Goal: Task Accomplishment & Management: Use online tool/utility

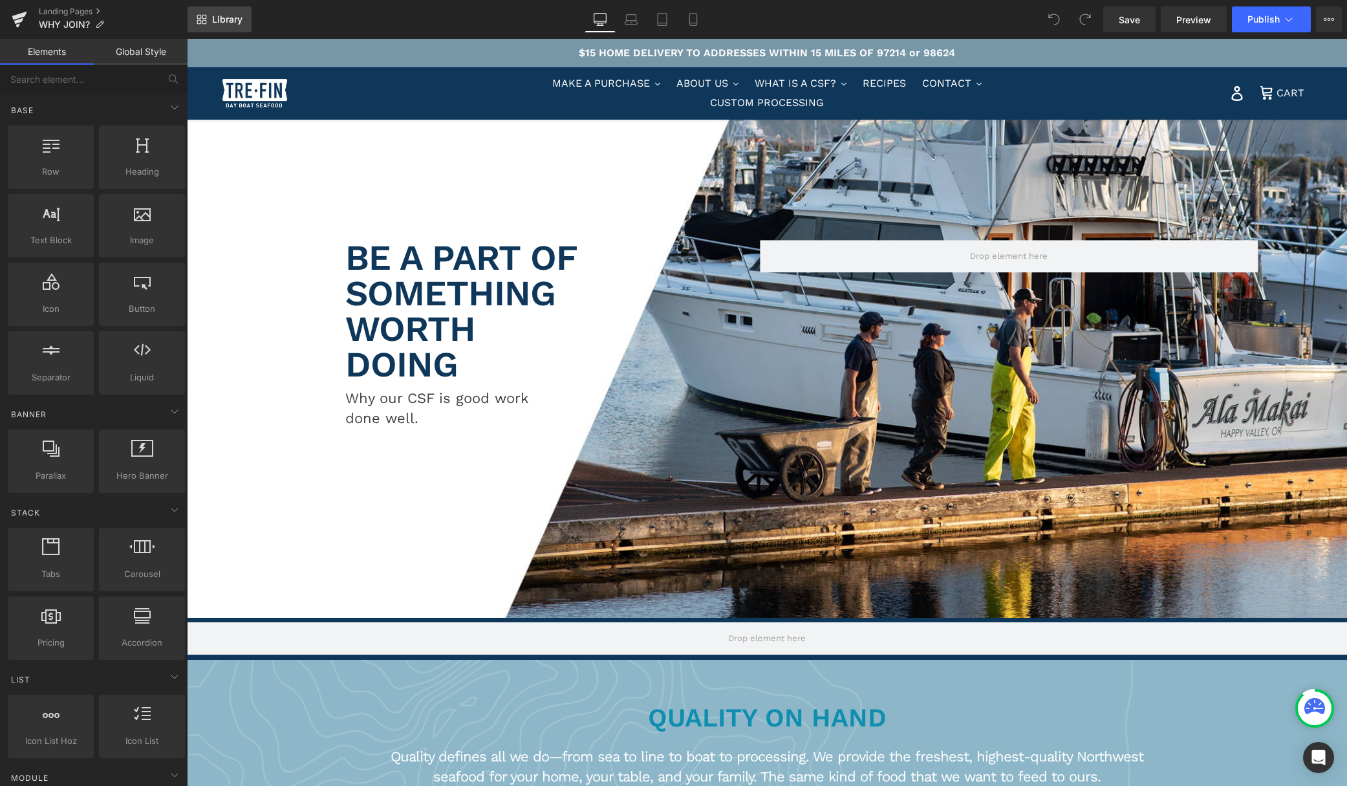
click at [217, 16] on span "Library" at bounding box center [227, 20] width 30 height 12
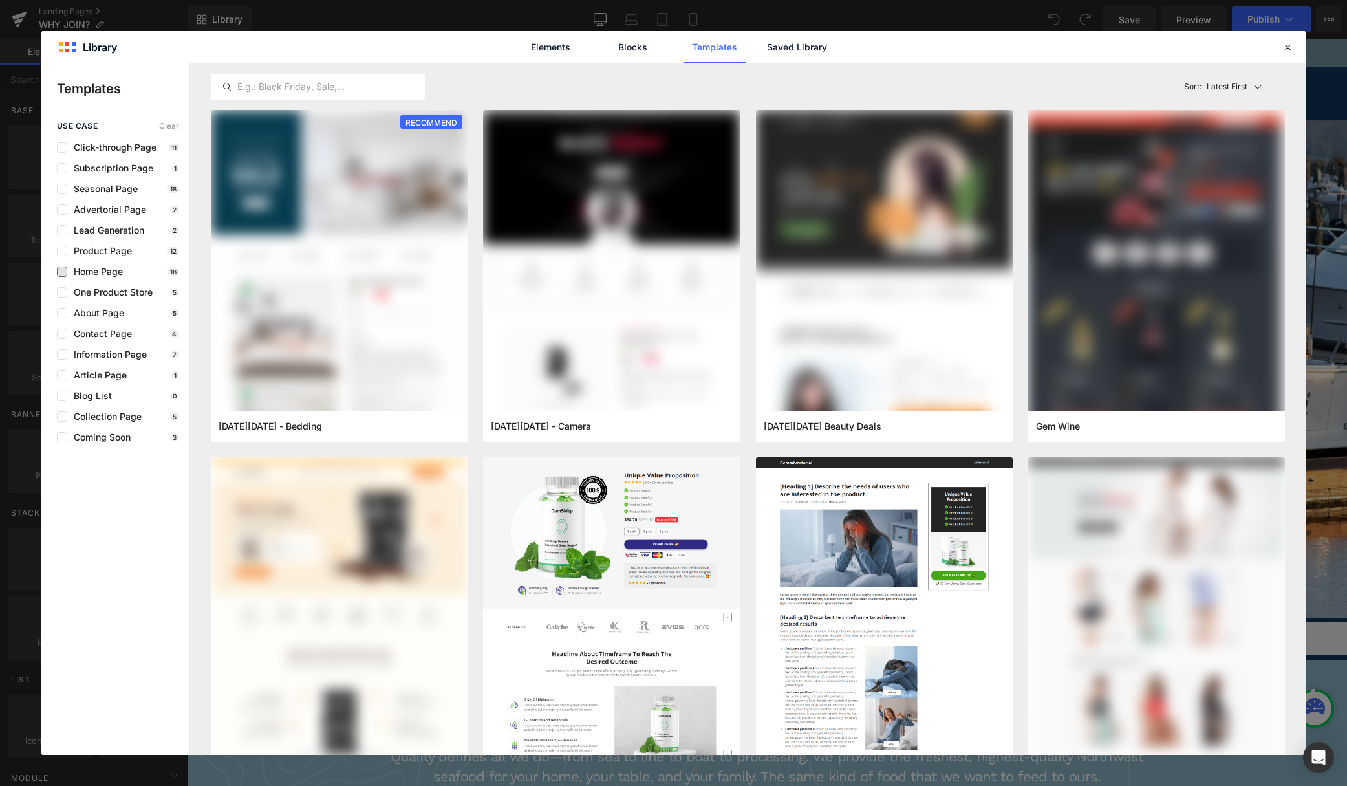
click at [109, 272] on span "Home Page" at bounding box center [95, 271] width 56 height 10
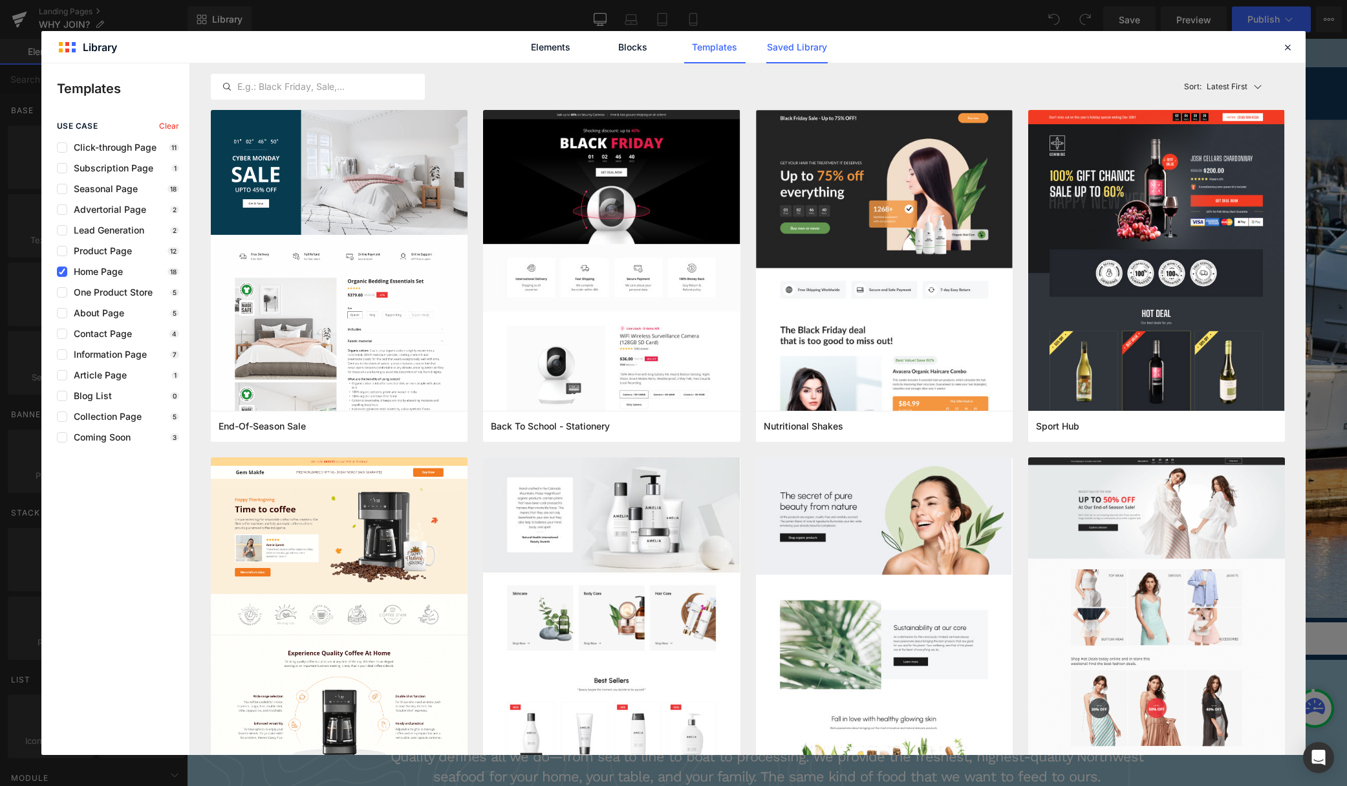
click at [799, 45] on link "Saved Library" at bounding box center [796, 47] width 61 height 32
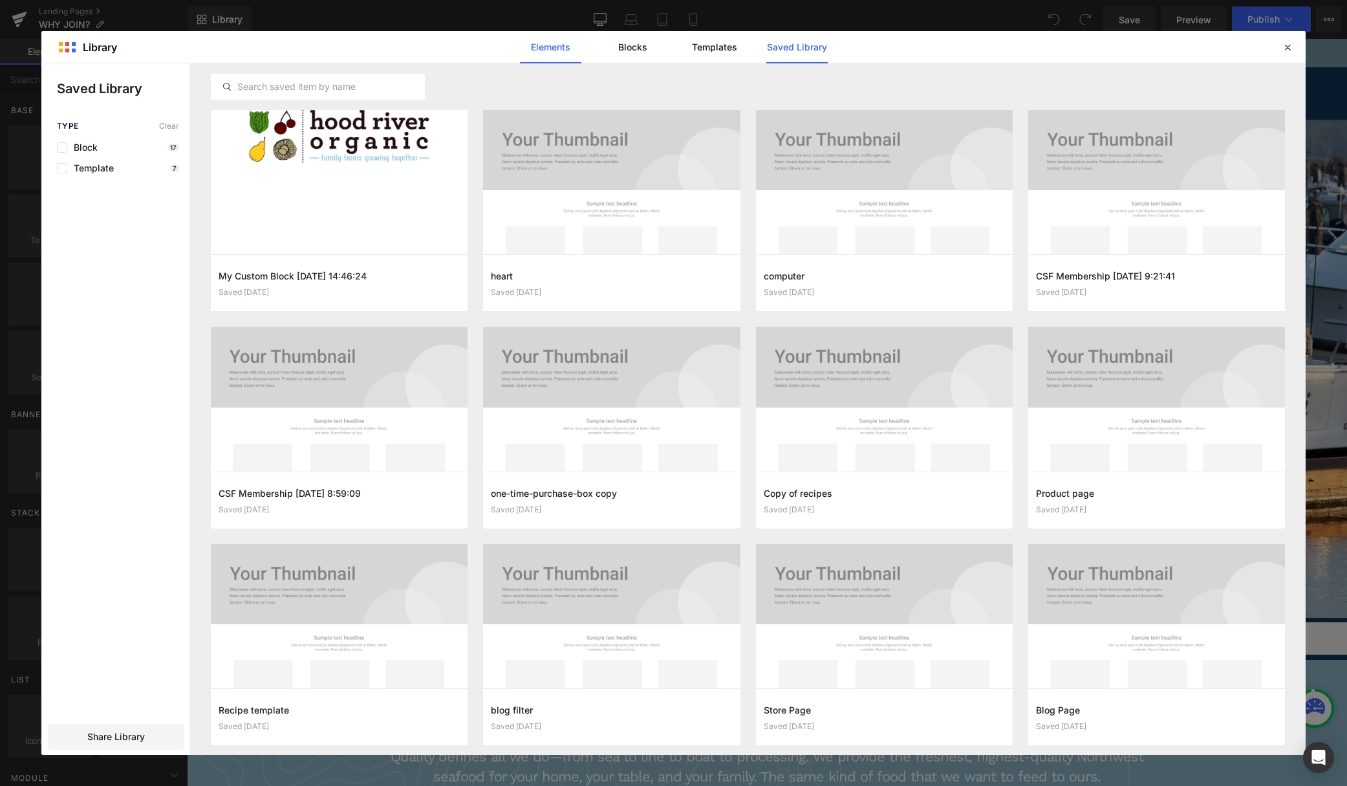
click at [537, 47] on link "Elements" at bounding box center [550, 47] width 61 height 32
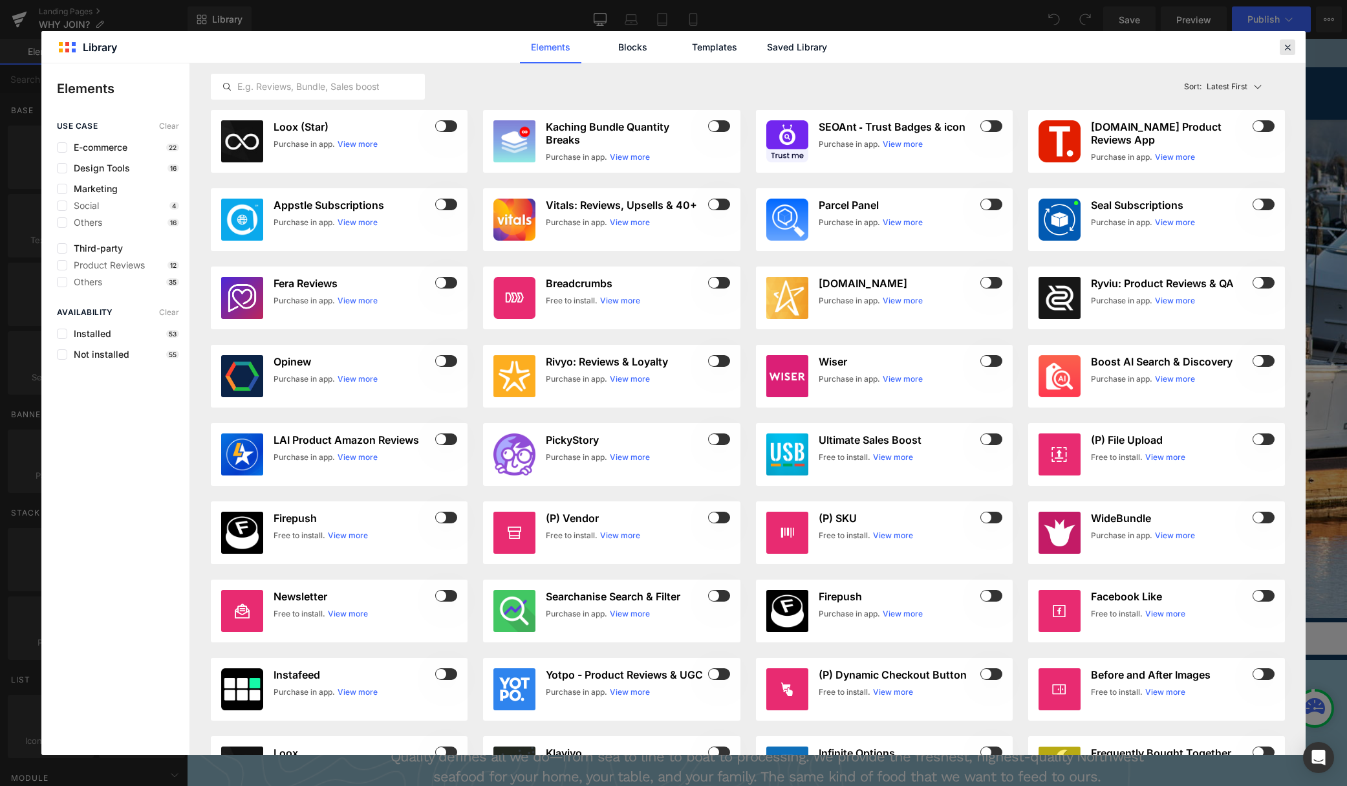
click at [1290, 47] on icon at bounding box center [1288, 47] width 12 height 12
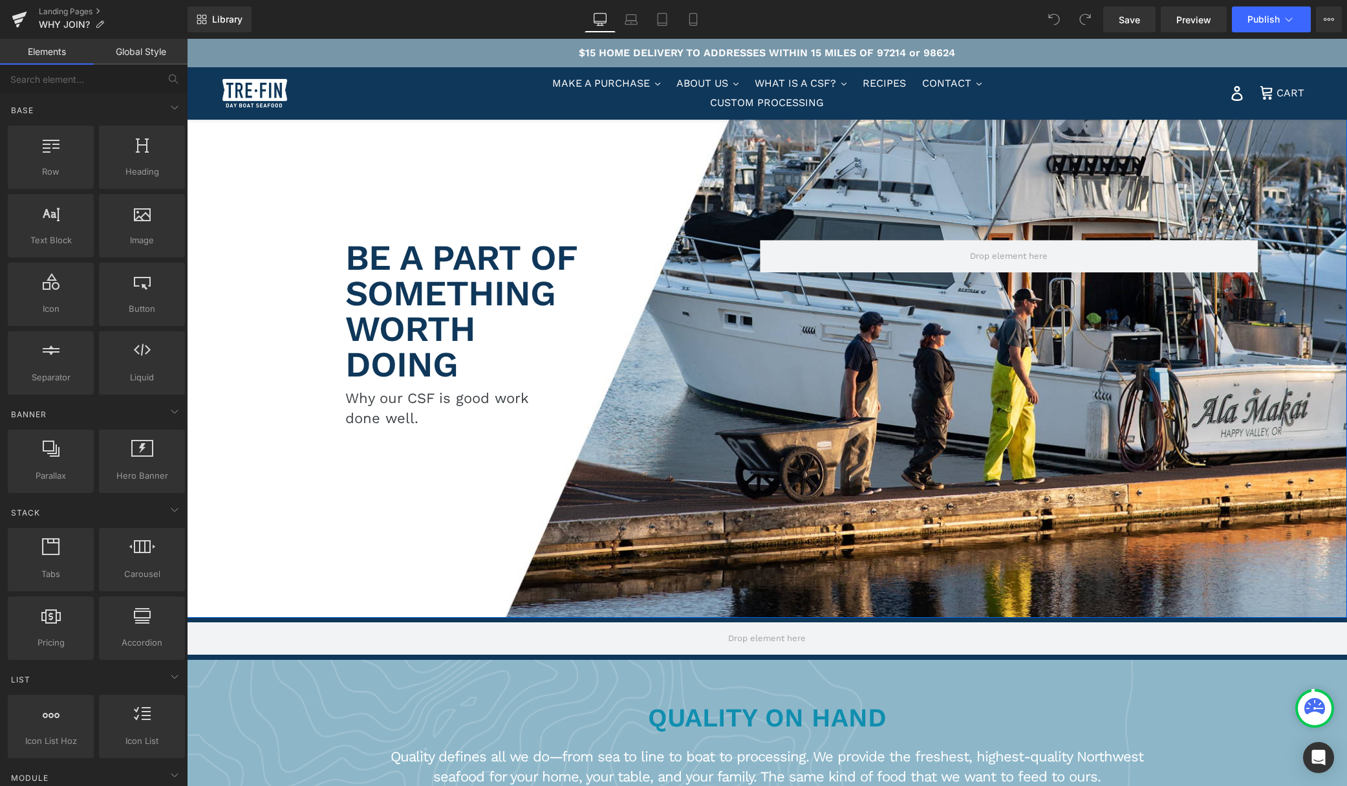
click at [207, 160] on div "Row BE A PART OF SOMETHING WORTH DOING Heading Why our CSF is good work done we…" at bounding box center [767, 328] width 1160 height 579
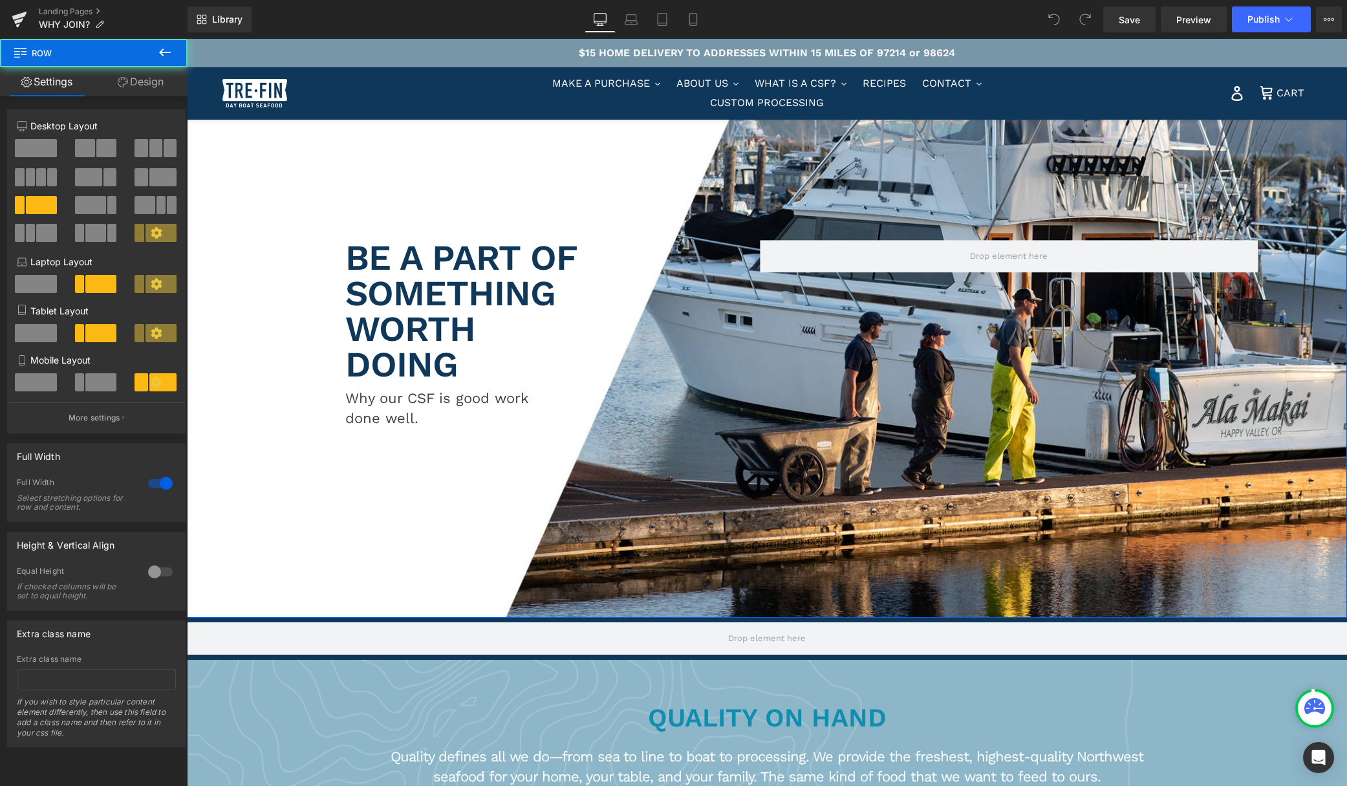
click at [357, 213] on div "Row BE A PART OF SOMETHING WORTH DOING Heading Why our CSF is good work done we…" at bounding box center [767, 328] width 1160 height 579
click at [153, 80] on link "Design" at bounding box center [141, 81] width 94 height 29
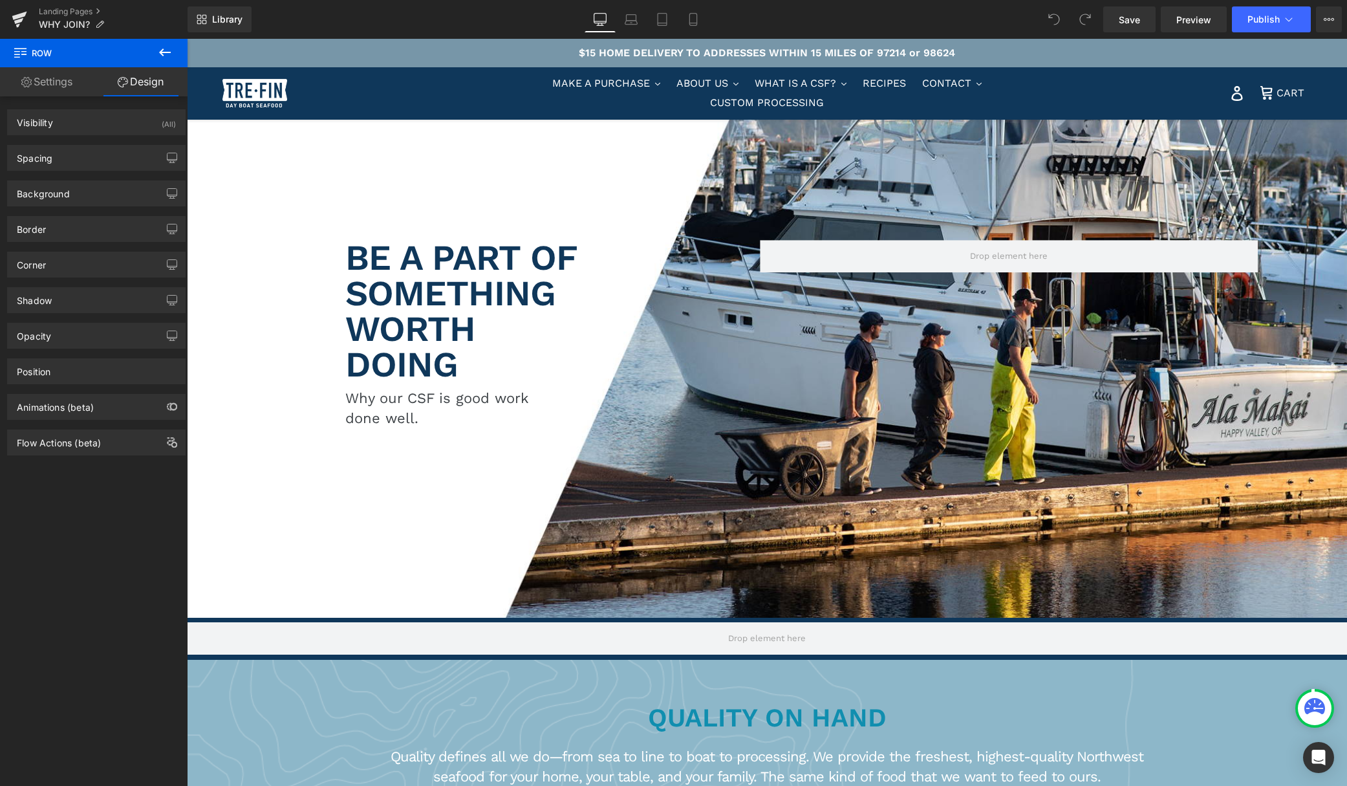
click at [14, 56] on icon at bounding box center [20, 51] width 12 height 12
click at [226, 16] on span "Library" at bounding box center [227, 20] width 30 height 12
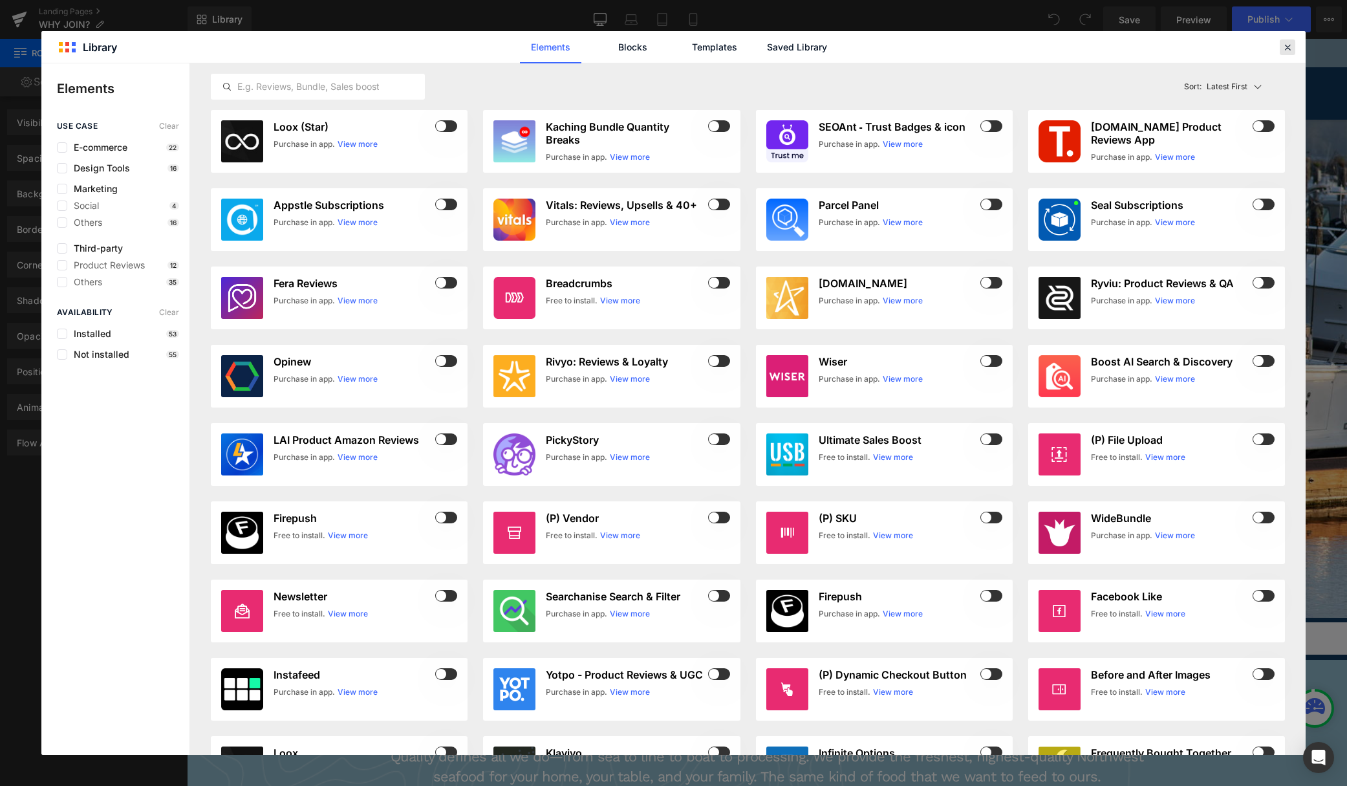
click at [1287, 47] on icon at bounding box center [1288, 47] width 12 height 12
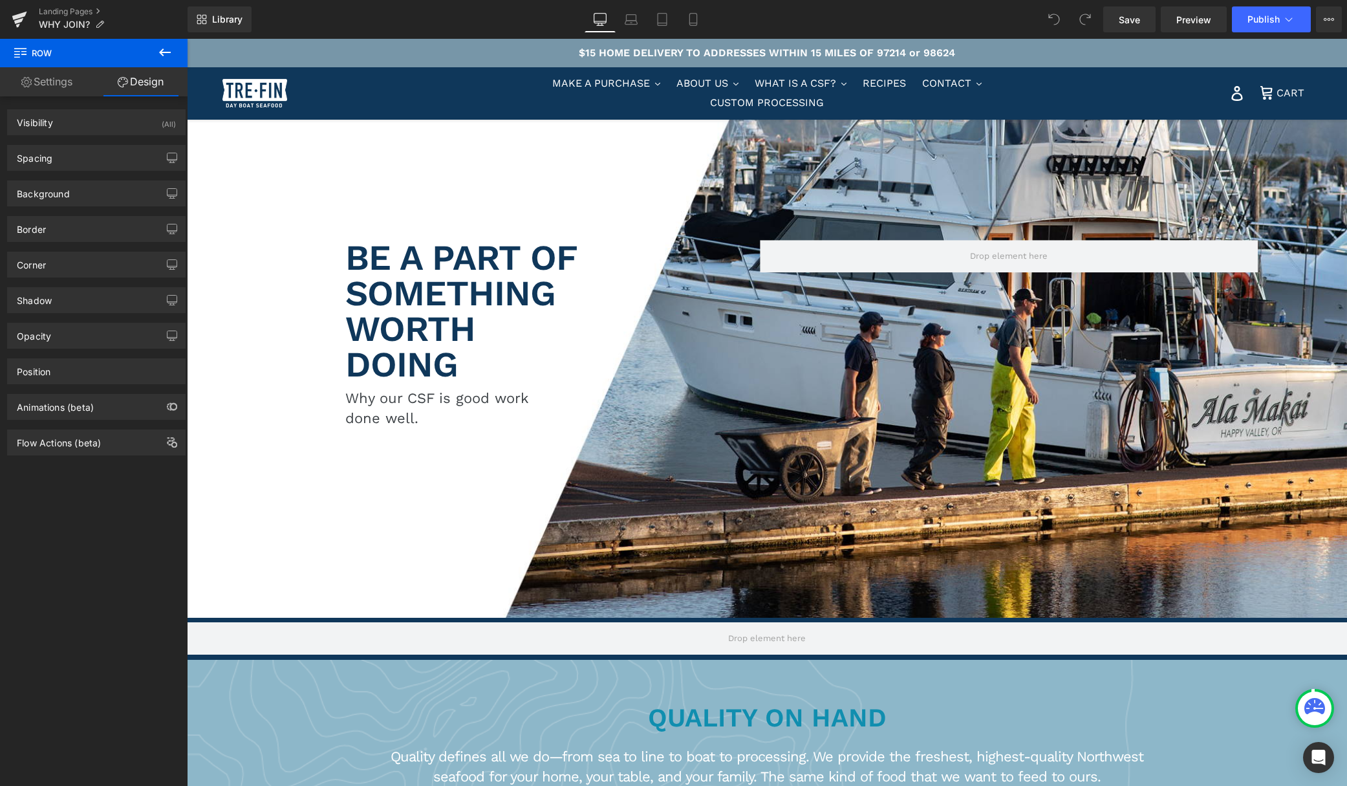
scroll to position [1, 0]
click at [164, 50] on icon at bounding box center [165, 53] width 16 height 16
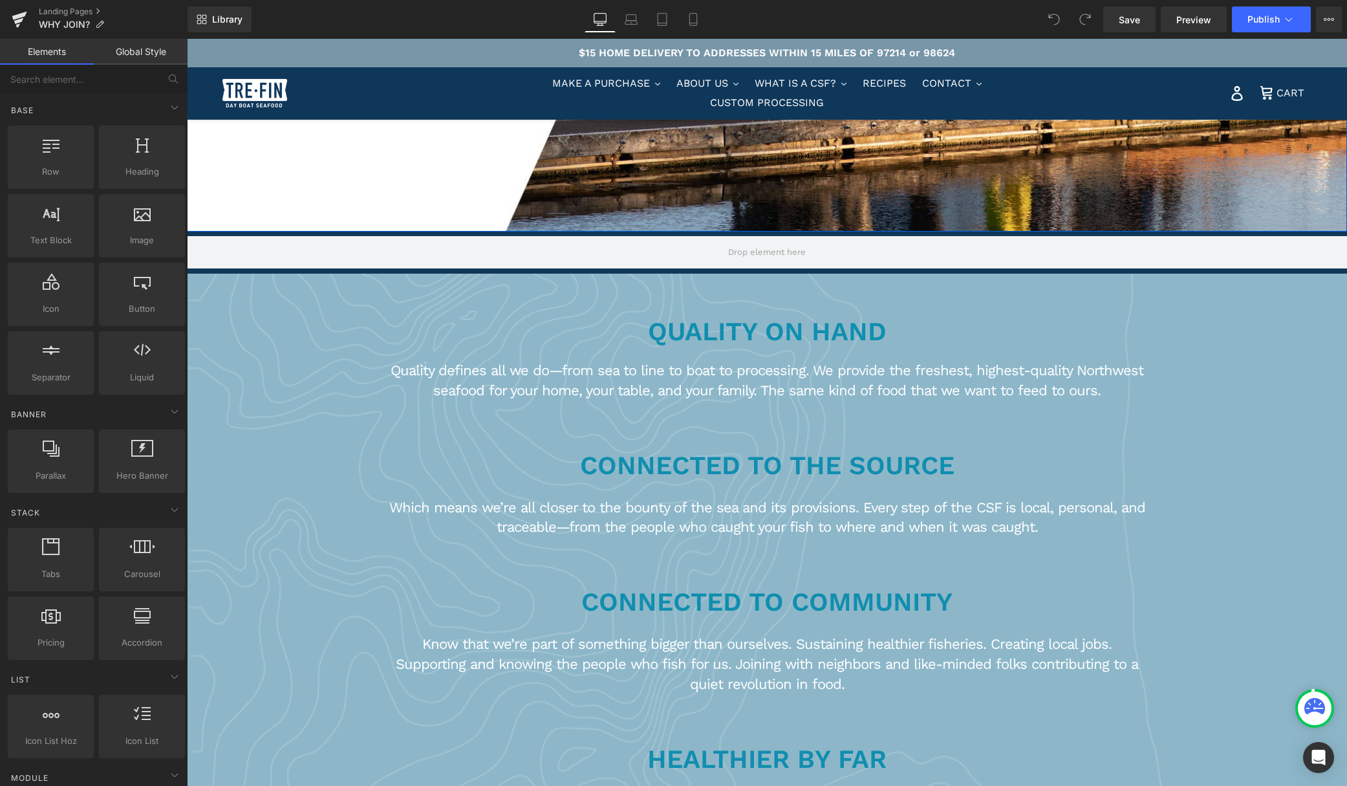
scroll to position [405, 0]
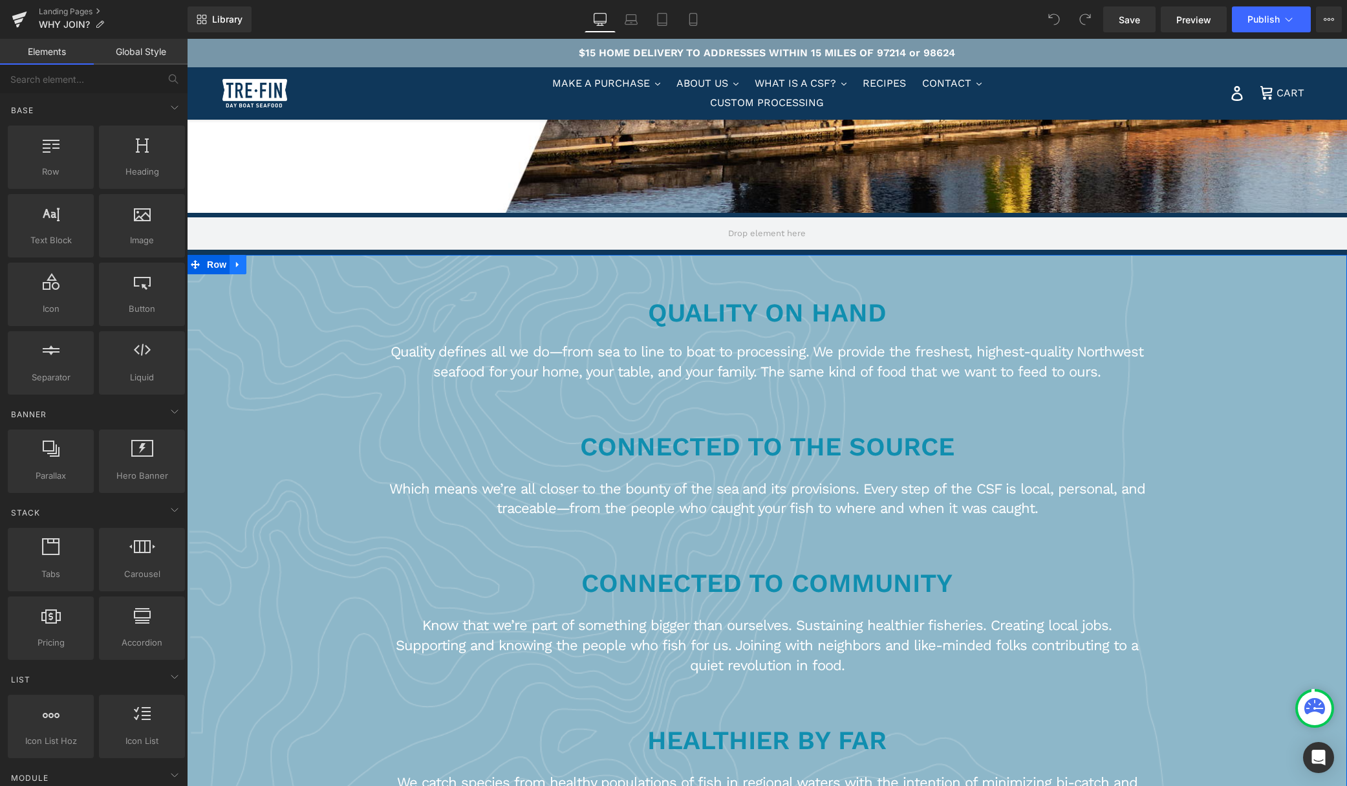
click at [236, 265] on icon at bounding box center [237, 265] width 3 height 6
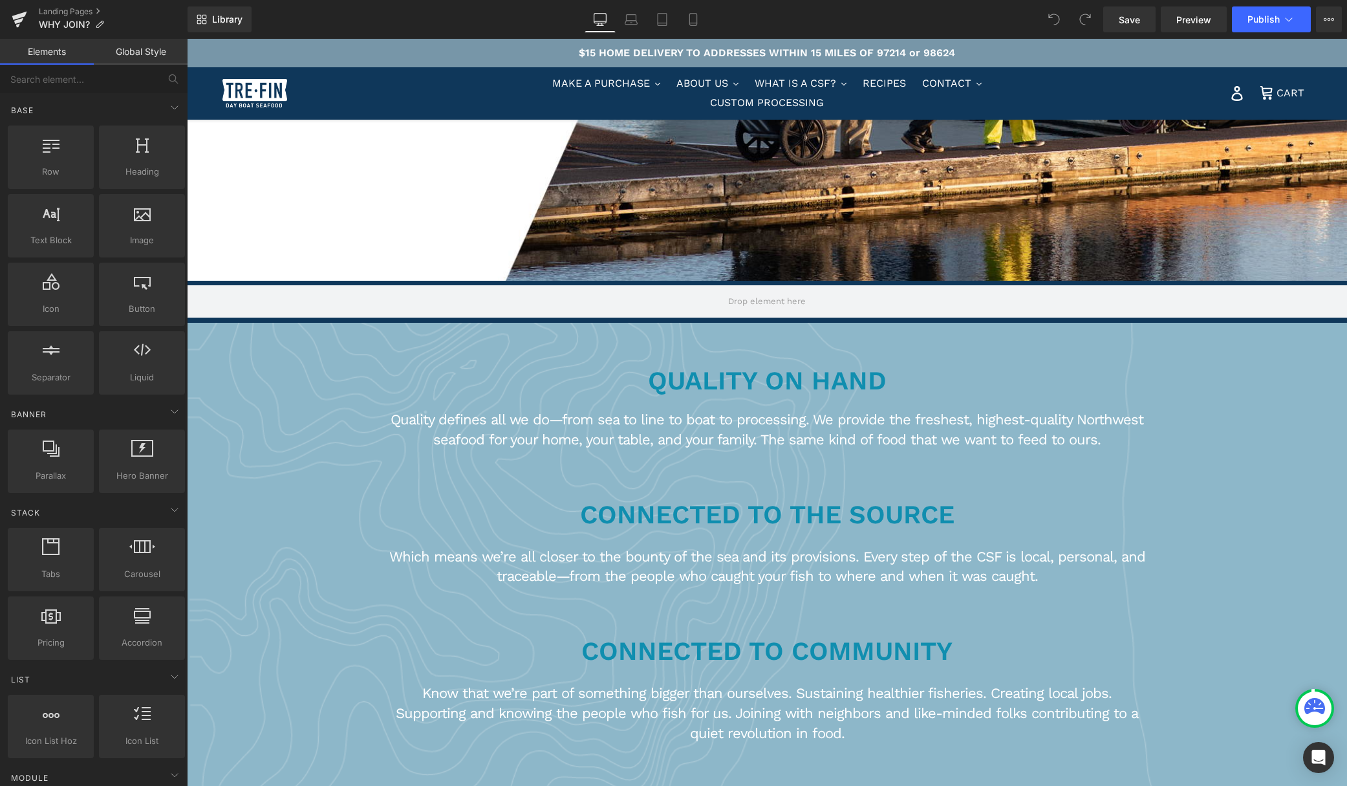
scroll to position [338, 0]
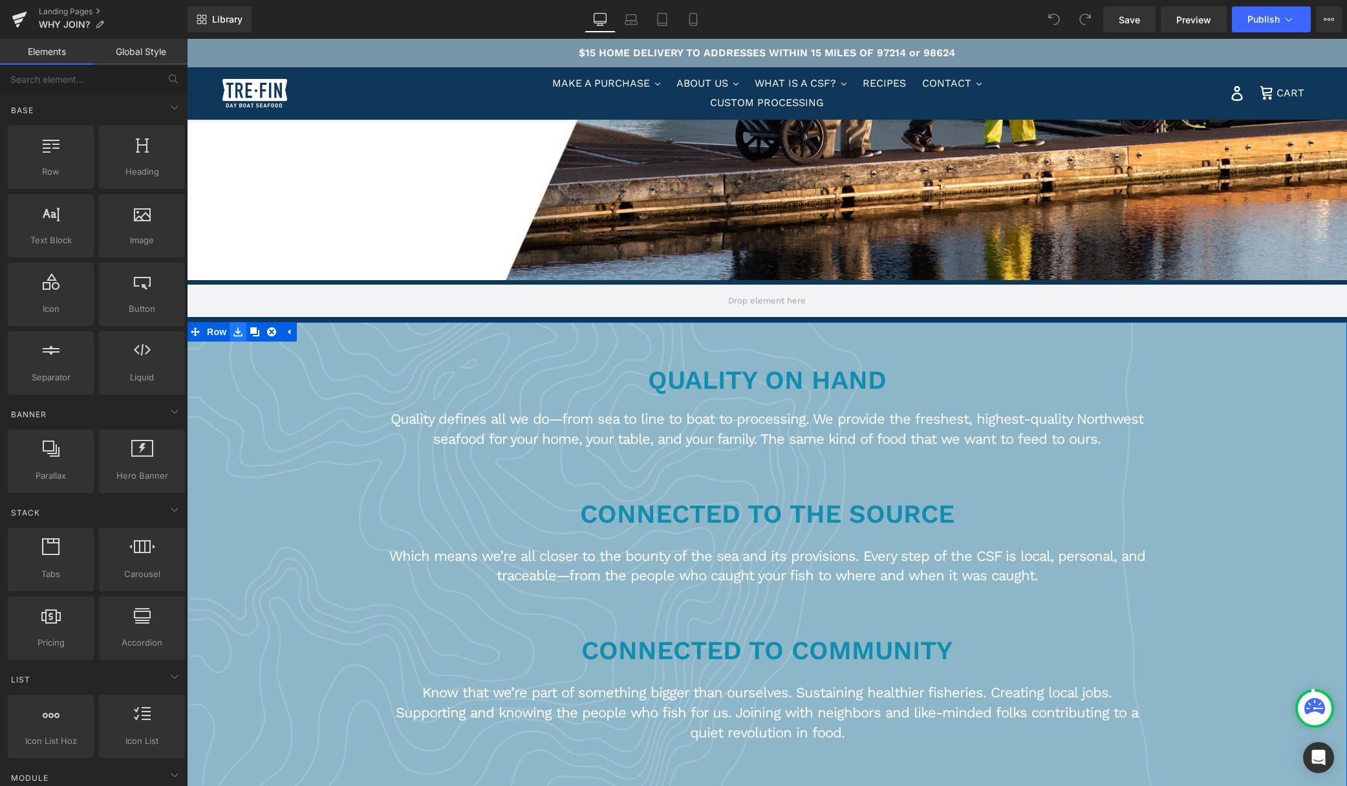
click at [239, 334] on icon at bounding box center [237, 332] width 9 height 10
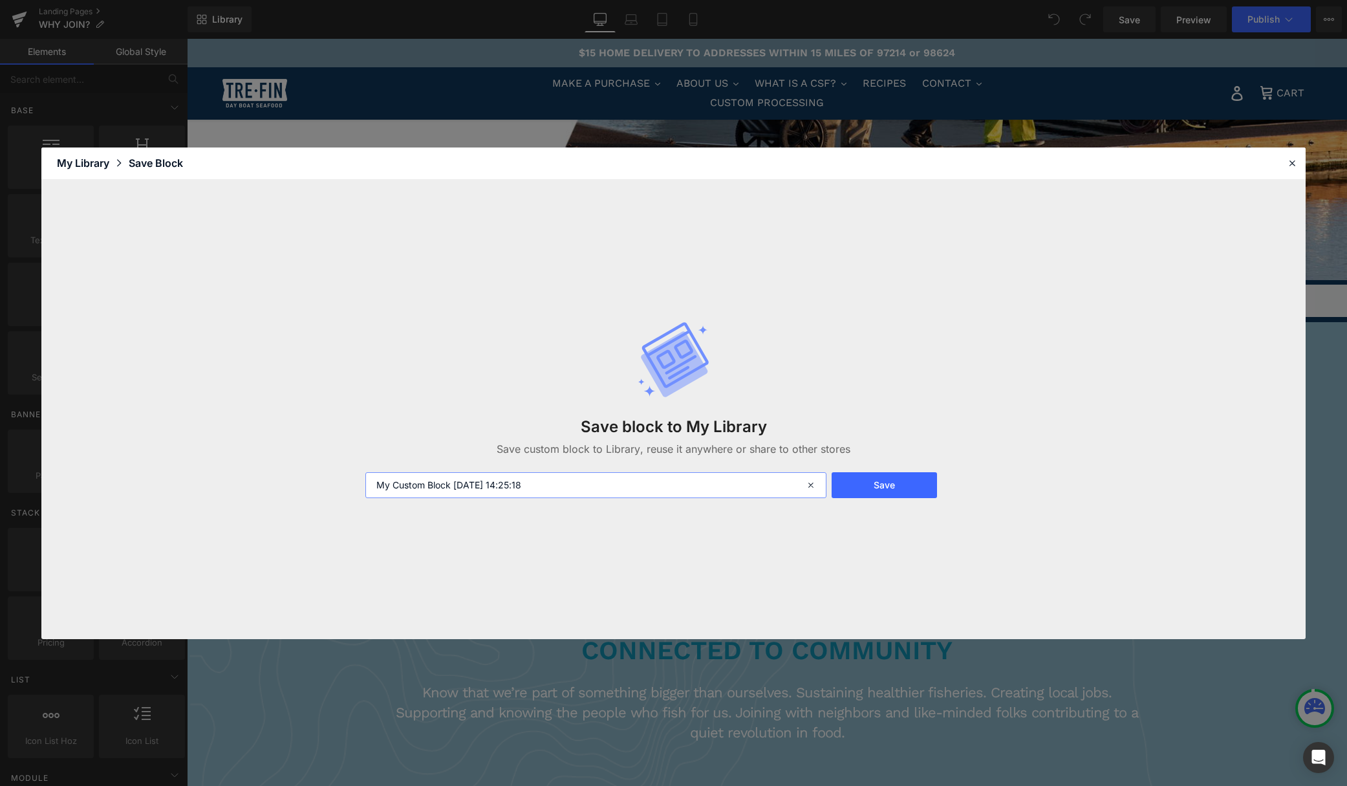
drag, startPoint x: 450, startPoint y: 486, endPoint x: 374, endPoint y: 483, distance: 75.7
click at [373, 483] on input "My Custom Block [DATE] 14:25:18" at bounding box center [595, 485] width 461 height 26
type input "wavy blue background [DATE] 14:25:18"
click at [899, 489] on button "Save" at bounding box center [884, 485] width 105 height 26
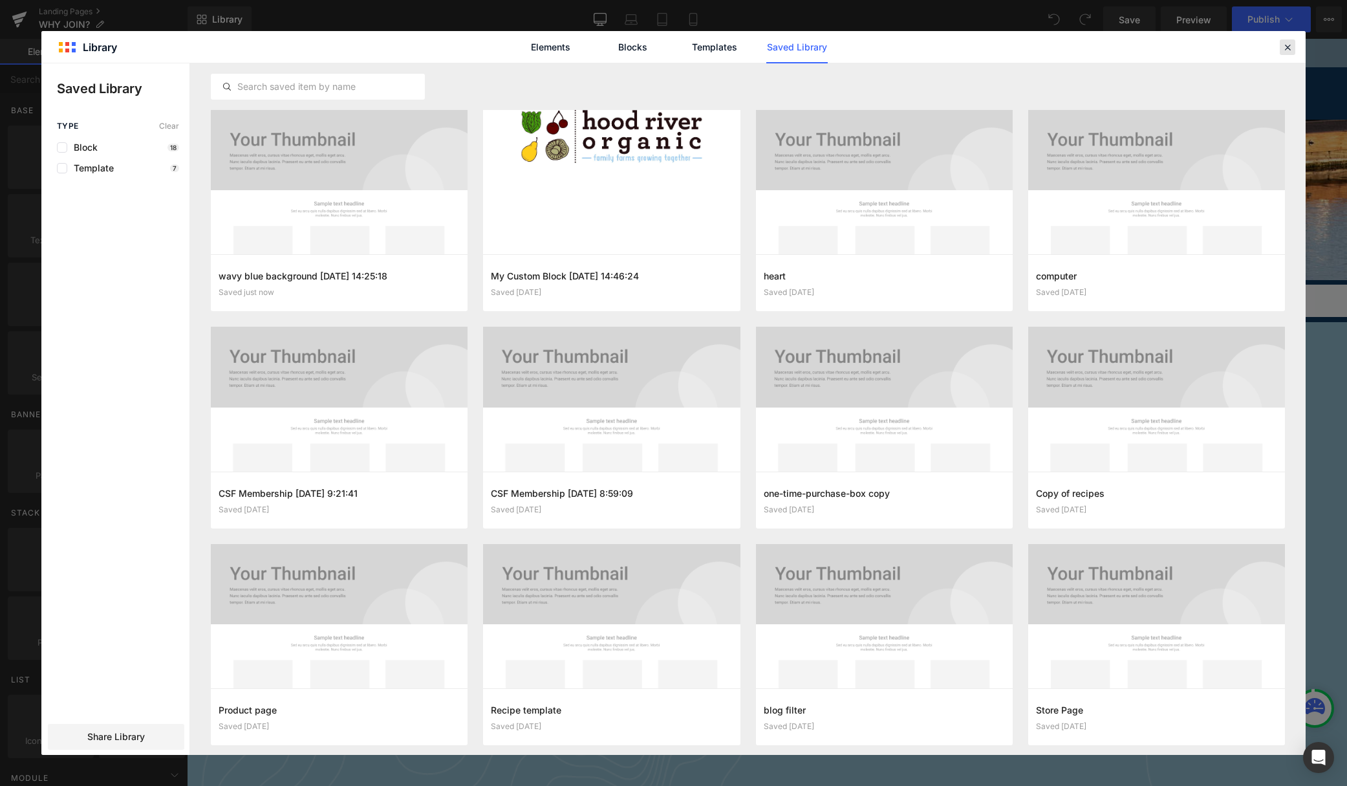
click at [1283, 44] on icon at bounding box center [1288, 47] width 12 height 12
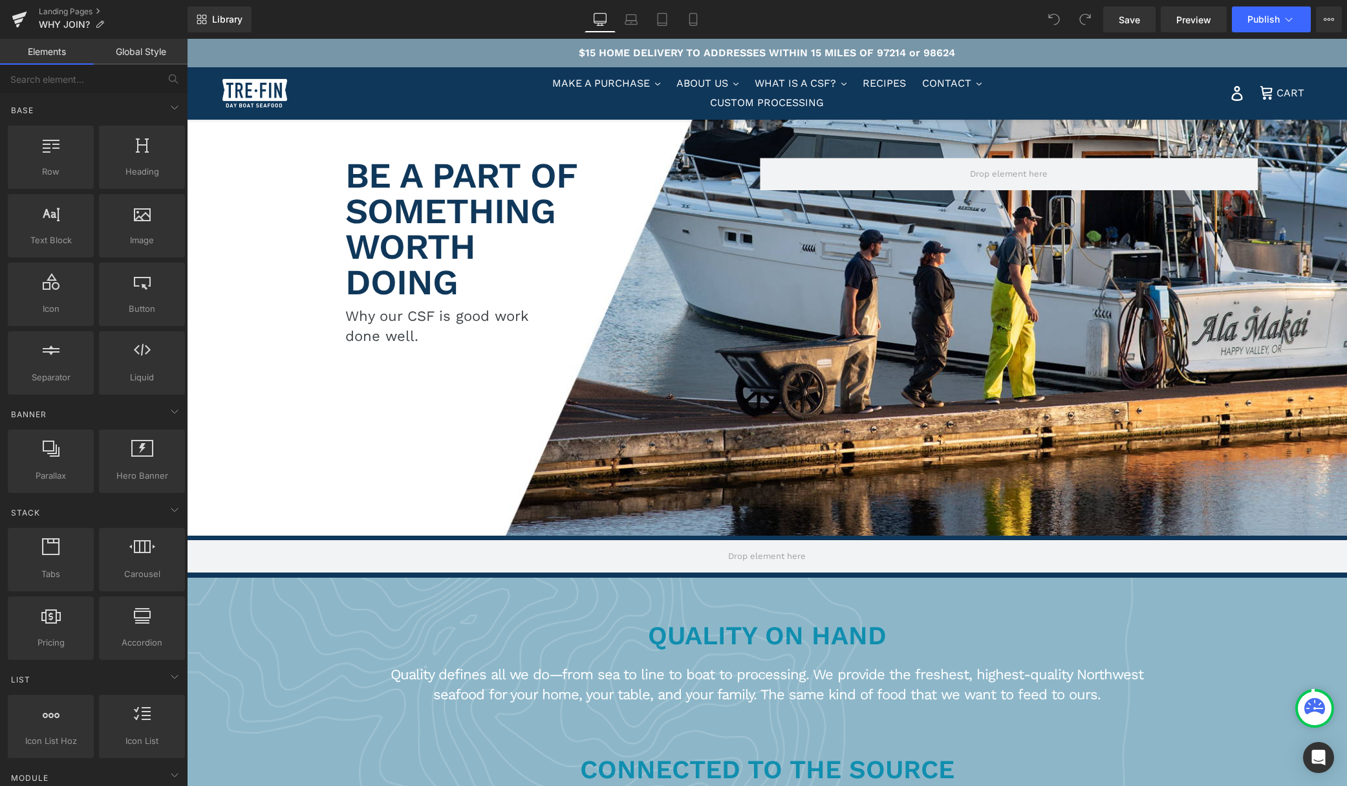
scroll to position [0, 0]
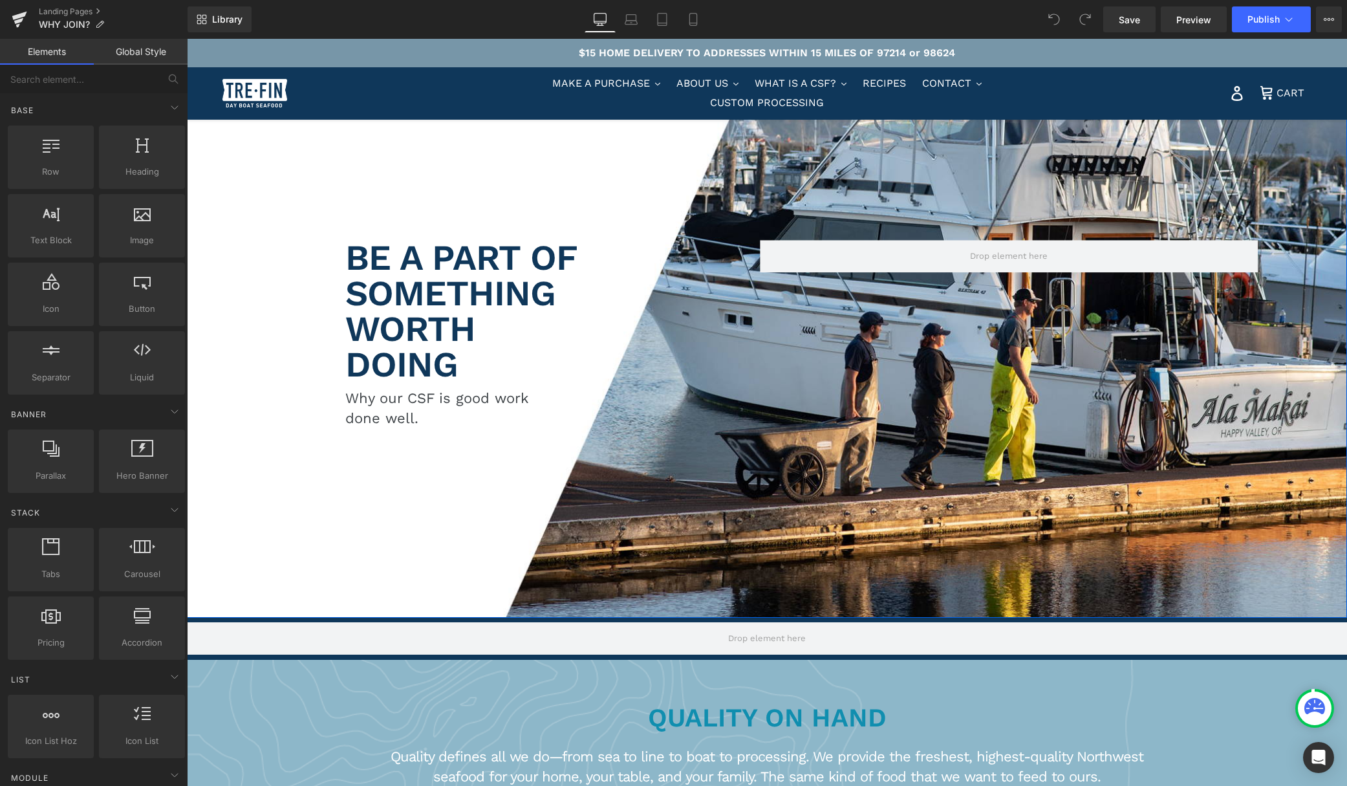
click at [525, 213] on div at bounding box center [912, 328] width 871 height 579
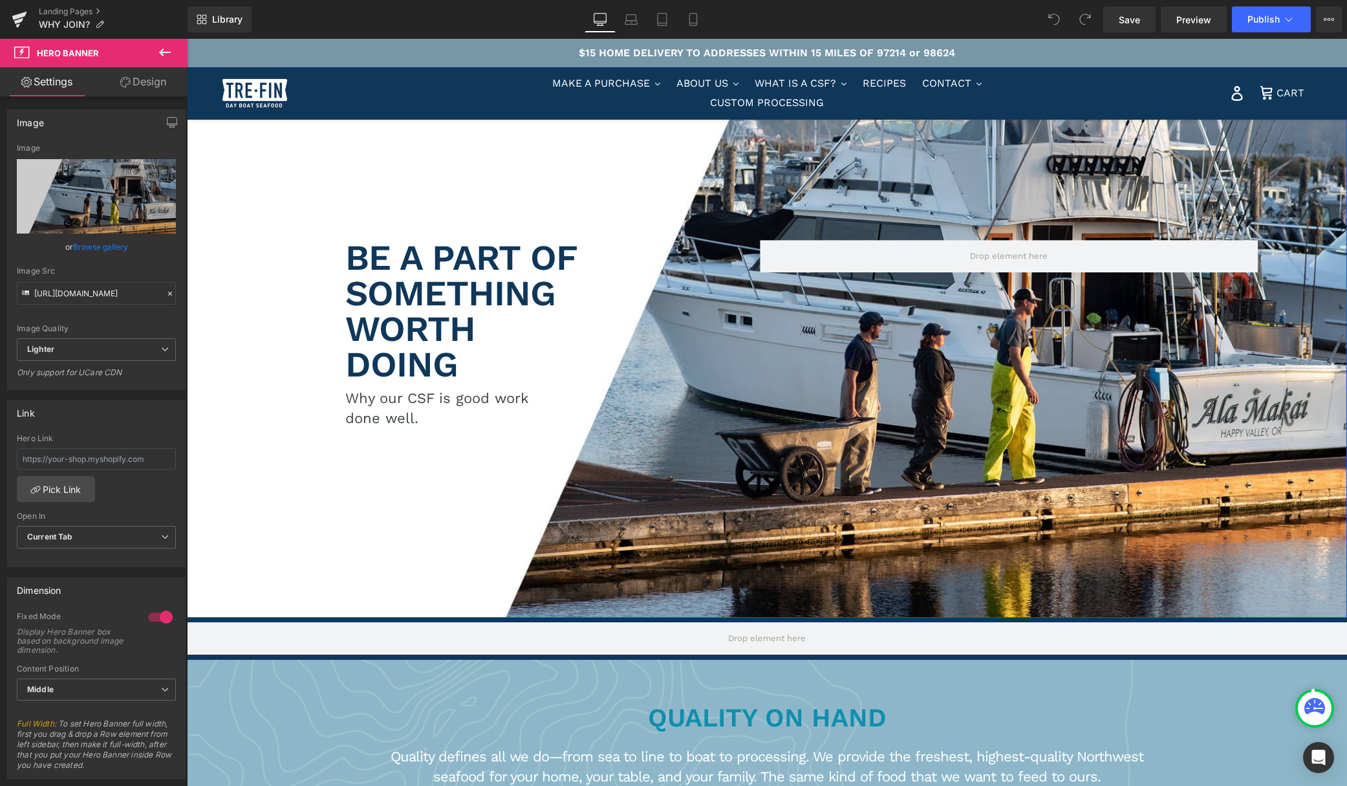
click at [198, 138] on div "Row BE A PART OF SOMETHING WORTH DOING Heading Why our CSF is good work done we…" at bounding box center [767, 328] width 1160 height 579
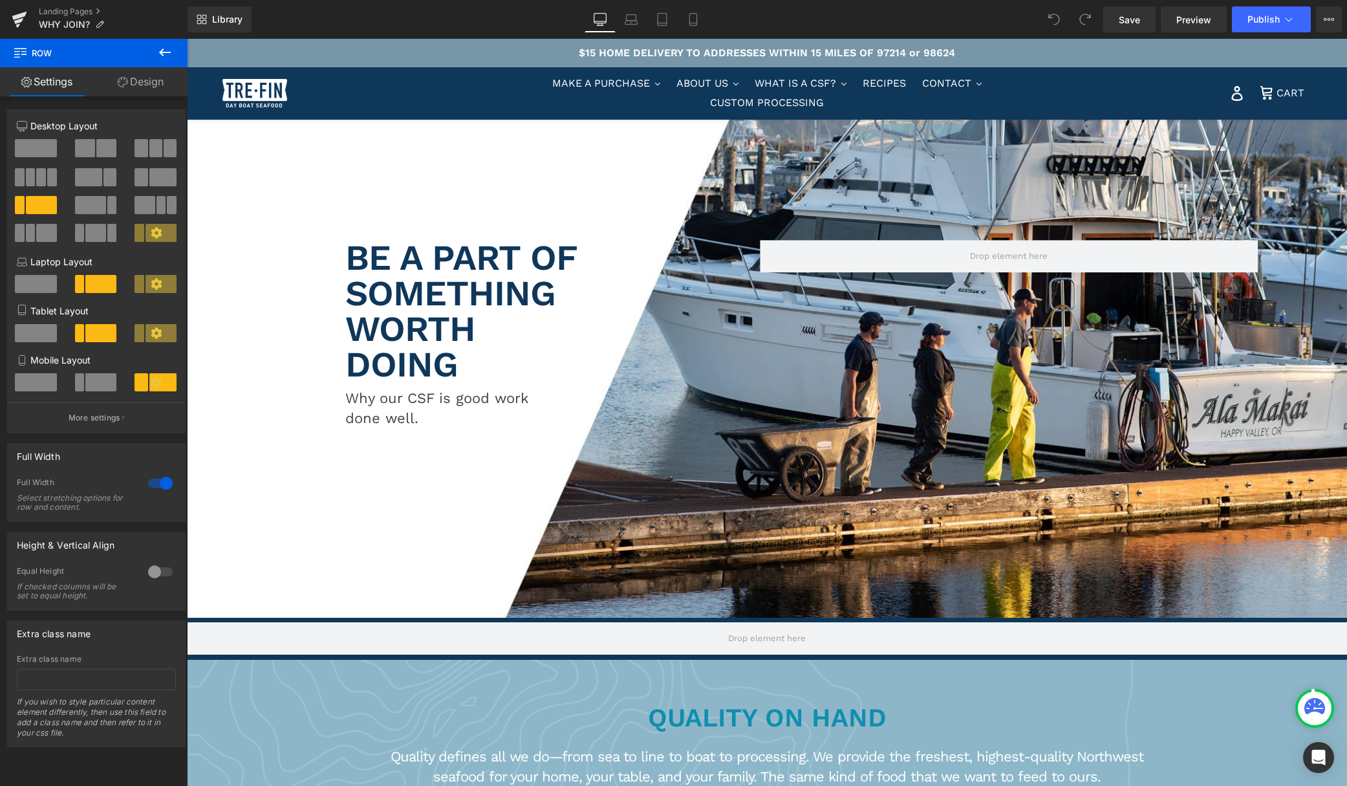
click at [21, 51] on icon at bounding box center [20, 51] width 12 height 12
click at [158, 50] on icon at bounding box center [165, 53] width 16 height 16
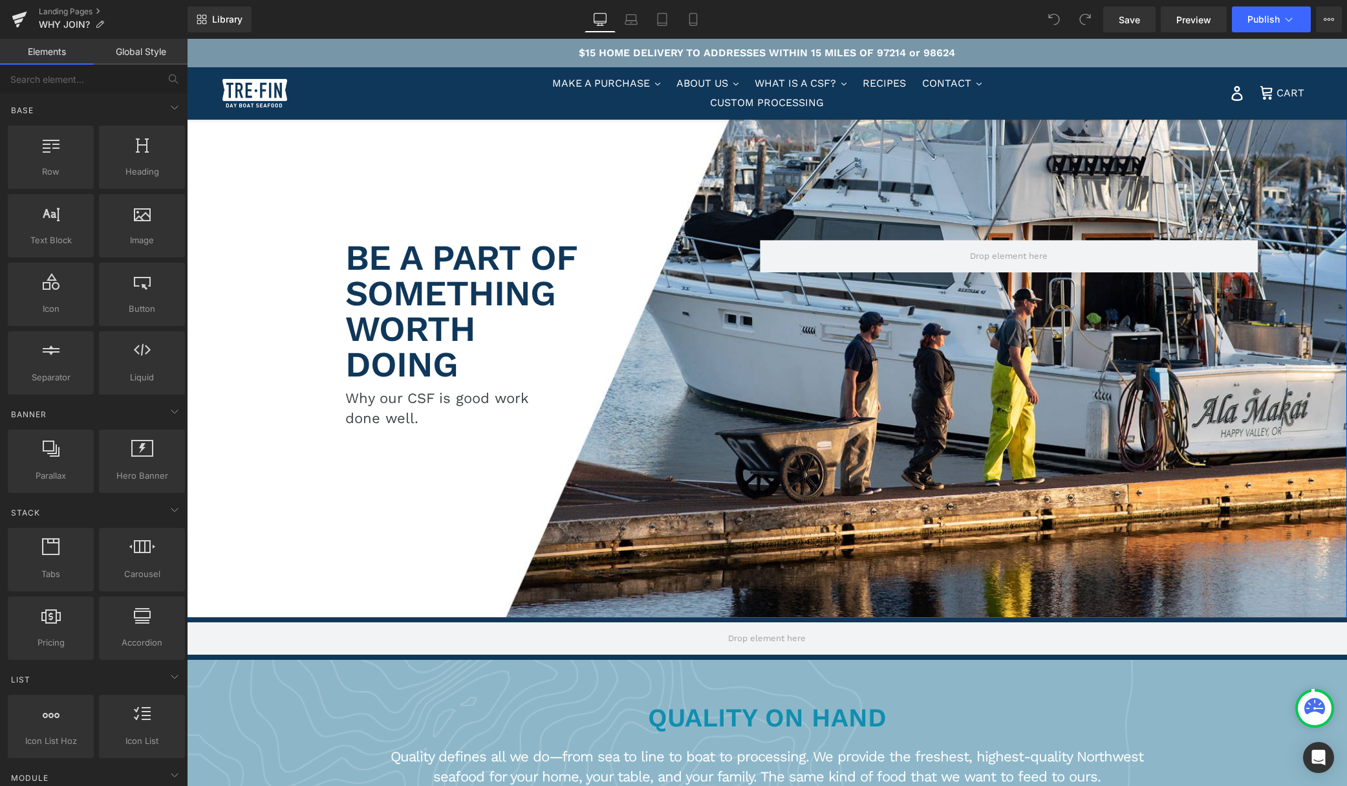
click at [262, 183] on div "Row BE A PART OF SOMETHING WORTH DOING Heading Why our CSF is good work done we…" at bounding box center [767, 328] width 1160 height 579
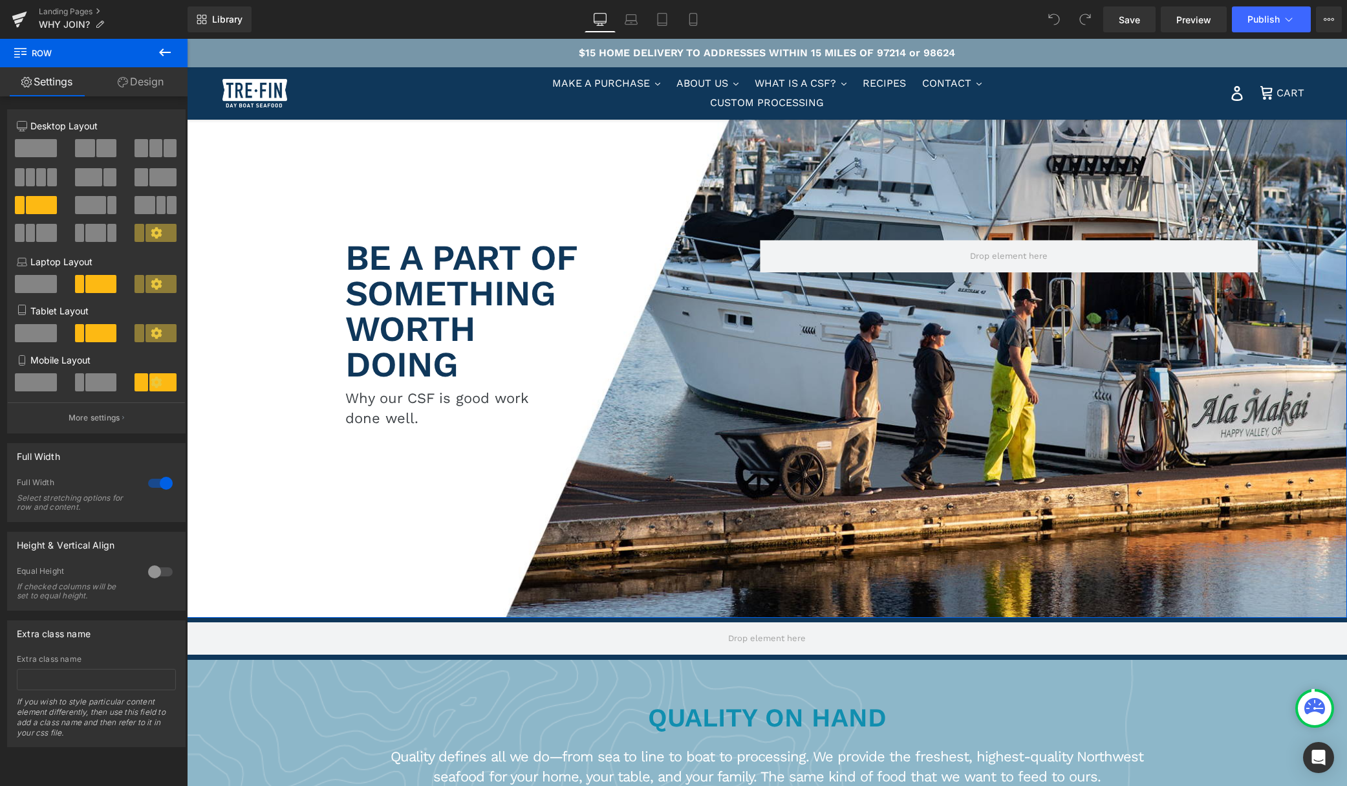
click at [211, 138] on div "Row BE A PART OF SOMETHING WORTH DOING Heading Why our CSF is good work done we…" at bounding box center [767, 328] width 1160 height 579
click at [160, 50] on icon at bounding box center [165, 53] width 16 height 16
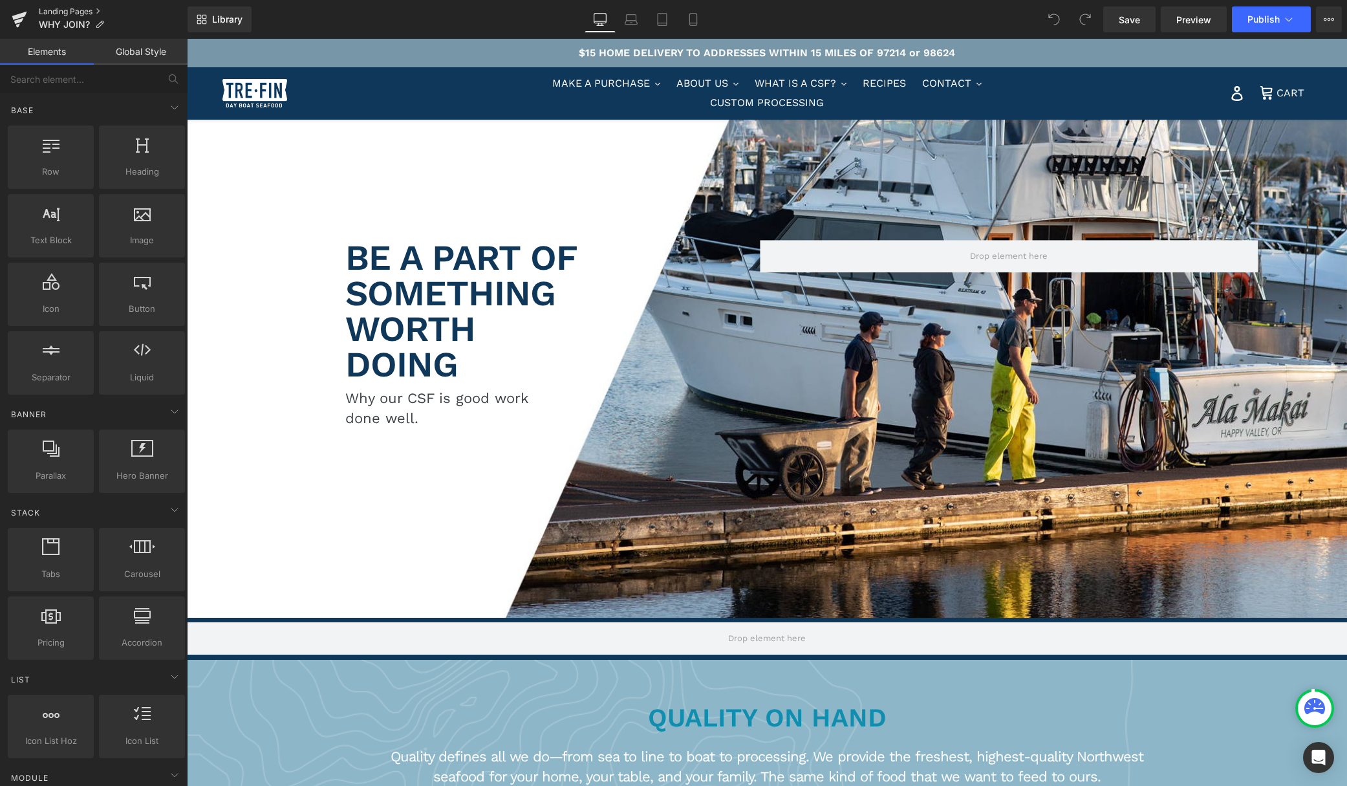
click at [54, 8] on link "Landing Pages" at bounding box center [113, 11] width 149 height 10
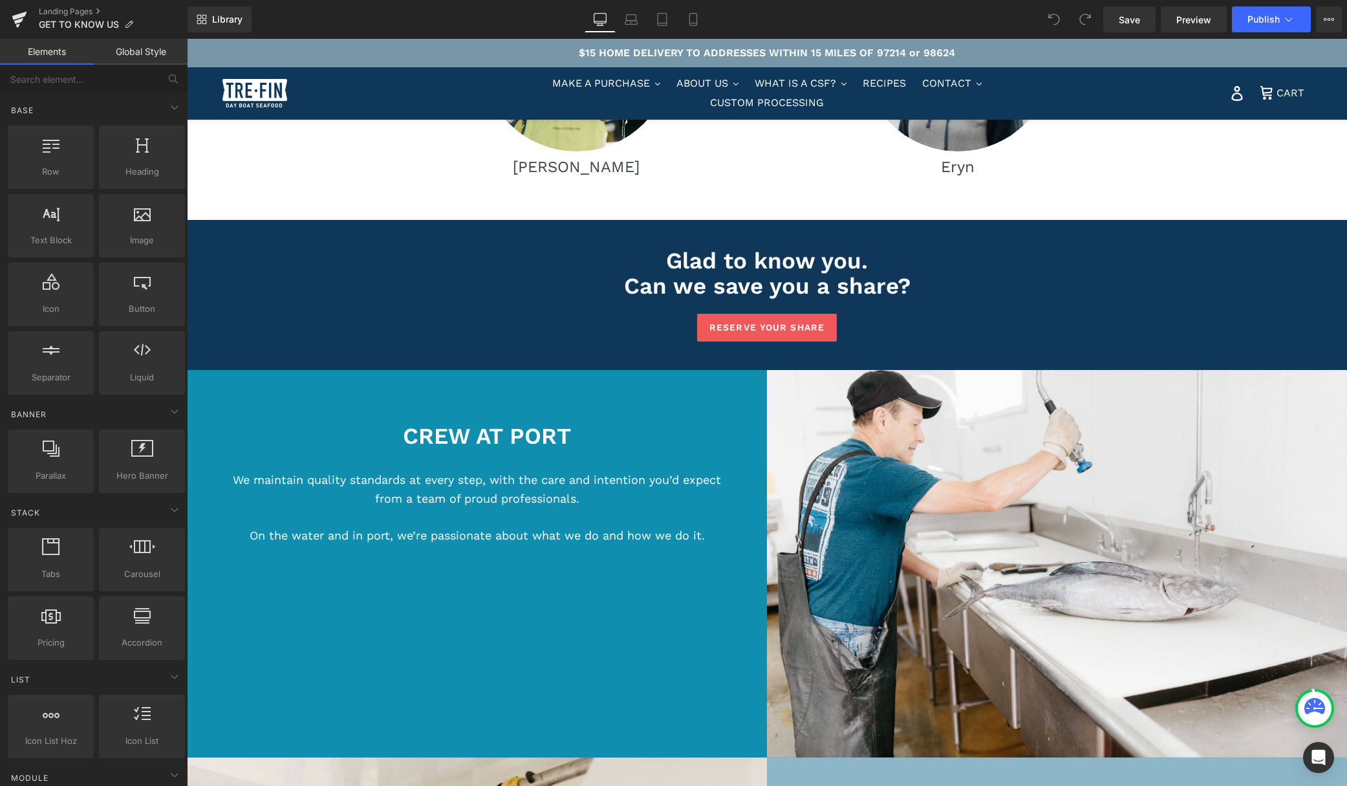
scroll to position [1048, 0]
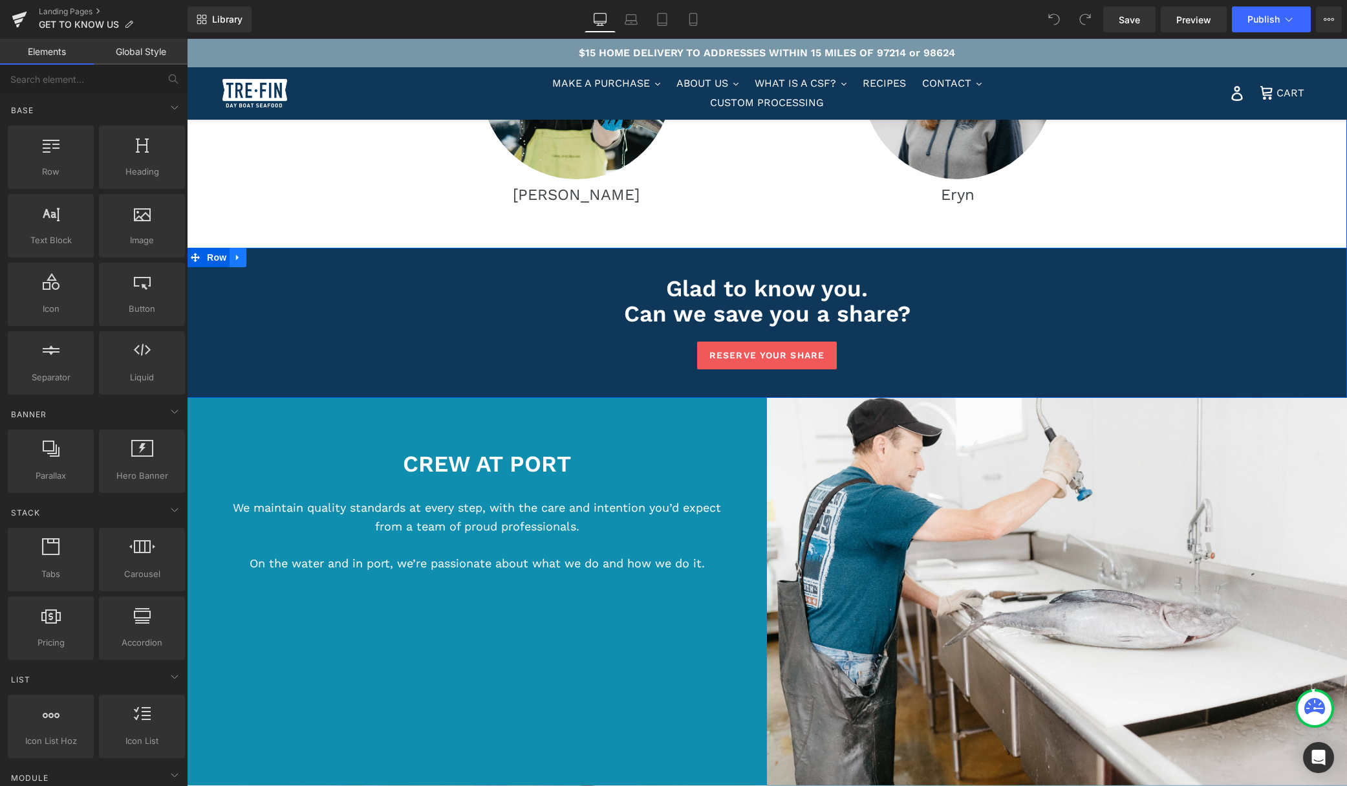
click at [237, 255] on icon at bounding box center [237, 258] width 3 height 6
click at [236, 253] on icon at bounding box center [237, 258] width 9 height 10
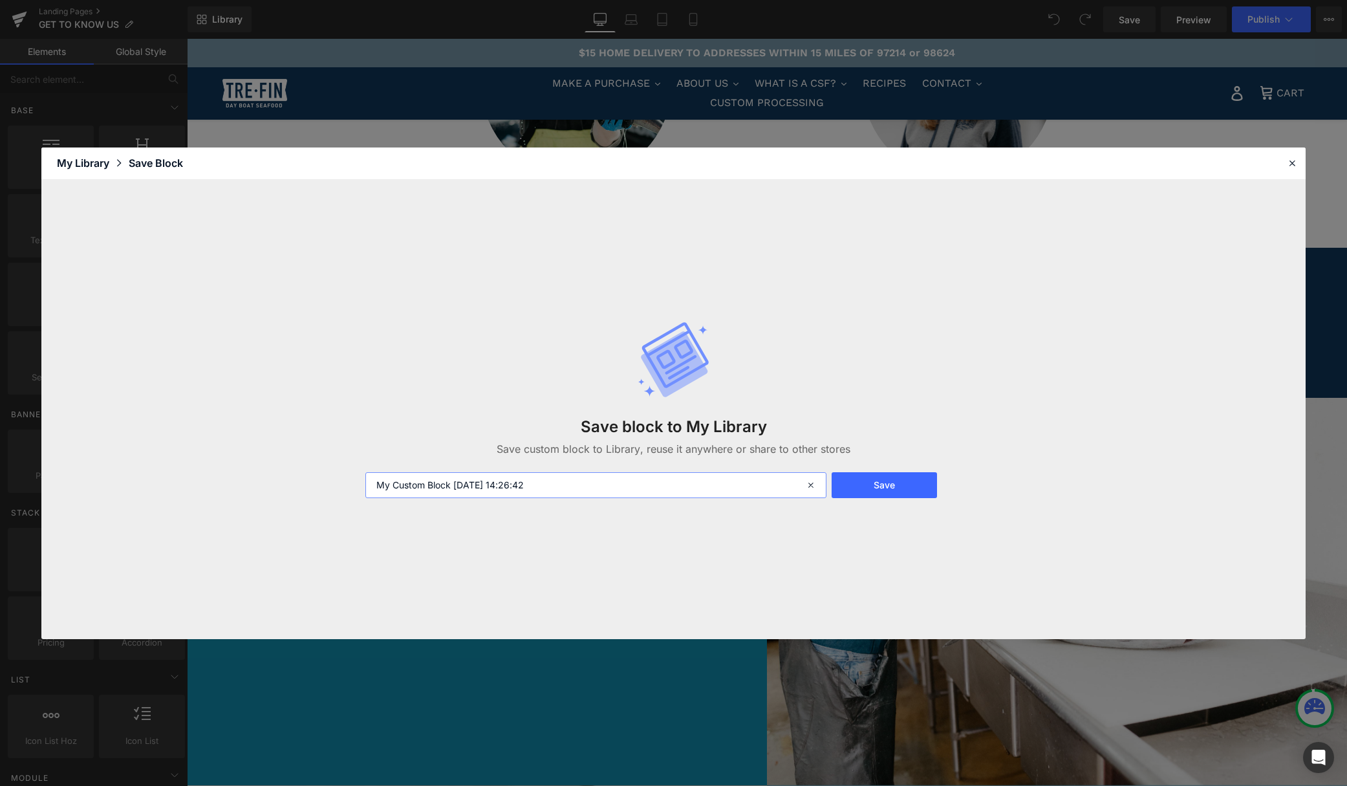
drag, startPoint x: 451, startPoint y: 484, endPoint x: 356, endPoint y: 482, distance: 95.1
click at [356, 482] on div "Save block to My Library Save custom block to Library, reuse it anywhere or sha…" at bounding box center [673, 409] width 1264 height 459
type input "reserve your share navy 2025-09-25 14:26:42"
click at [873, 484] on button "Save" at bounding box center [884, 485] width 105 height 26
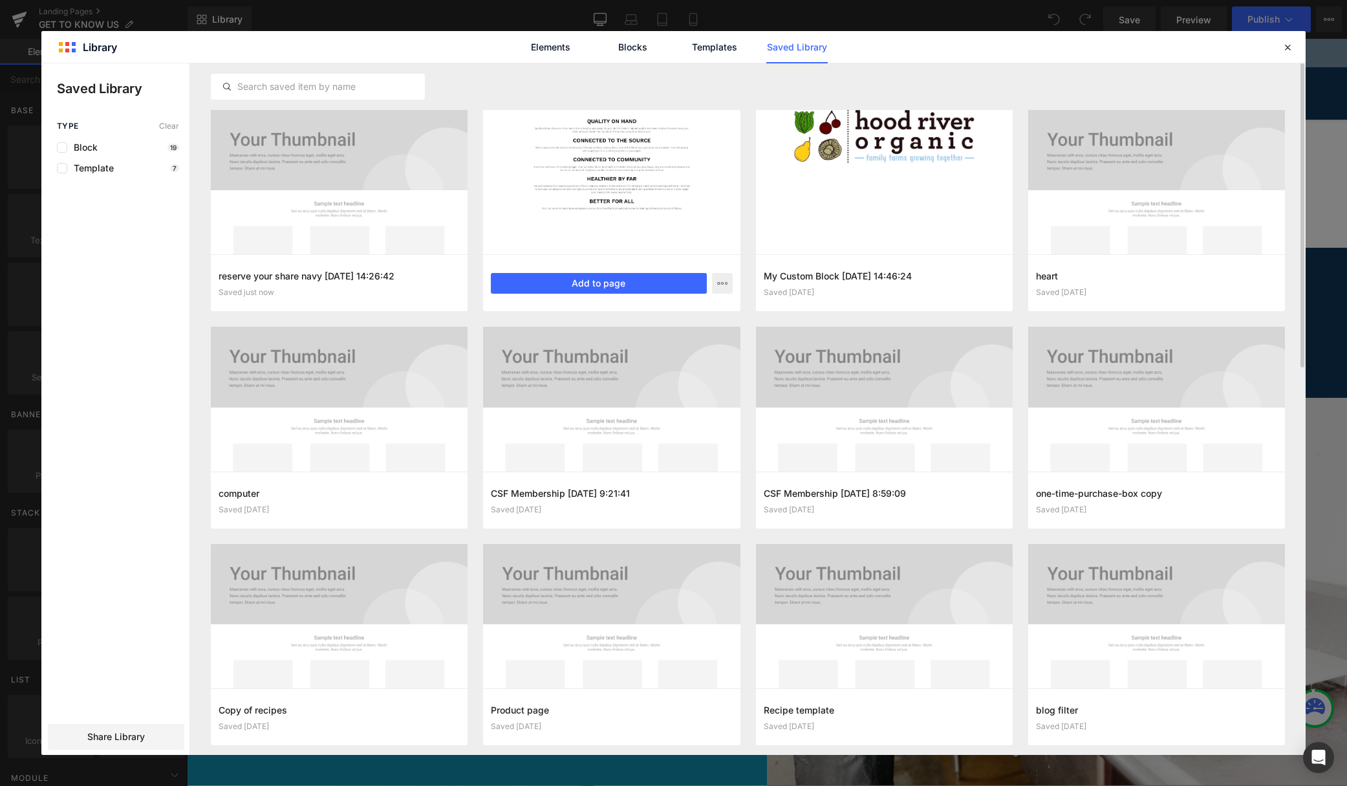
click at [609, 169] on div at bounding box center [611, 182] width 257 height 144
click at [721, 281] on icon "button" at bounding box center [722, 283] width 10 height 10
click at [682, 192] on div at bounding box center [673, 408] width 1264 height 691
click at [682, 192] on div at bounding box center [611, 182] width 257 height 144
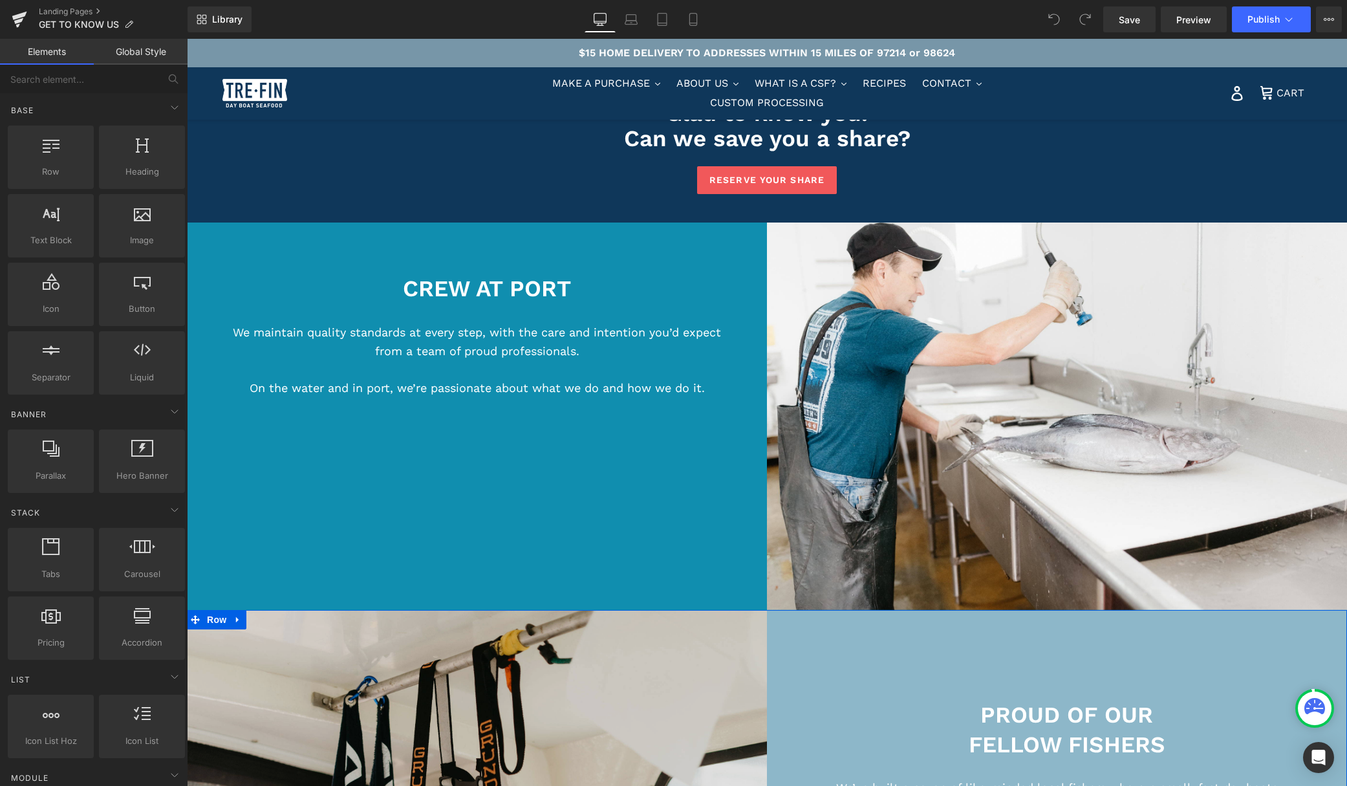
scroll to position [1217, 0]
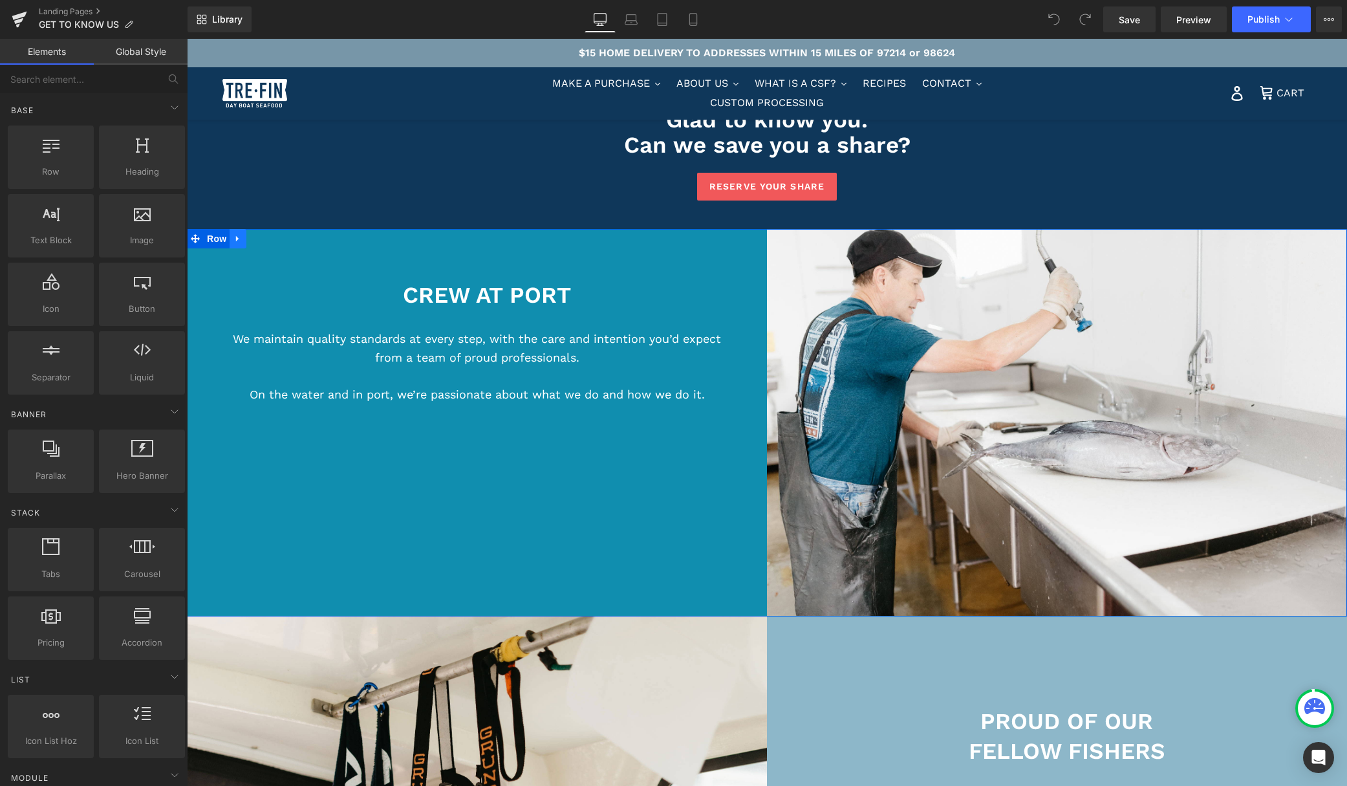
click at [236, 234] on icon at bounding box center [237, 239] width 9 height 10
click at [237, 234] on icon at bounding box center [237, 239] width 9 height 10
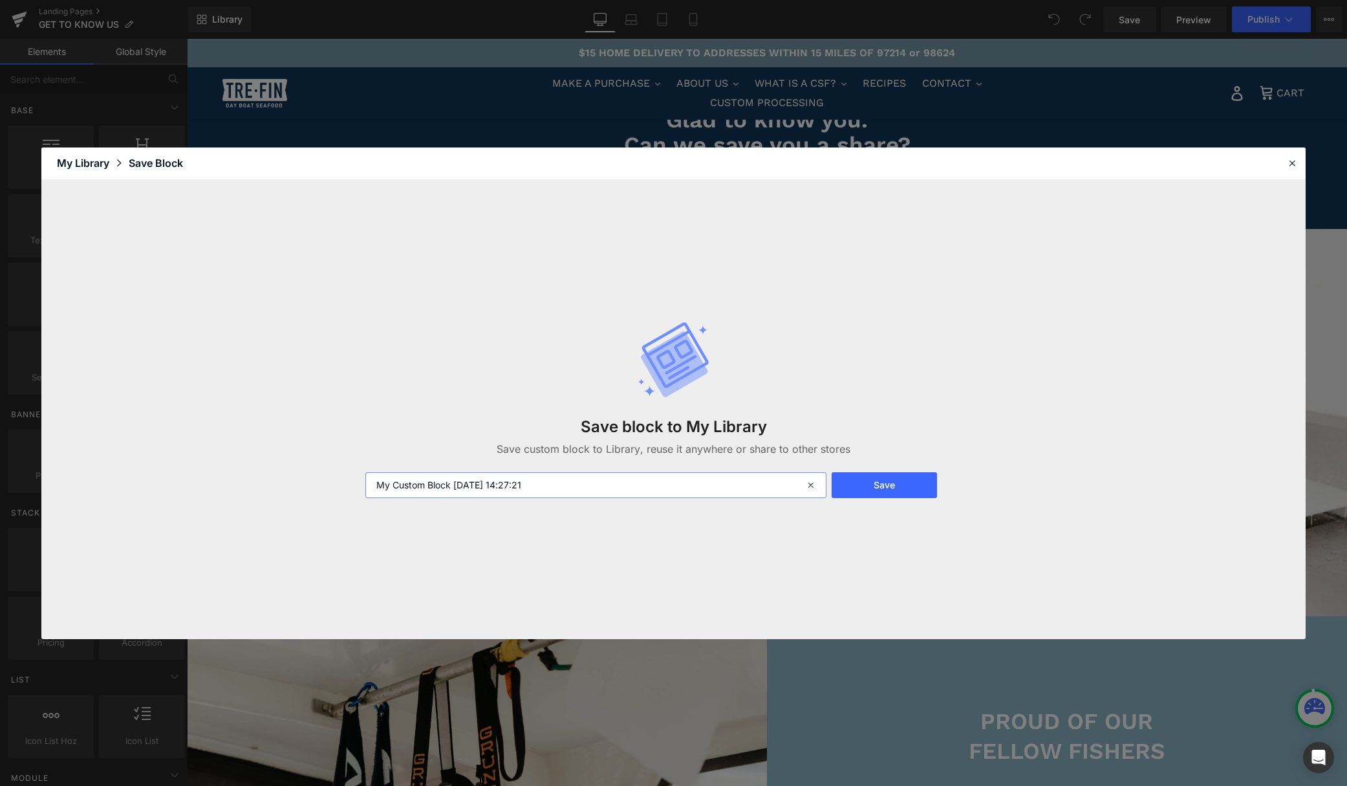
drag, startPoint x: 453, startPoint y: 488, endPoint x: 354, endPoint y: 477, distance: 99.5
click at [355, 477] on div "Save block to My Library Save custom block to Library, reuse it anywhere or sha…" at bounding box center [673, 409] width 1264 height 459
type input "crew at port 2025-09-25 14:27:21"
click at [903, 479] on button "Save" at bounding box center [884, 485] width 105 height 26
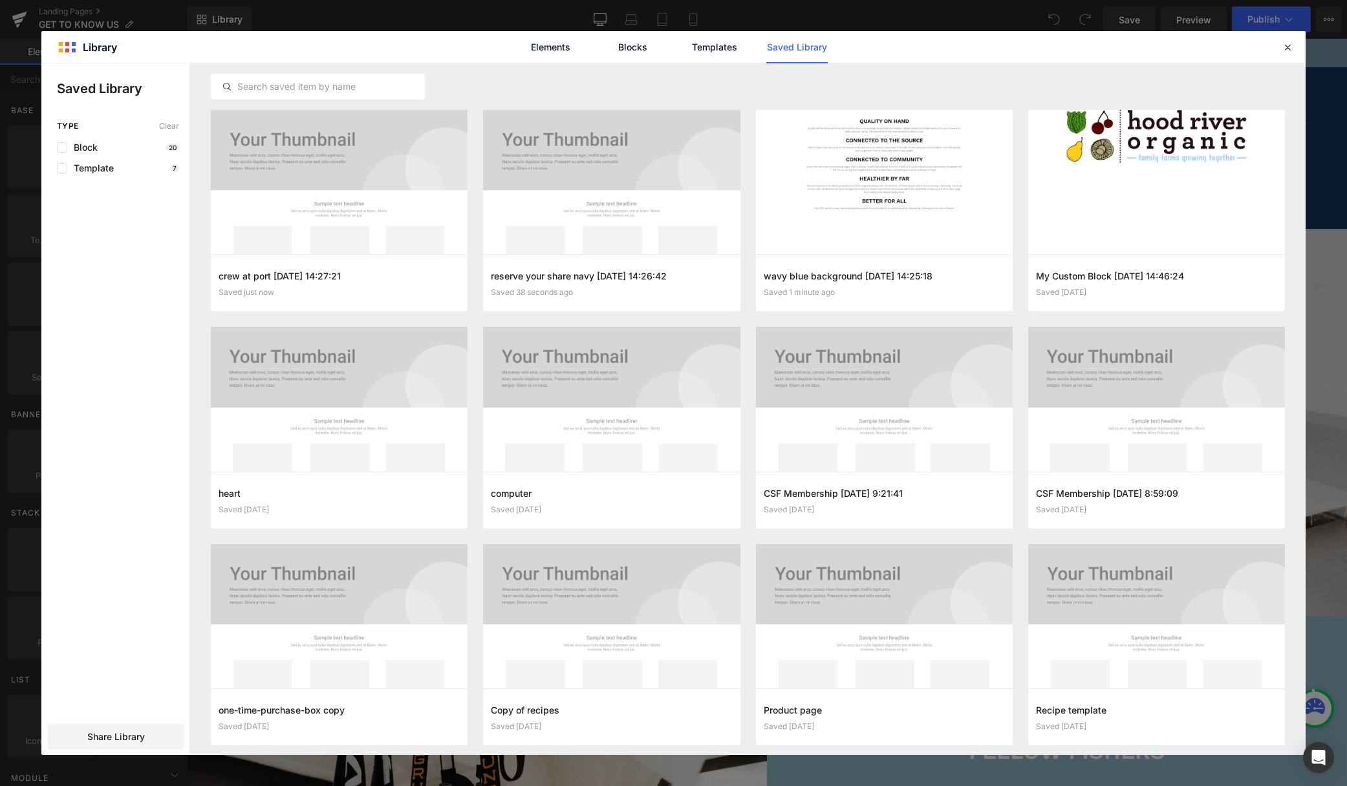
drag, startPoint x: 1526, startPoint y: 521, endPoint x: 1269, endPoint y: 484, distance: 259.9
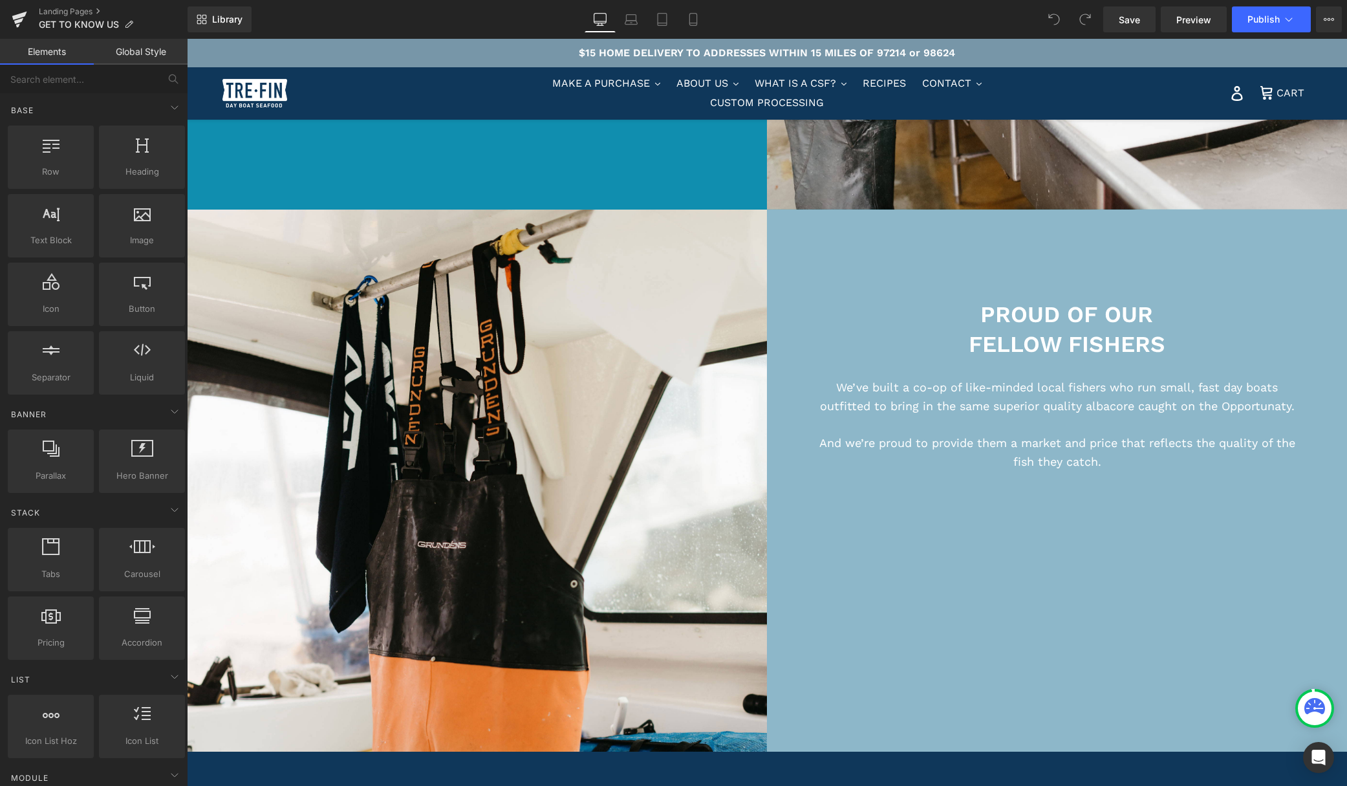
scroll to position [1625, 0]
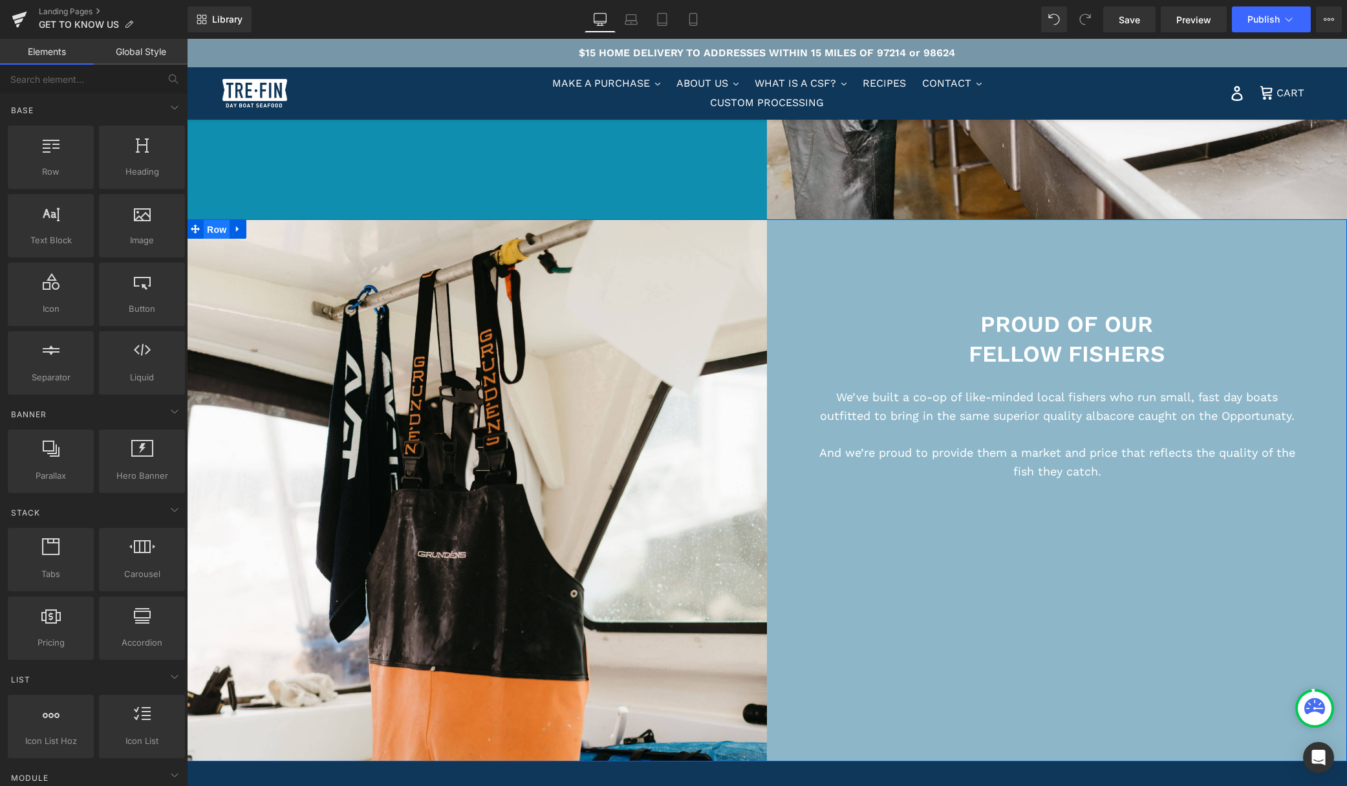
click at [206, 220] on span "Row" at bounding box center [217, 229] width 26 height 19
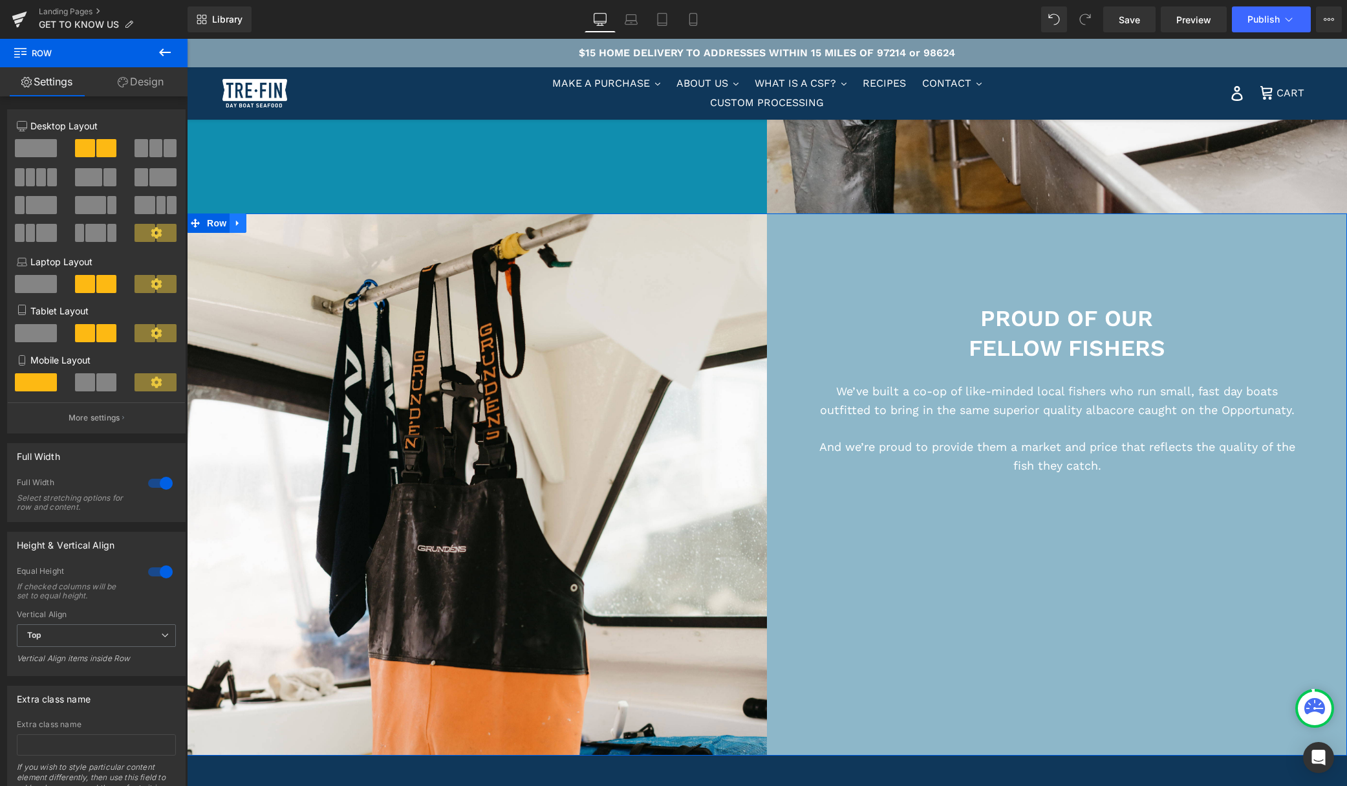
click at [239, 219] on icon at bounding box center [237, 224] width 9 height 10
click at [241, 219] on icon at bounding box center [237, 224] width 9 height 10
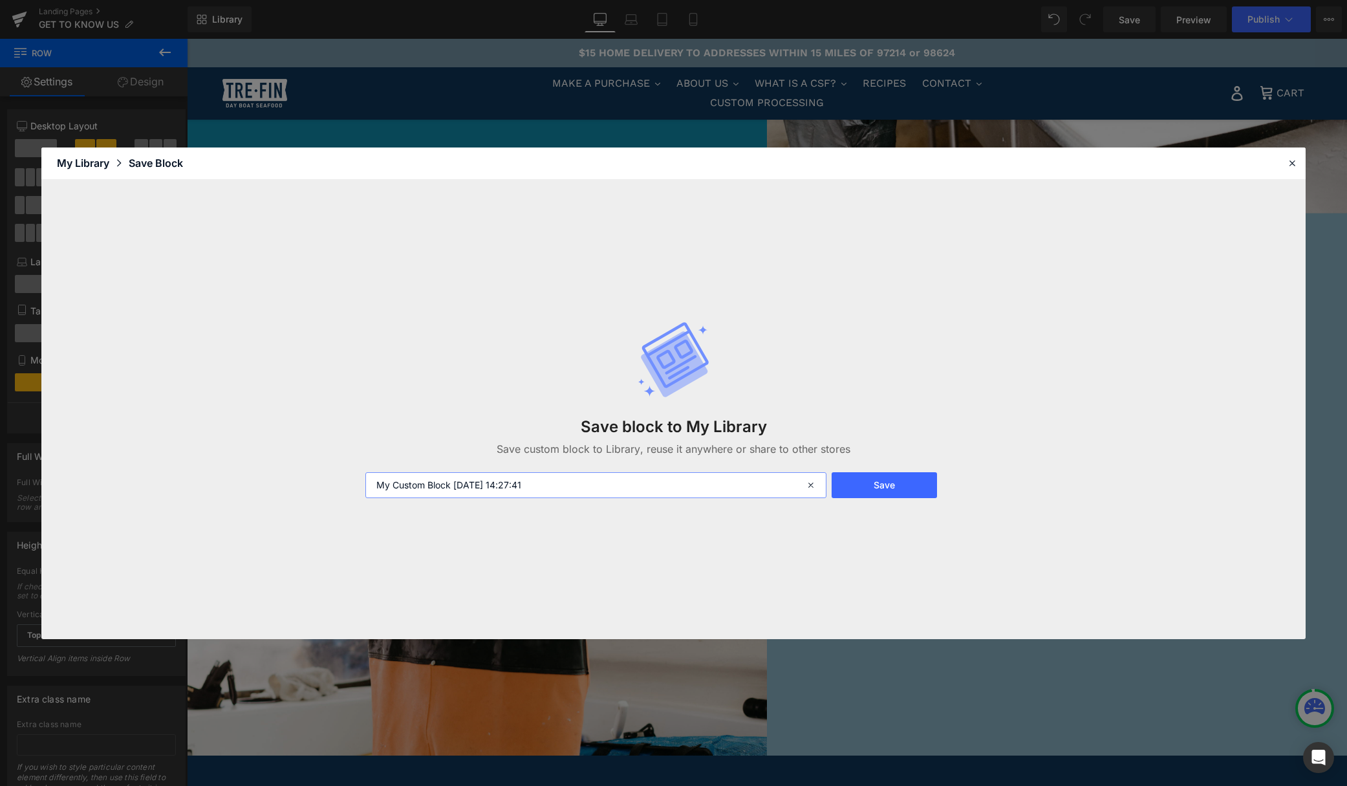
drag, startPoint x: 451, startPoint y: 486, endPoint x: 354, endPoint y: 485, distance: 97.7
click at [354, 485] on div "Save block to My Library Save custom block to Library, reuse it anywhere or sha…" at bounding box center [673, 409] width 1264 height 459
type input "proud of our fellow fishers 2025-09-25 14:27:41"
click at [866, 487] on button "Save" at bounding box center [884, 485] width 105 height 26
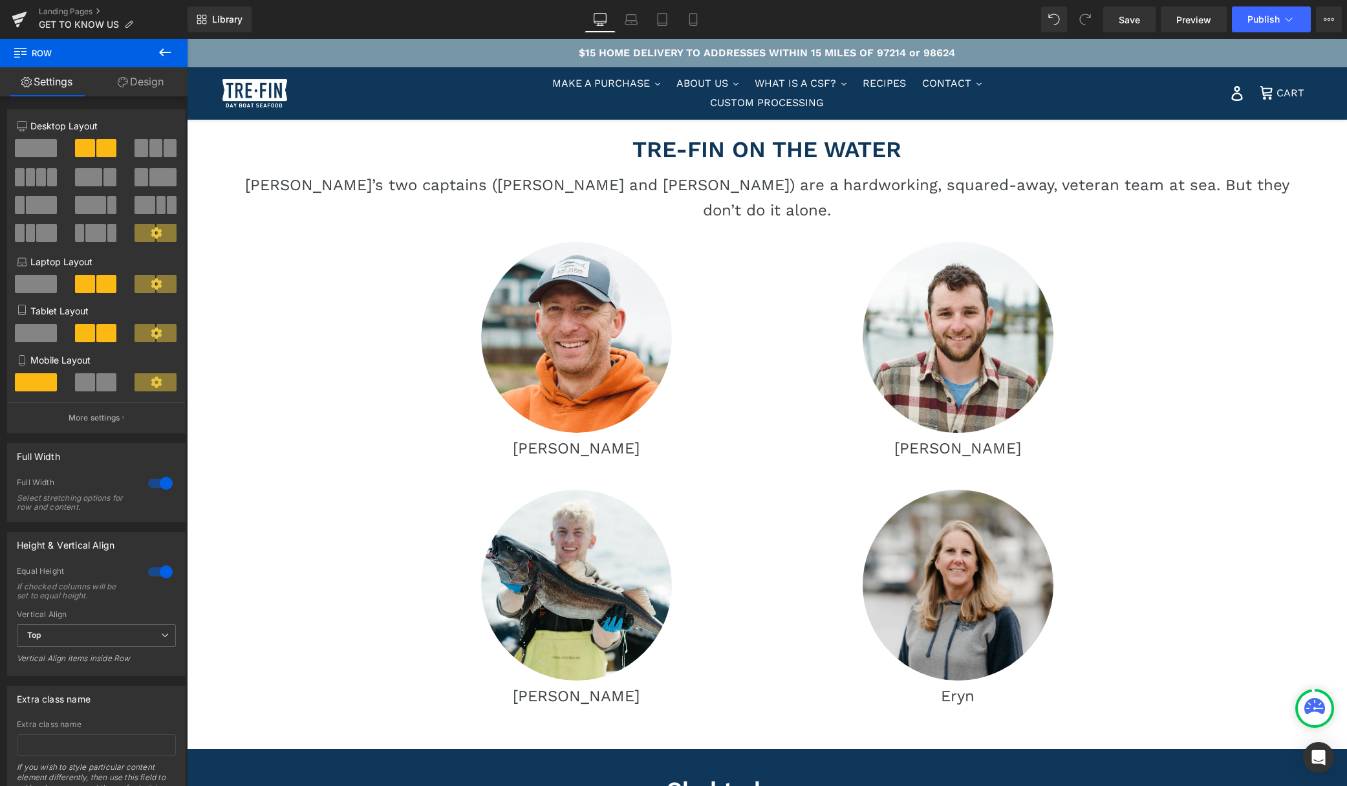
scroll to position [517, 0]
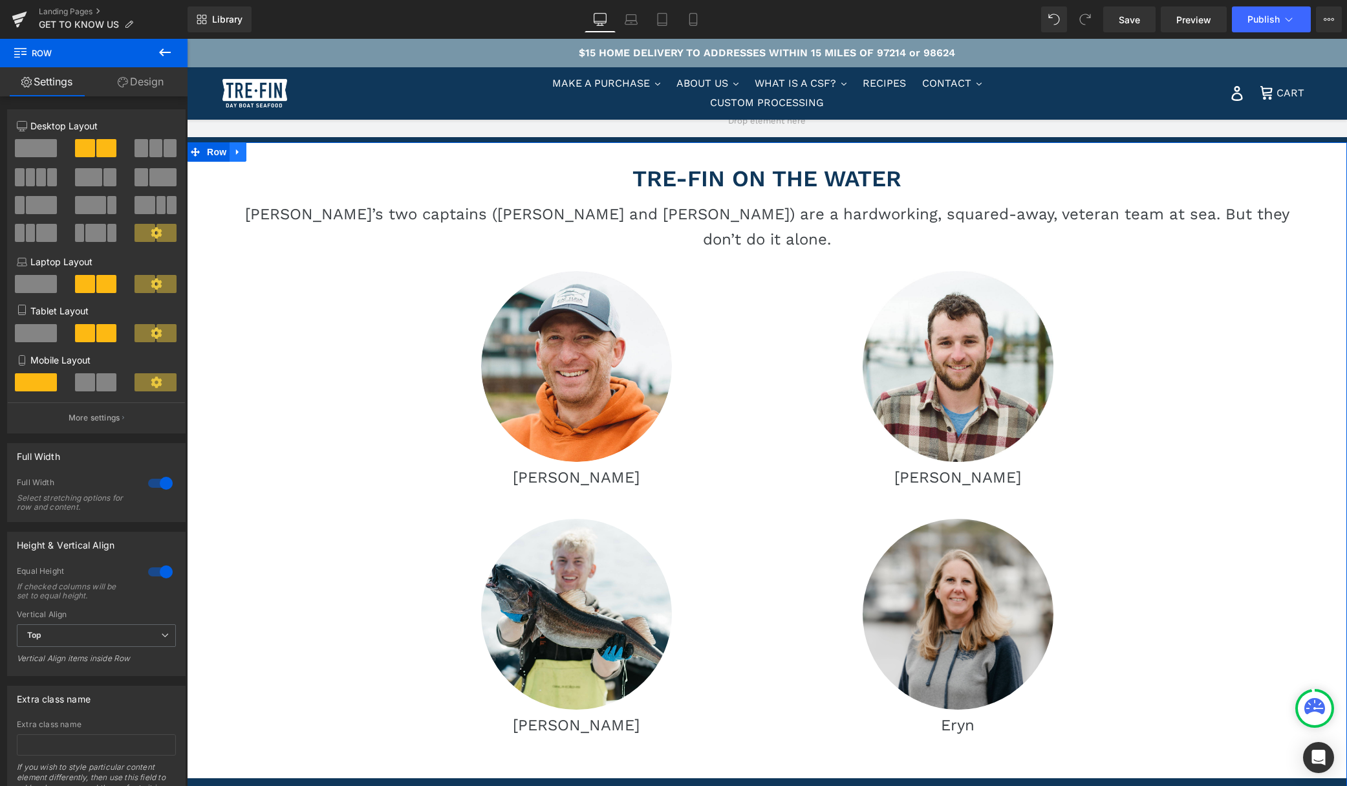
click at [234, 149] on icon at bounding box center [237, 152] width 9 height 10
click at [238, 153] on icon at bounding box center [237, 151] width 9 height 9
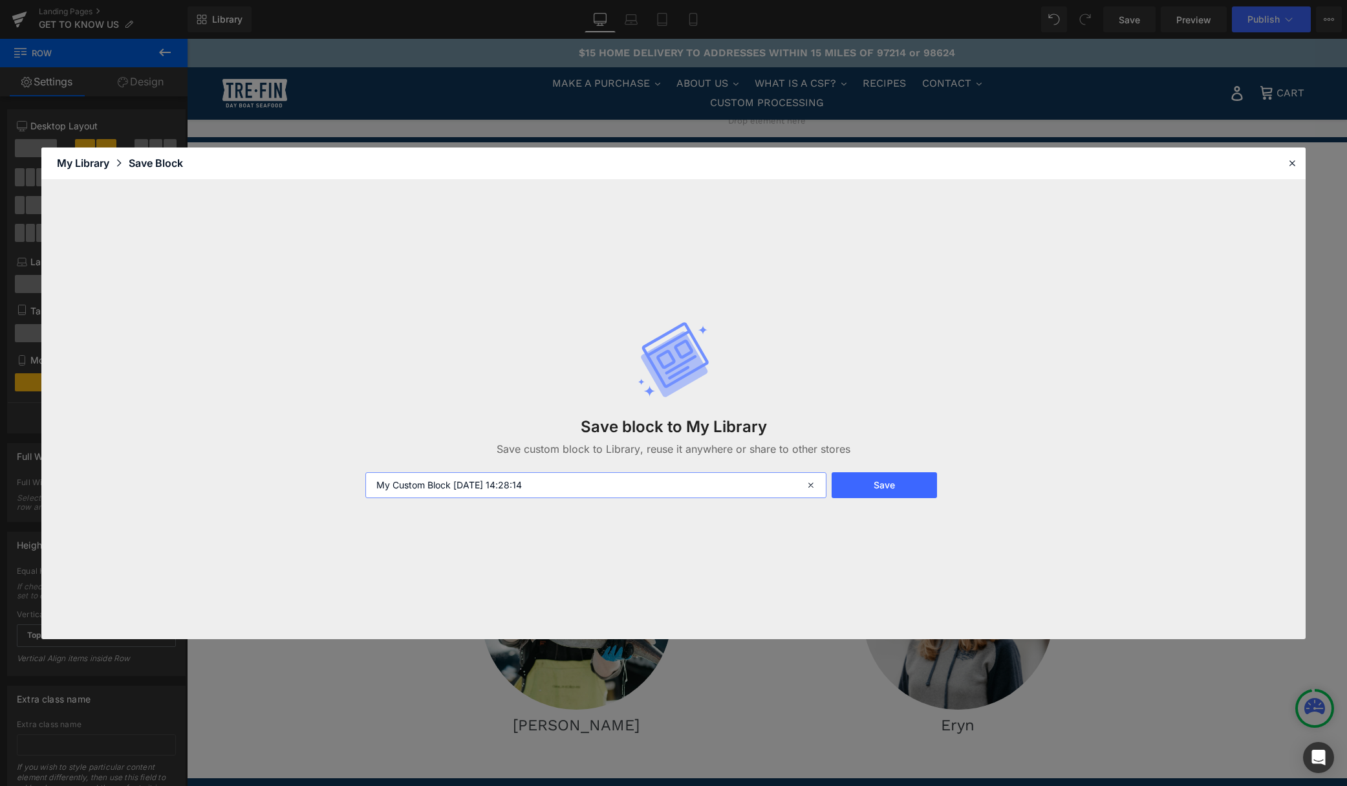
drag, startPoint x: 452, startPoint y: 487, endPoint x: 366, endPoint y: 487, distance: 86.0
click at [366, 487] on input "My Custom Block 2025-09-25 14:28:14" at bounding box center [595, 485] width 461 height 26
type input "staff round pics 2025-09-25 14:28:14"
click at [891, 486] on button "Save" at bounding box center [884, 485] width 105 height 26
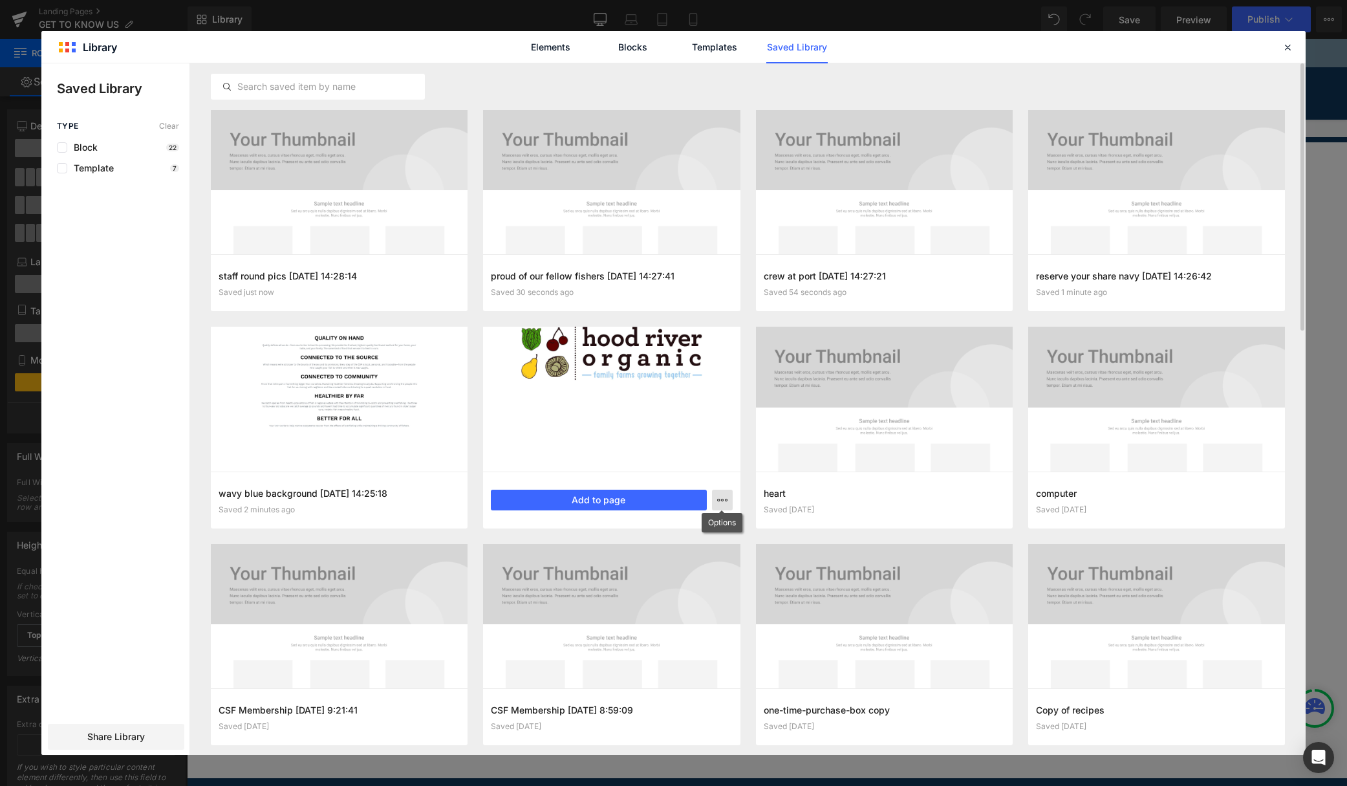
click at [724, 501] on icon "button" at bounding box center [722, 500] width 10 height 10
click at [686, 553] on div "Delete" at bounding box center [658, 556] width 147 height 27
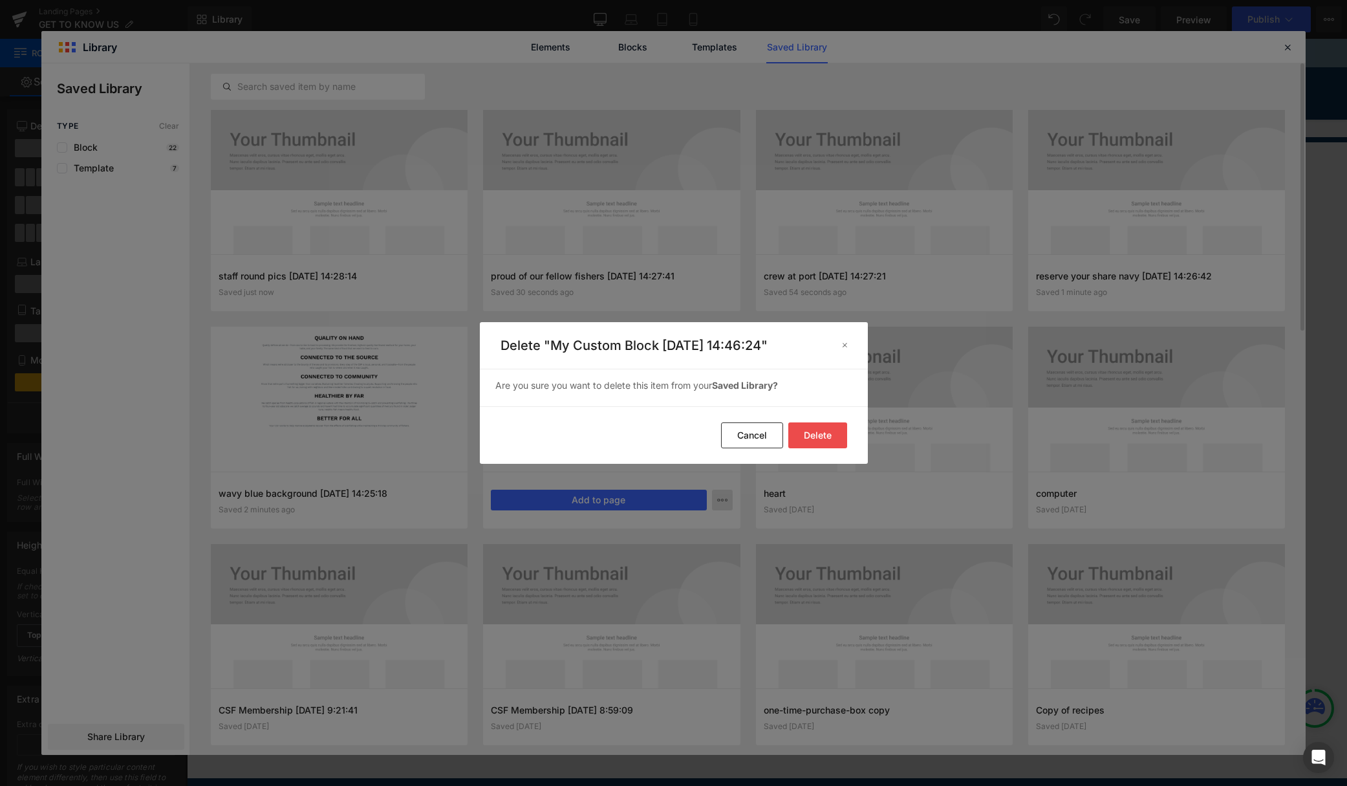
click at [818, 438] on button "Delete" at bounding box center [817, 435] width 59 height 26
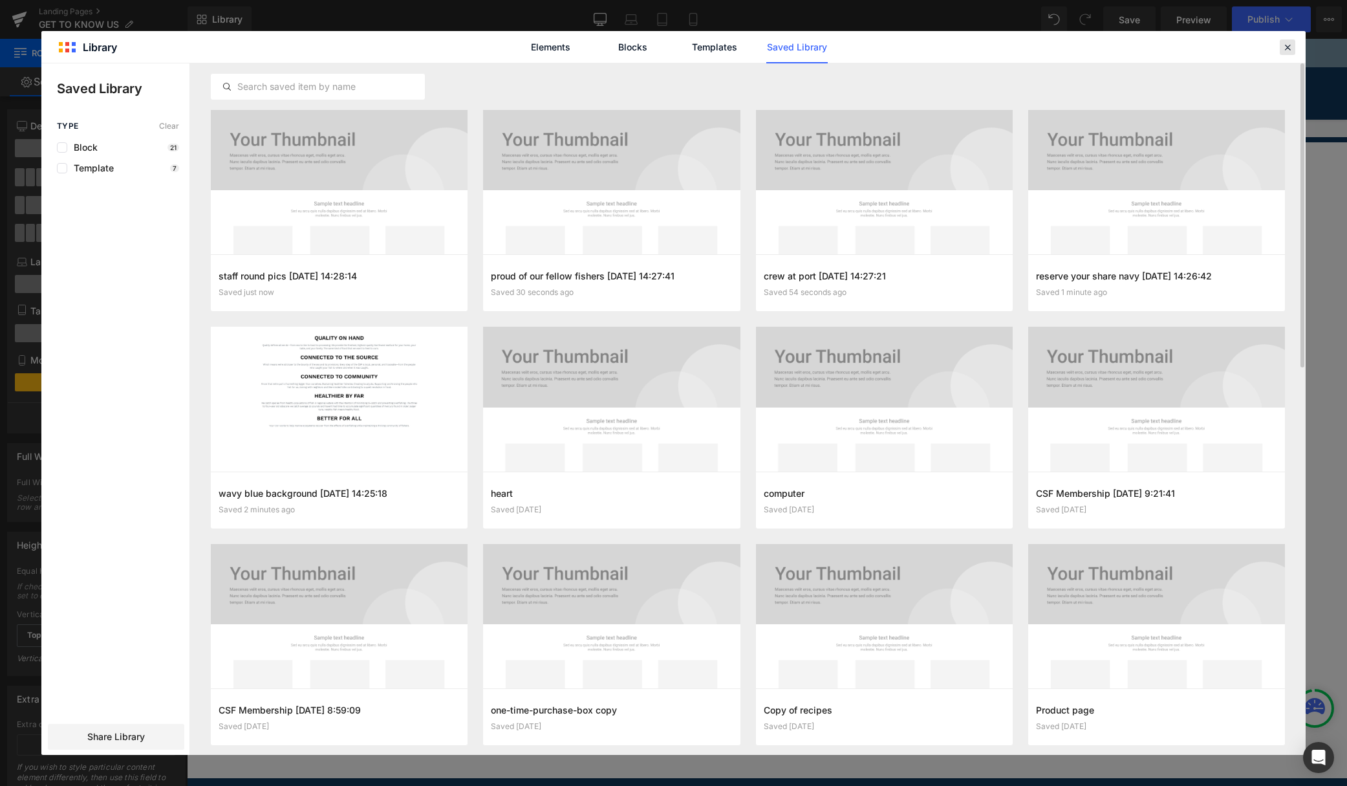
click at [1291, 47] on icon at bounding box center [1288, 47] width 12 height 12
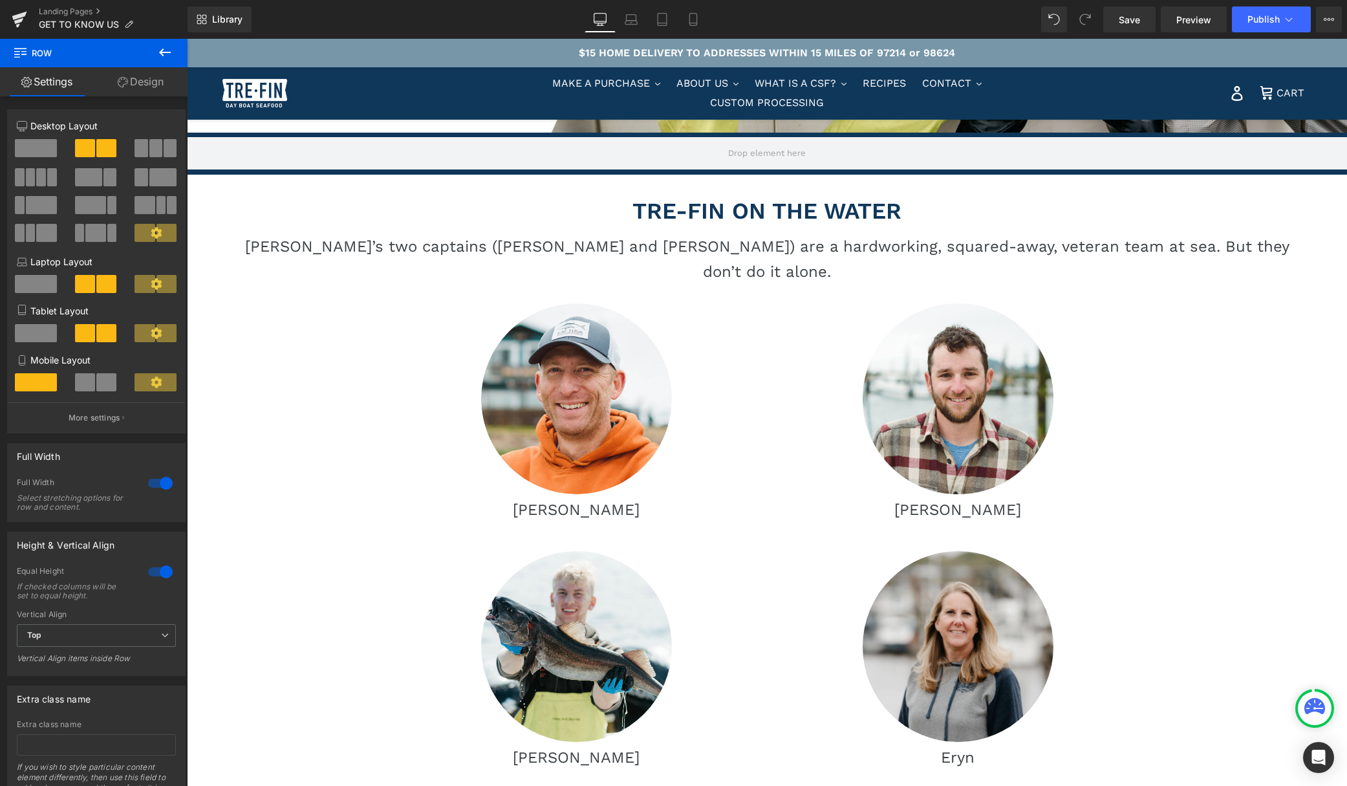
scroll to position [487, 0]
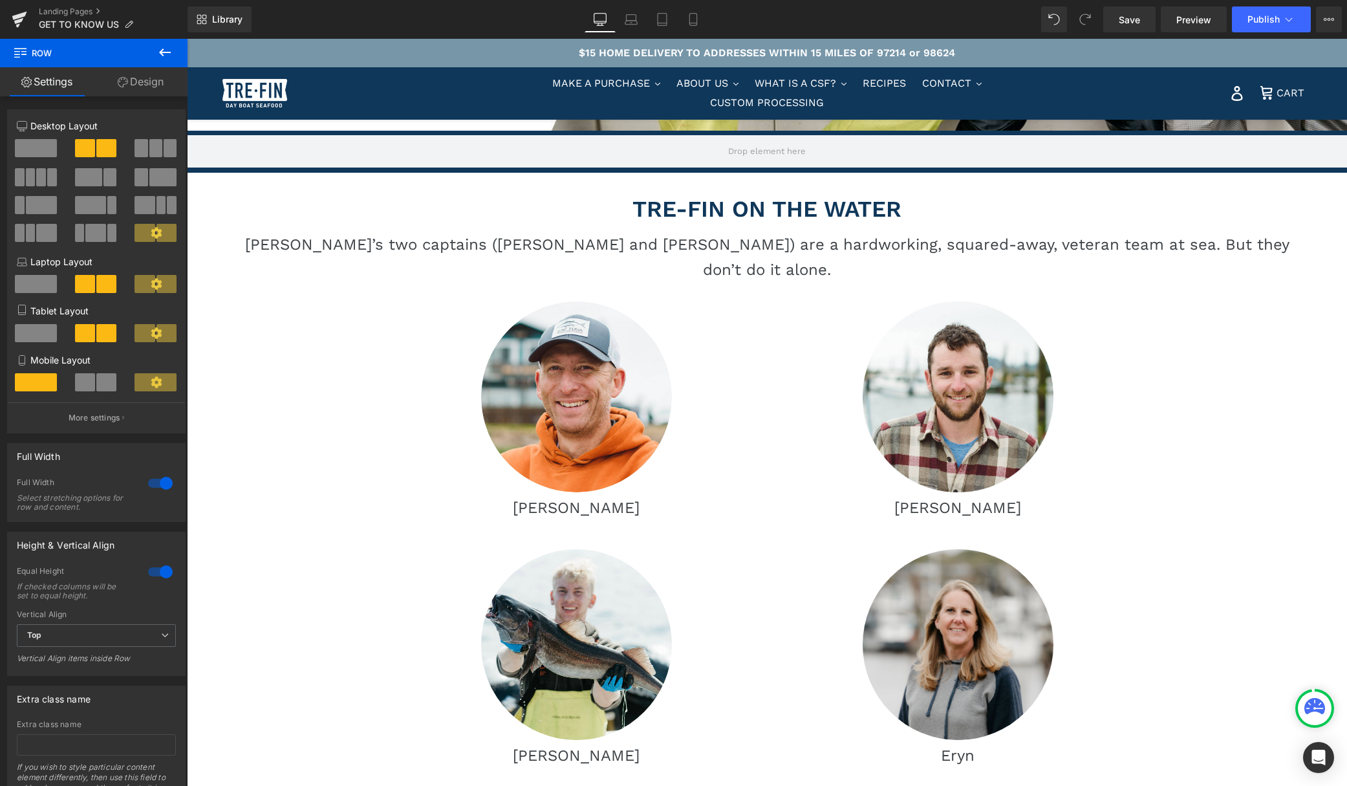
click at [145, 76] on link "Design" at bounding box center [141, 81] width 94 height 29
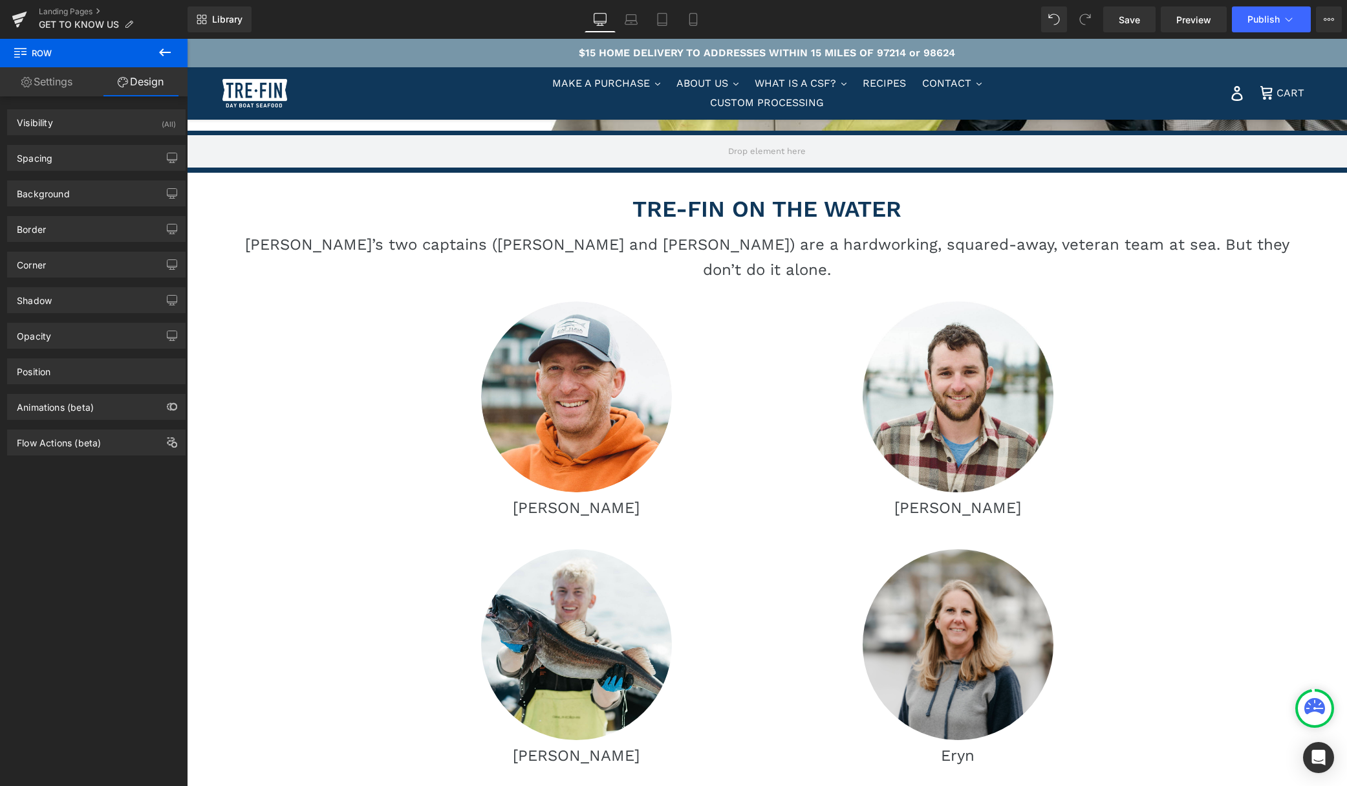
click at [50, 81] on link "Settings" at bounding box center [47, 81] width 94 height 29
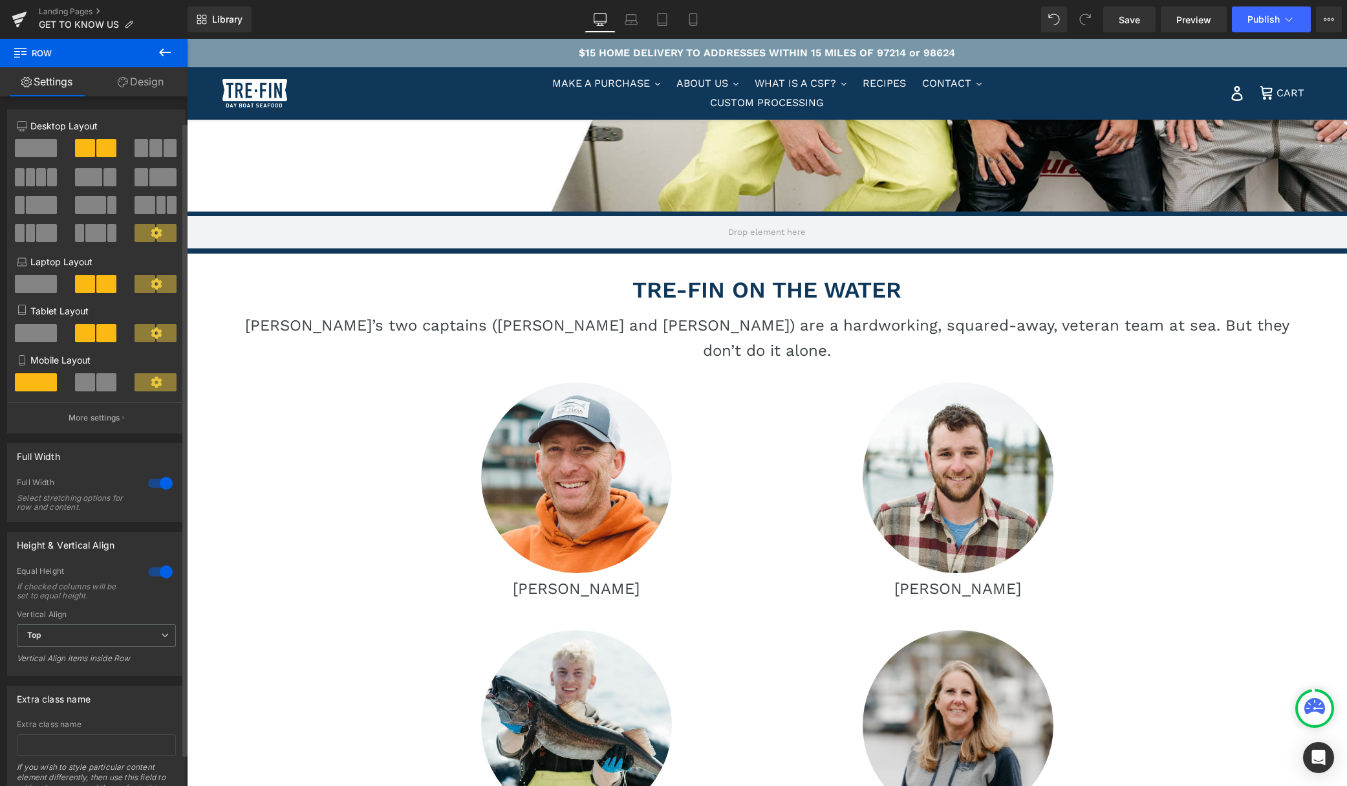
scroll to position [63, 0]
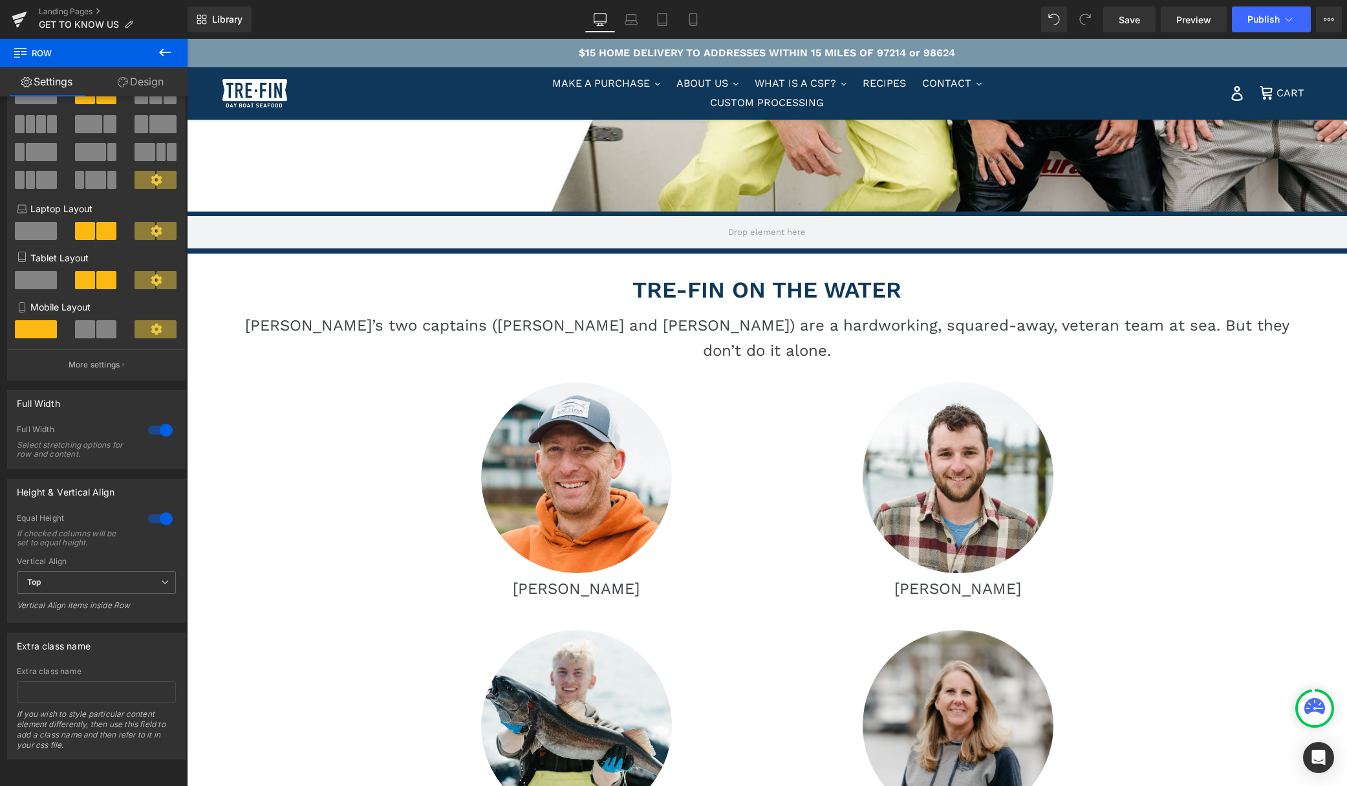
click at [149, 83] on link "Design" at bounding box center [141, 81] width 94 height 29
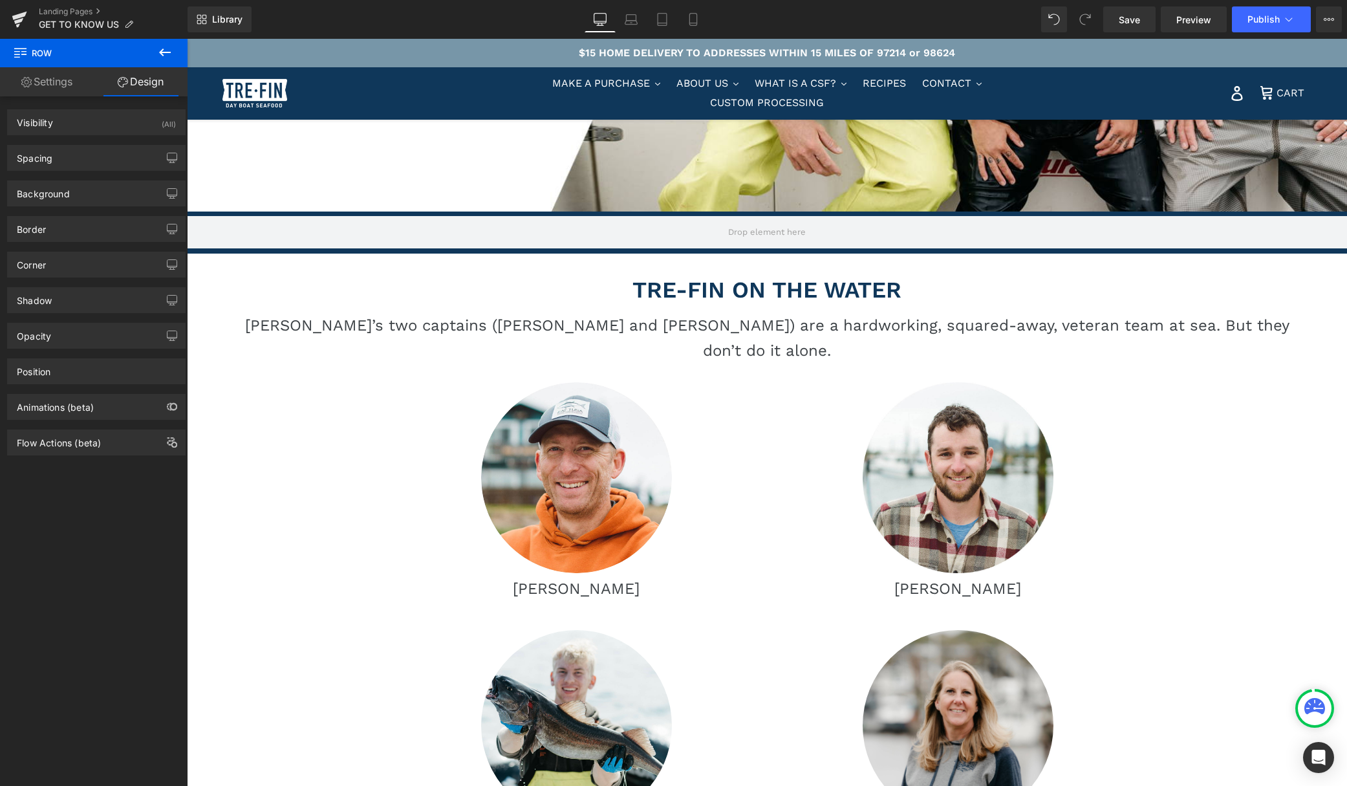
click at [162, 52] on icon at bounding box center [165, 53] width 12 height 8
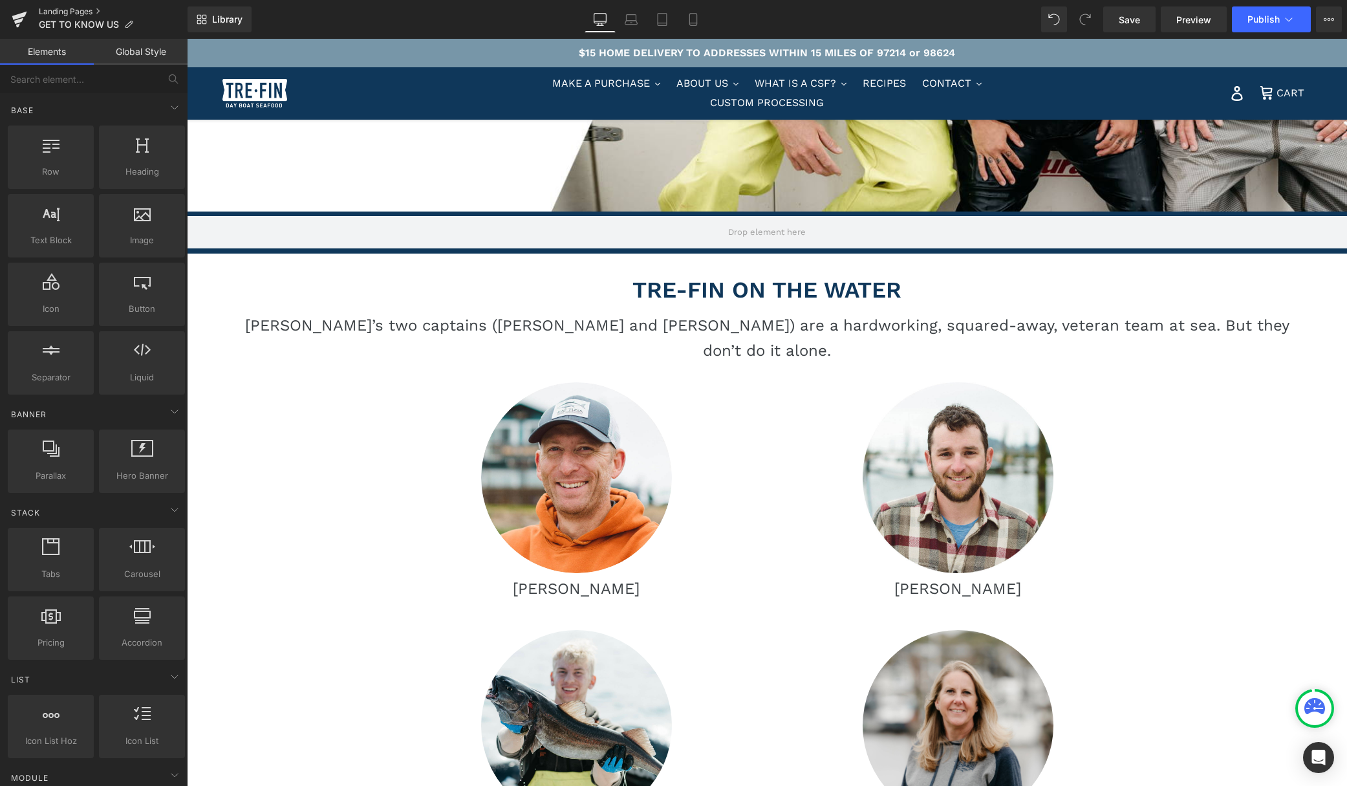
click at [63, 9] on link "Landing Pages" at bounding box center [113, 11] width 149 height 10
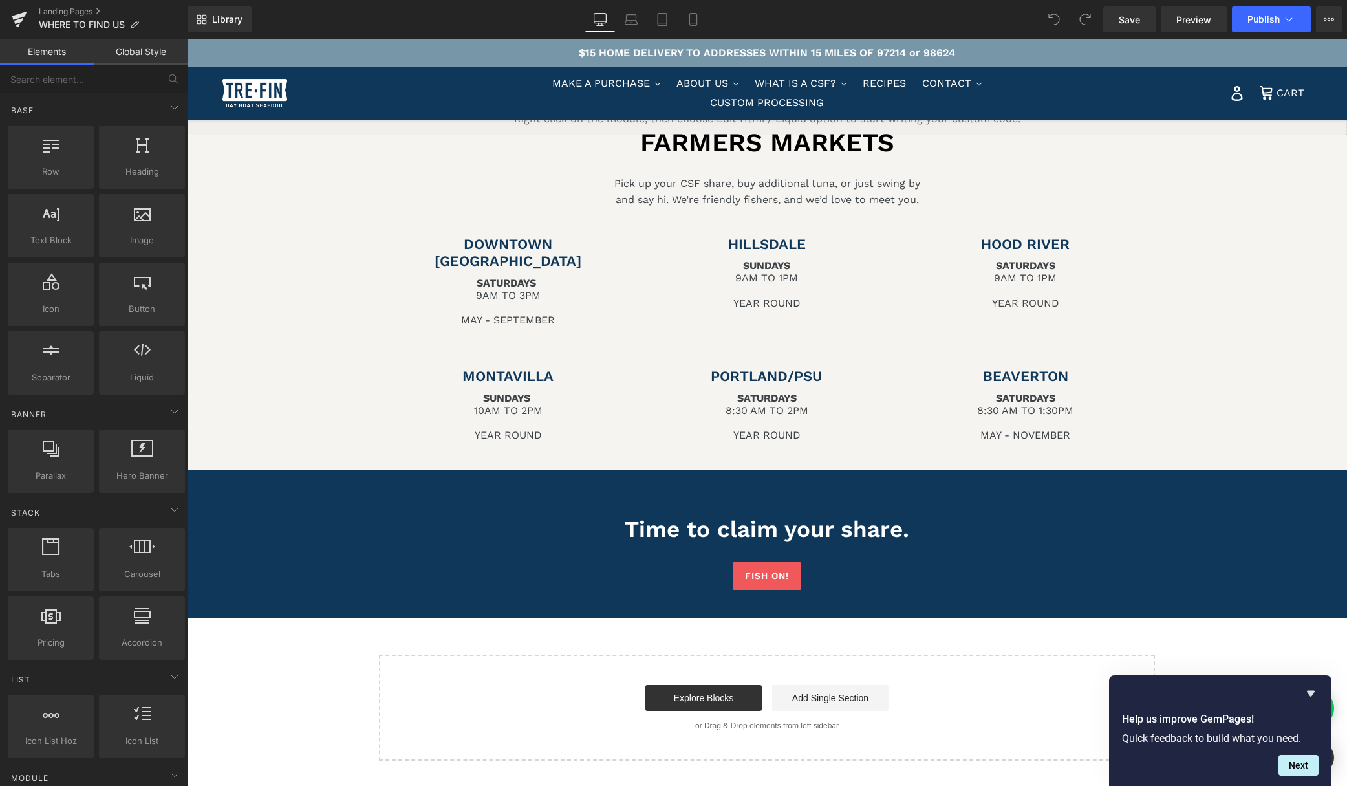
scroll to position [1939, 0]
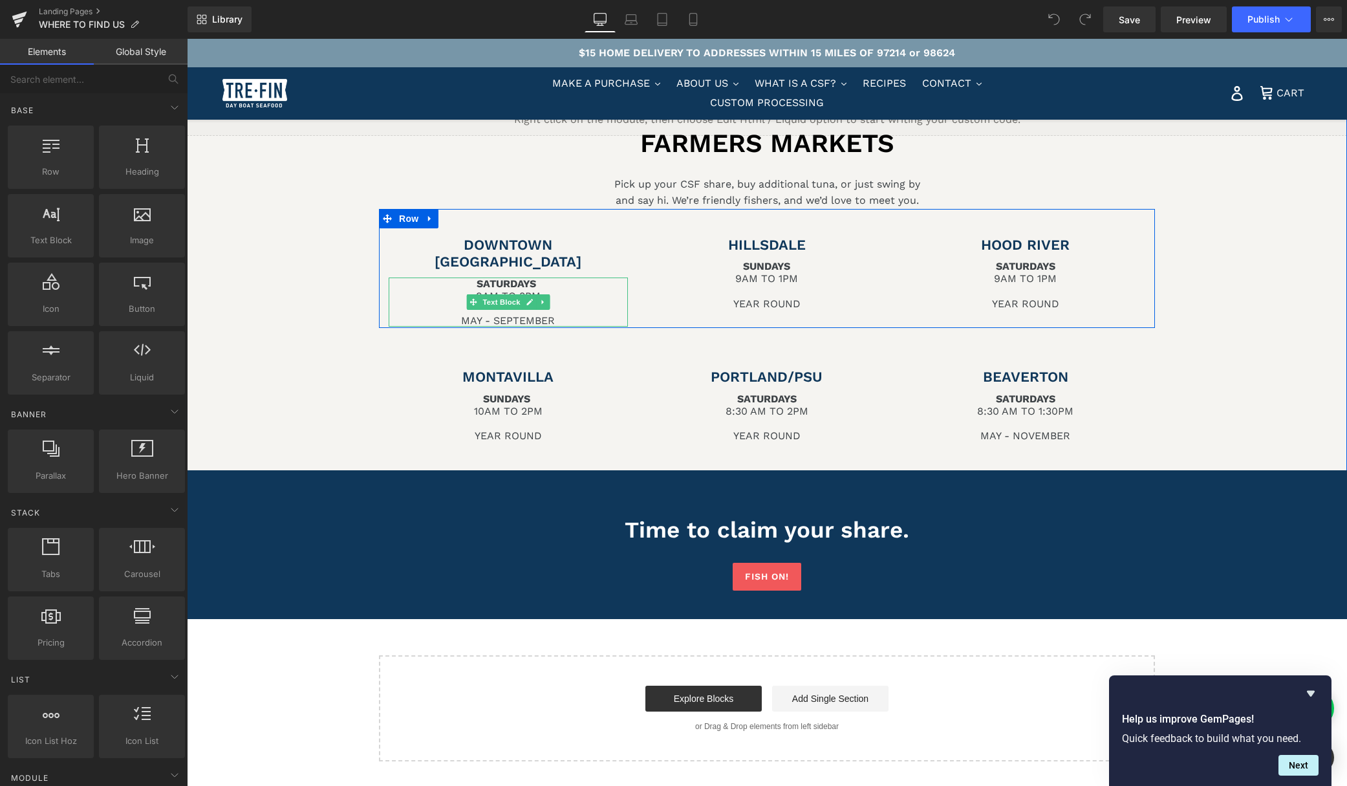
click at [557, 277] on p "SATURDAYS" at bounding box center [508, 283] width 239 height 12
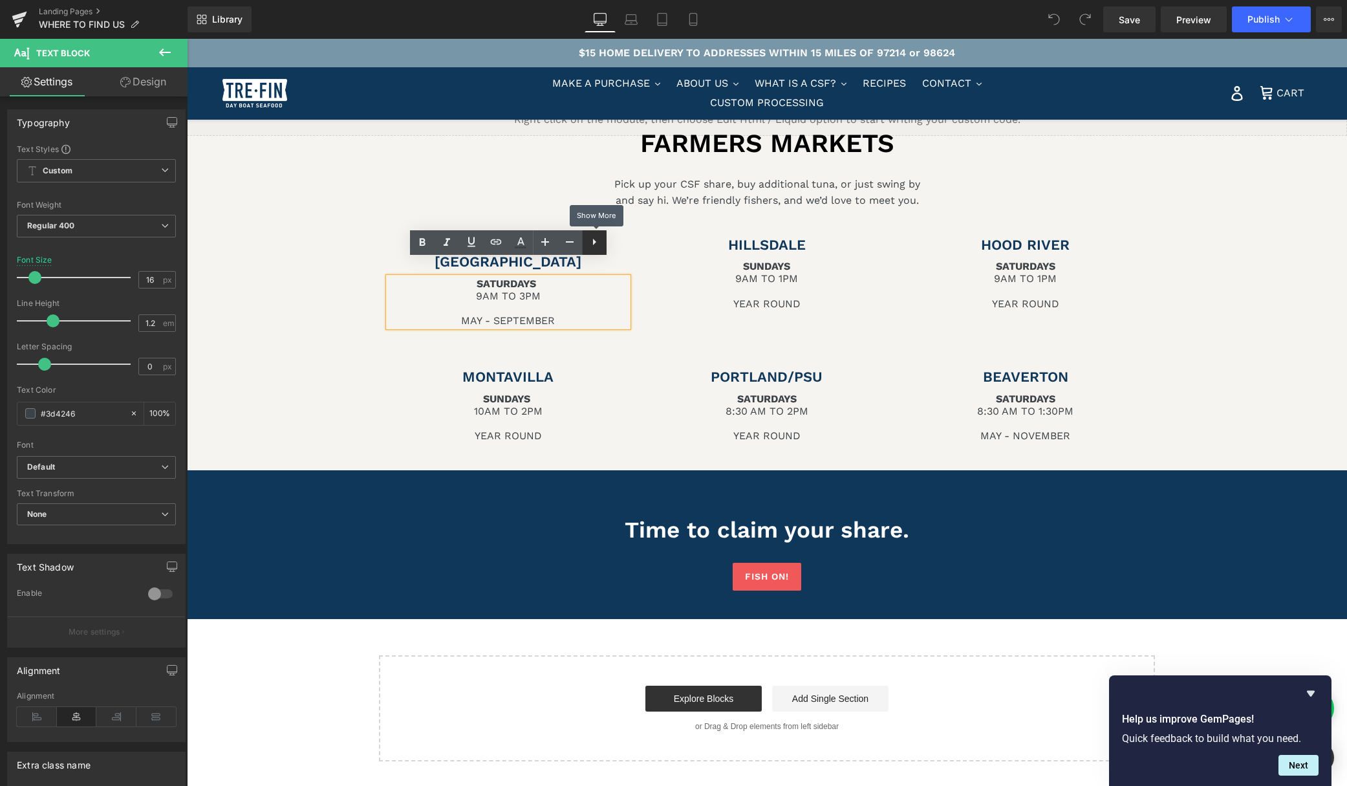
click at [592, 238] on icon at bounding box center [595, 242] width 16 height 16
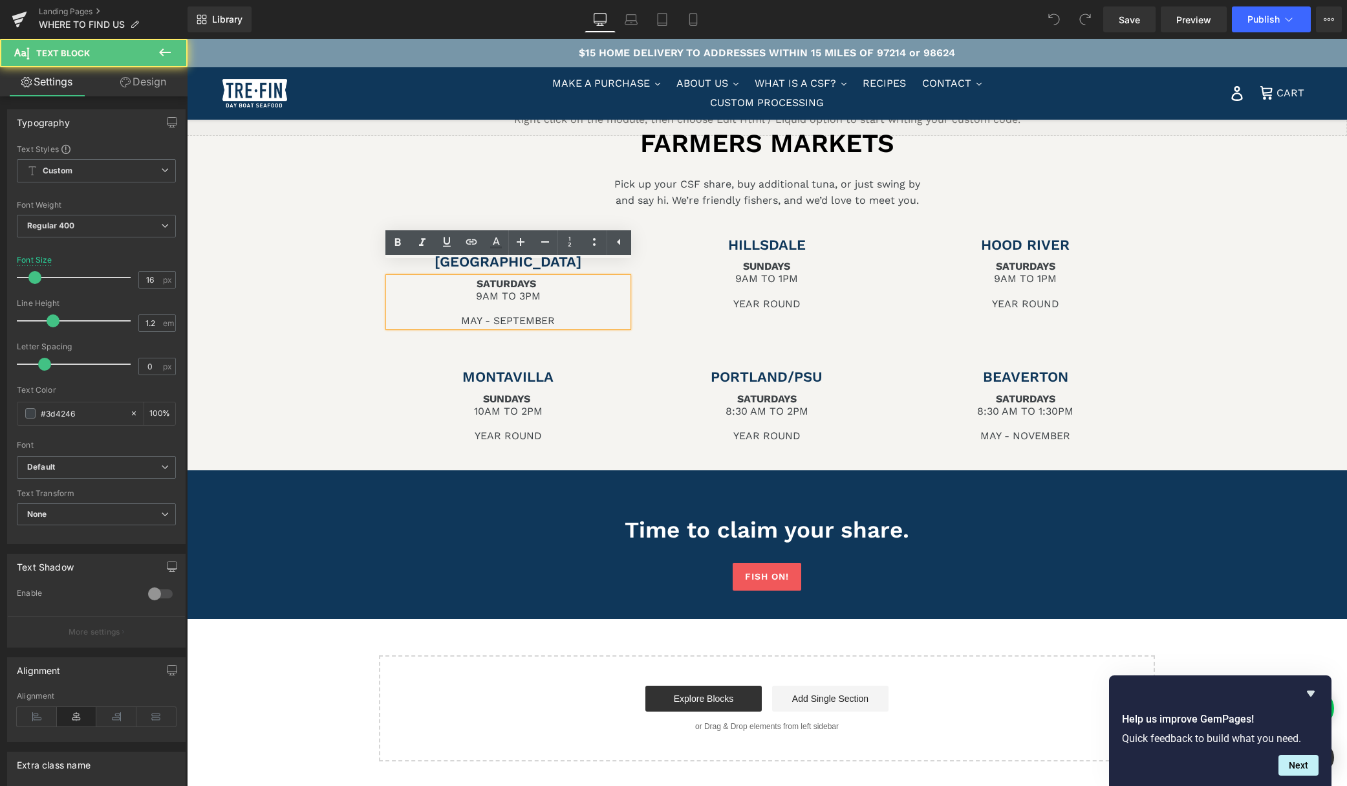
click at [581, 302] on p at bounding box center [508, 308] width 239 height 12
click at [668, 258] on div "HILLSDALE Heading SUNDAYS 9AM TO 1PM YEAR ROUND Text Block" at bounding box center [767, 273] width 259 height 73
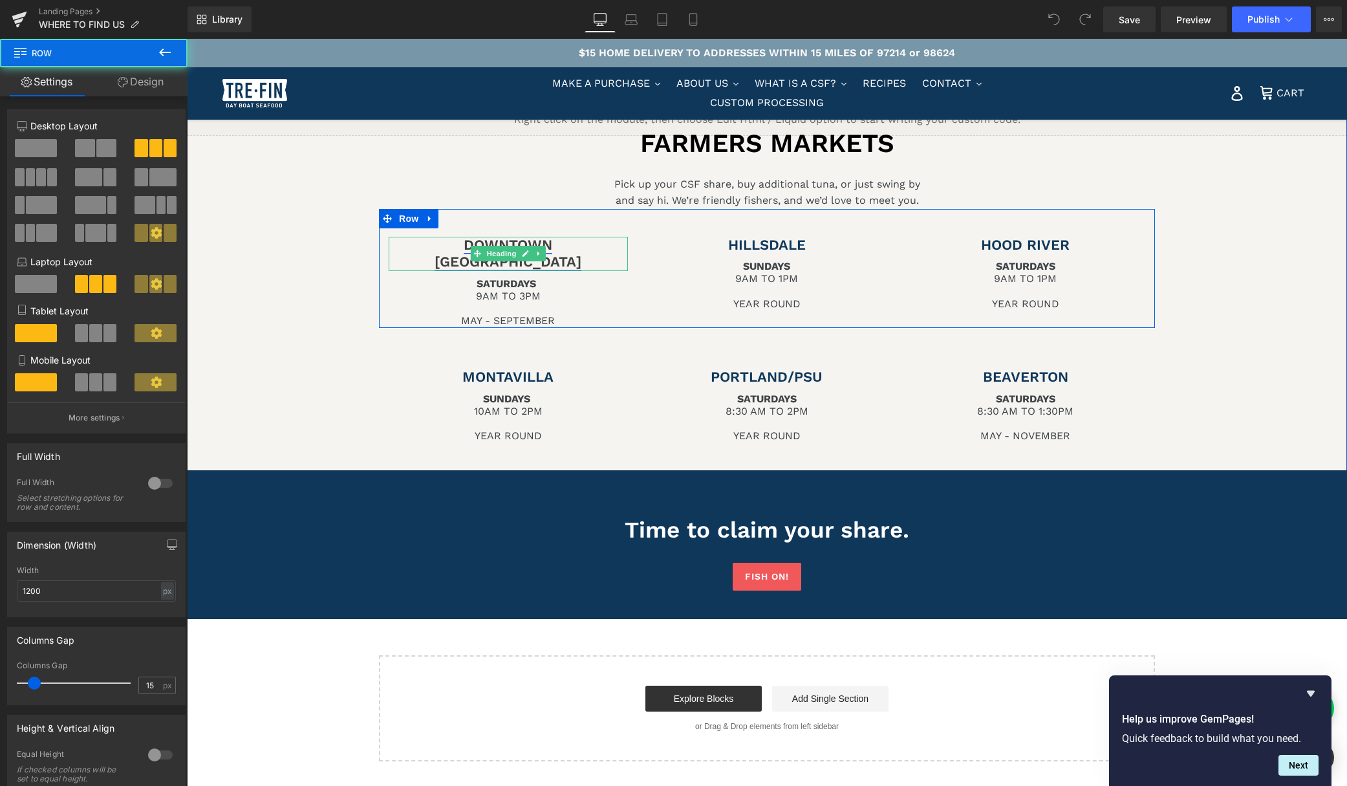
click at [575, 246] on link "DOWNTOWN VANCOUVER" at bounding box center [508, 253] width 147 height 33
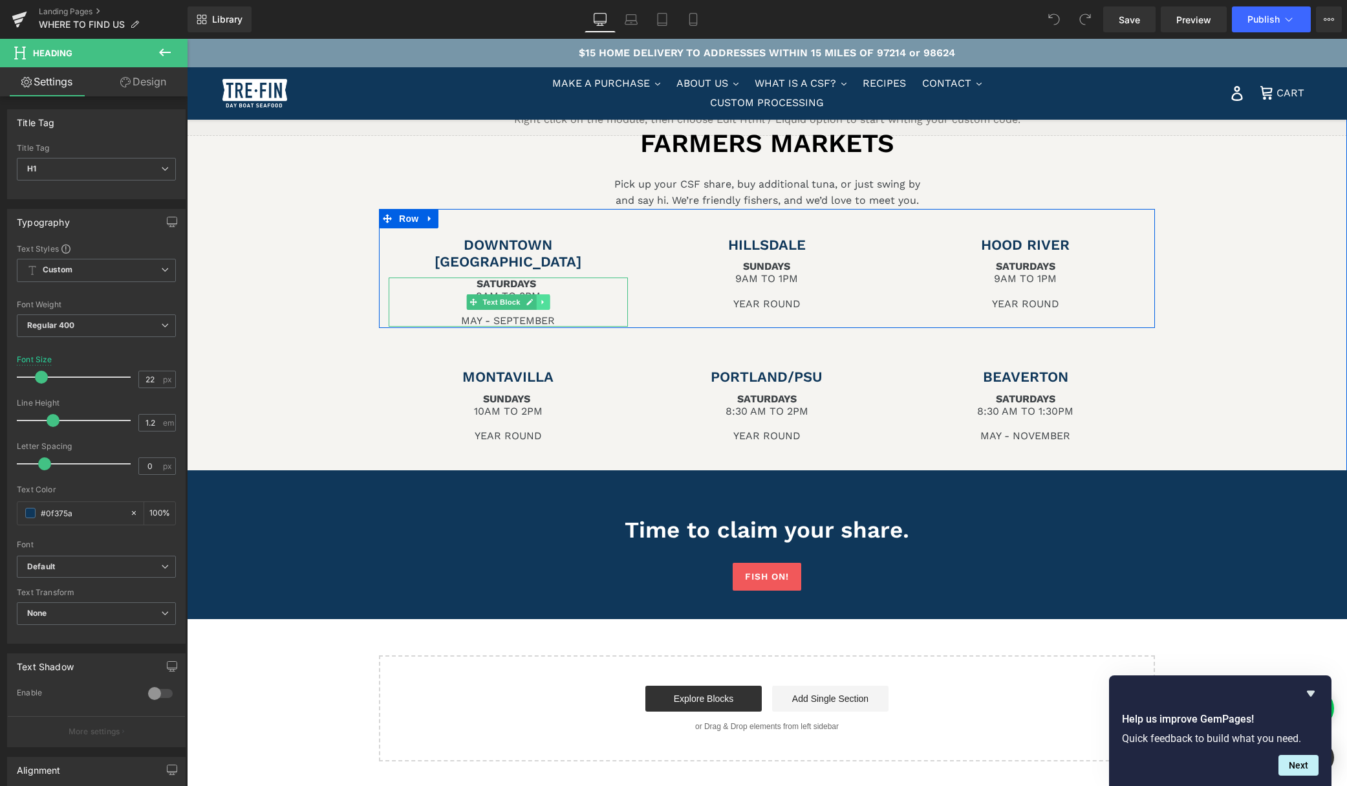
click at [545, 298] on icon at bounding box center [542, 302] width 7 height 8
click at [551, 298] on icon at bounding box center [550, 301] width 7 height 7
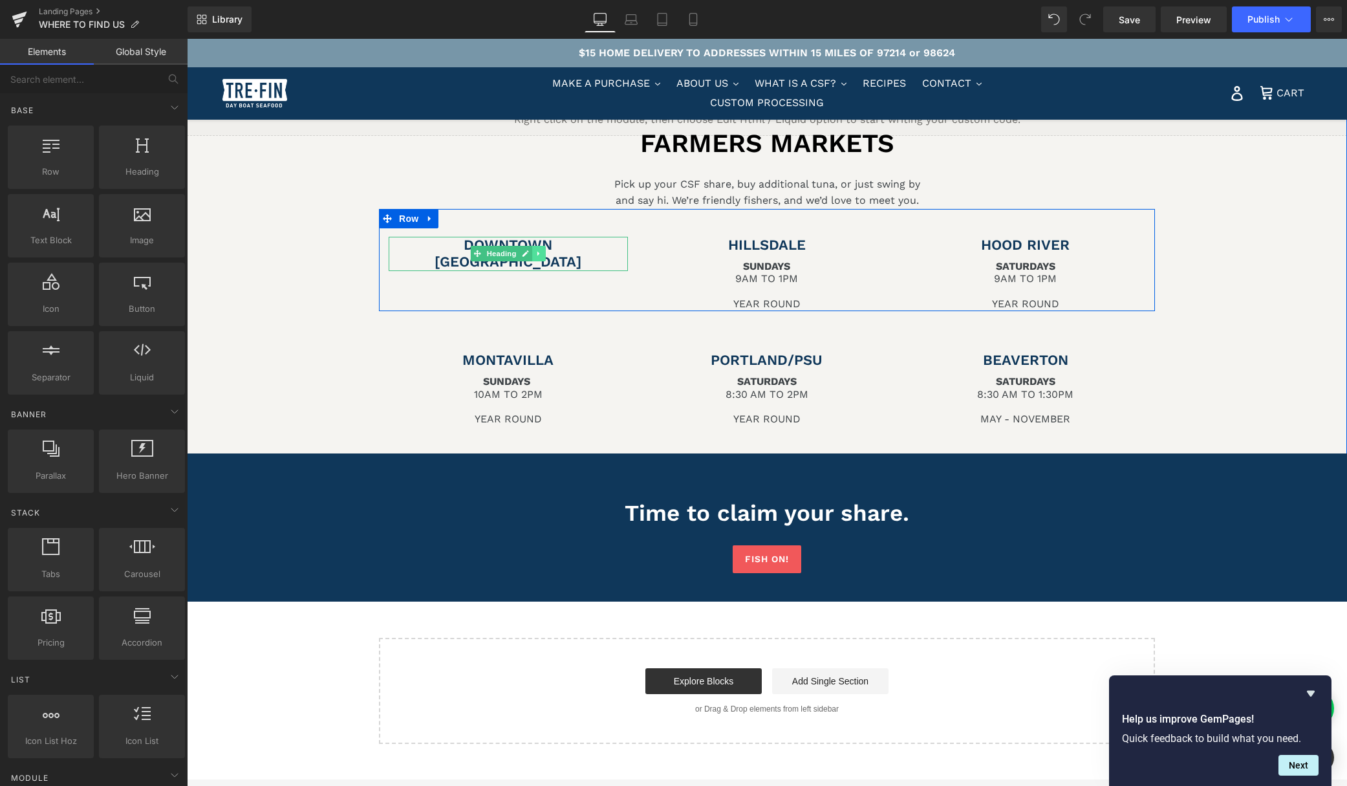
click at [540, 250] on icon at bounding box center [539, 254] width 7 height 8
click at [548, 250] on icon at bounding box center [546, 253] width 7 height 7
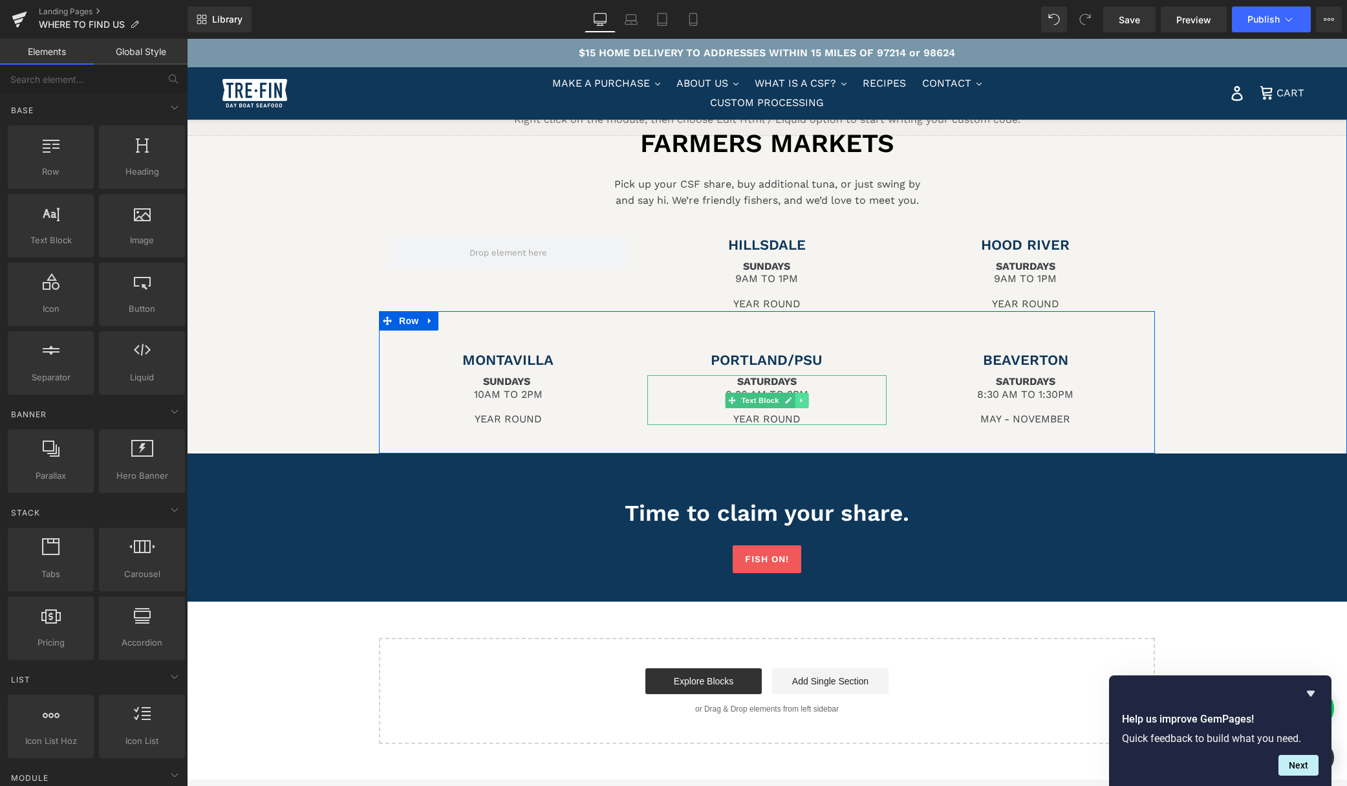
click at [805, 403] on icon at bounding box center [801, 400] width 7 height 8
click at [809, 400] on icon at bounding box center [808, 399] width 7 height 7
click at [811, 361] on link "PORTLAND/PSU" at bounding box center [767, 360] width 112 height 16
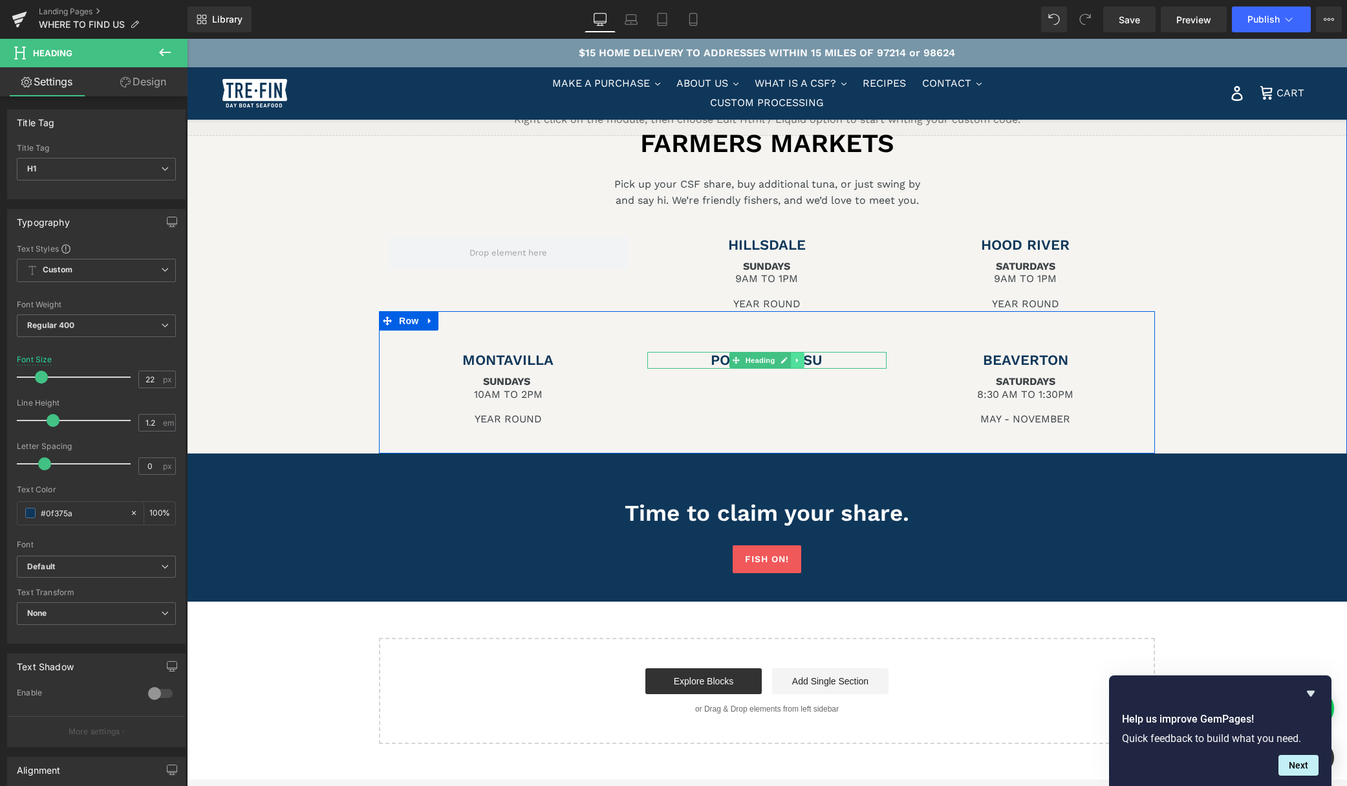
click at [800, 360] on icon at bounding box center [797, 360] width 7 height 8
click at [804, 361] on icon at bounding box center [804, 360] width 7 height 7
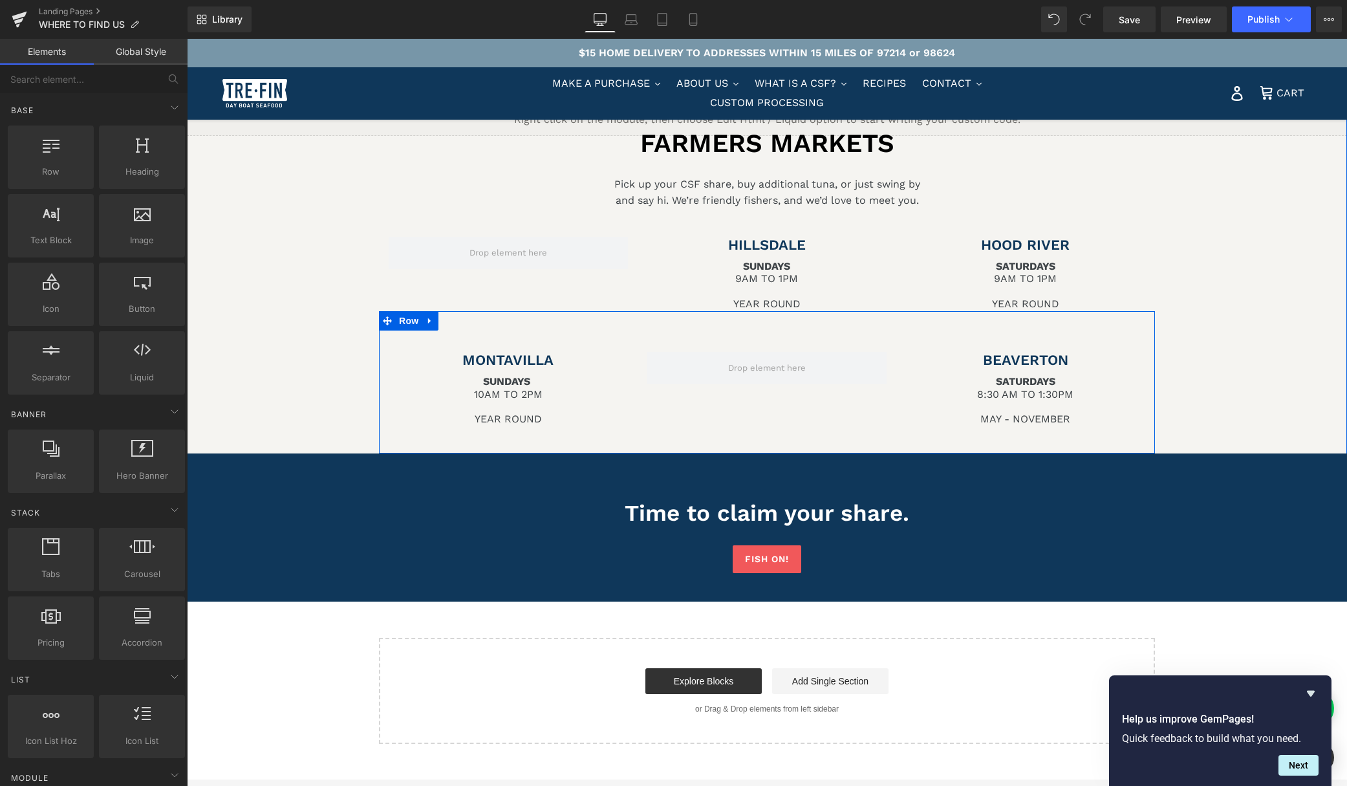
click at [406, 344] on div "MONTAVILLA Heading SUNDAYS 10AM TO 2PM YEAR ROUND Text Block BEAVERTON Heading …" at bounding box center [767, 382] width 776 height 142
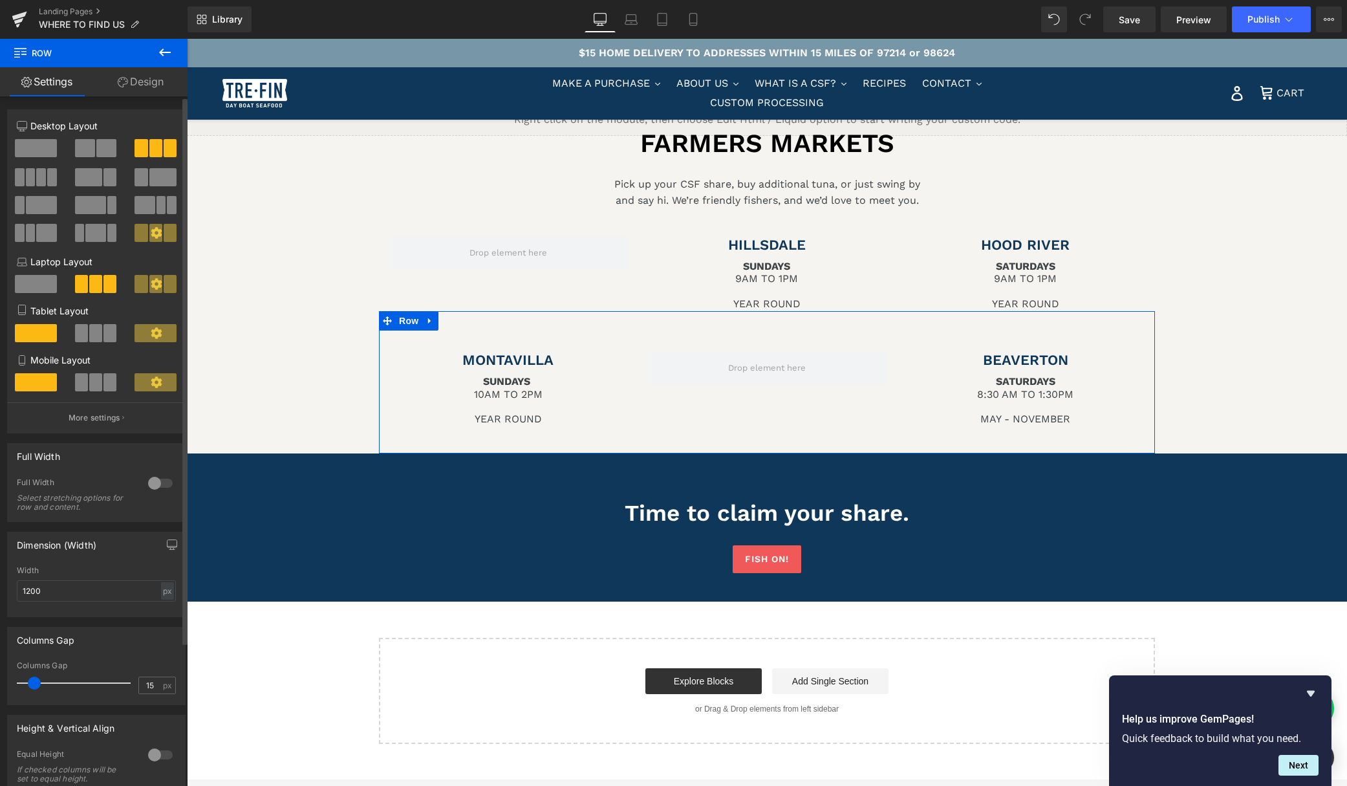
click at [34, 178] on span at bounding box center [31, 177] width 10 height 18
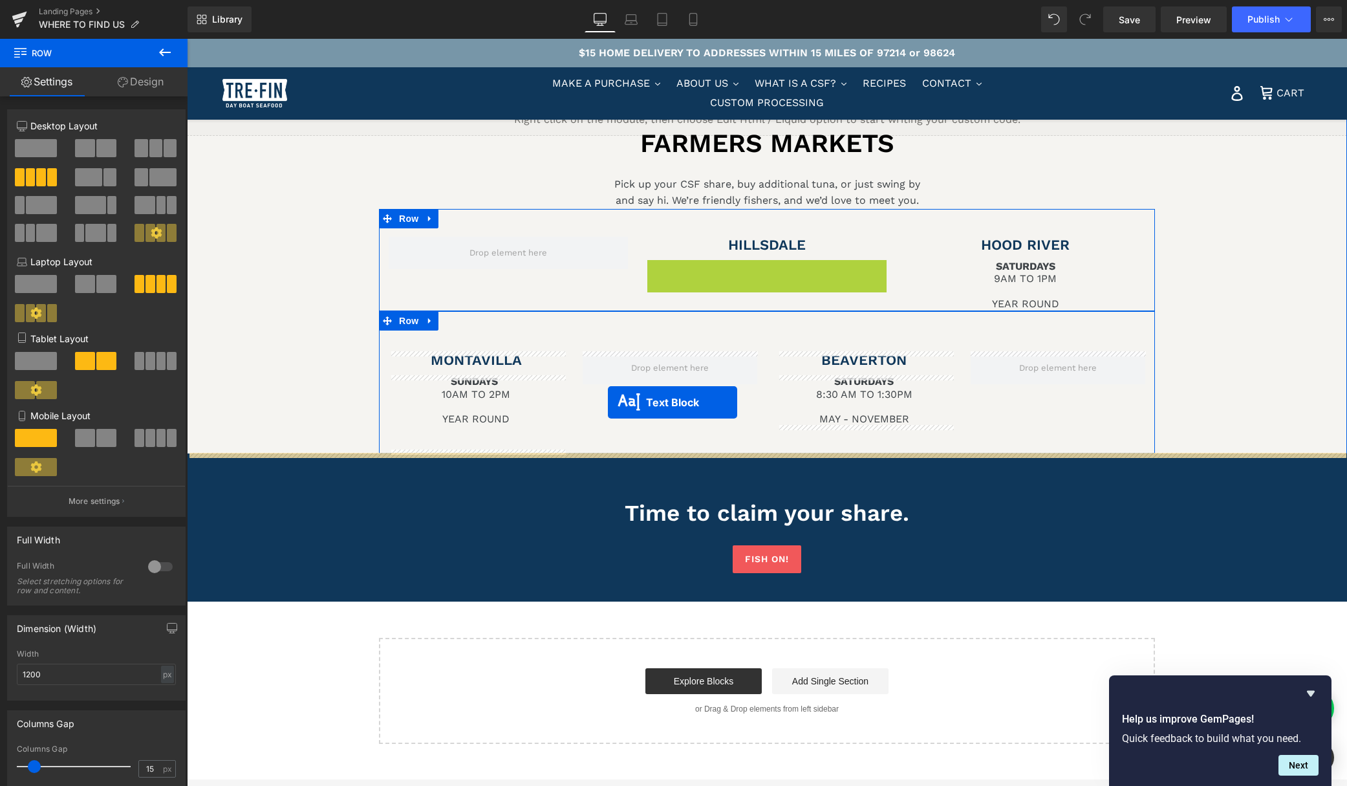
drag, startPoint x: 733, startPoint y: 284, endPoint x: 608, endPoint y: 402, distance: 172.5
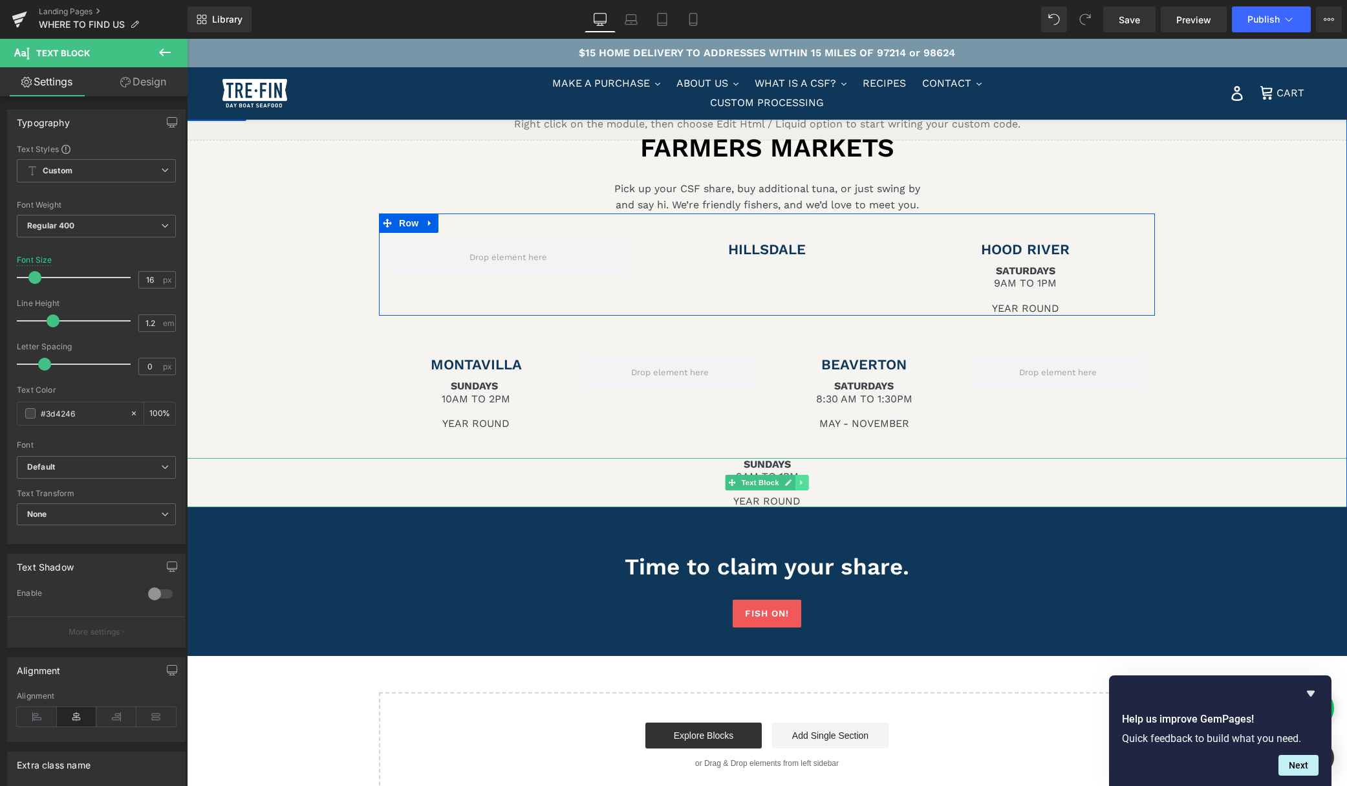
scroll to position [1936, 0]
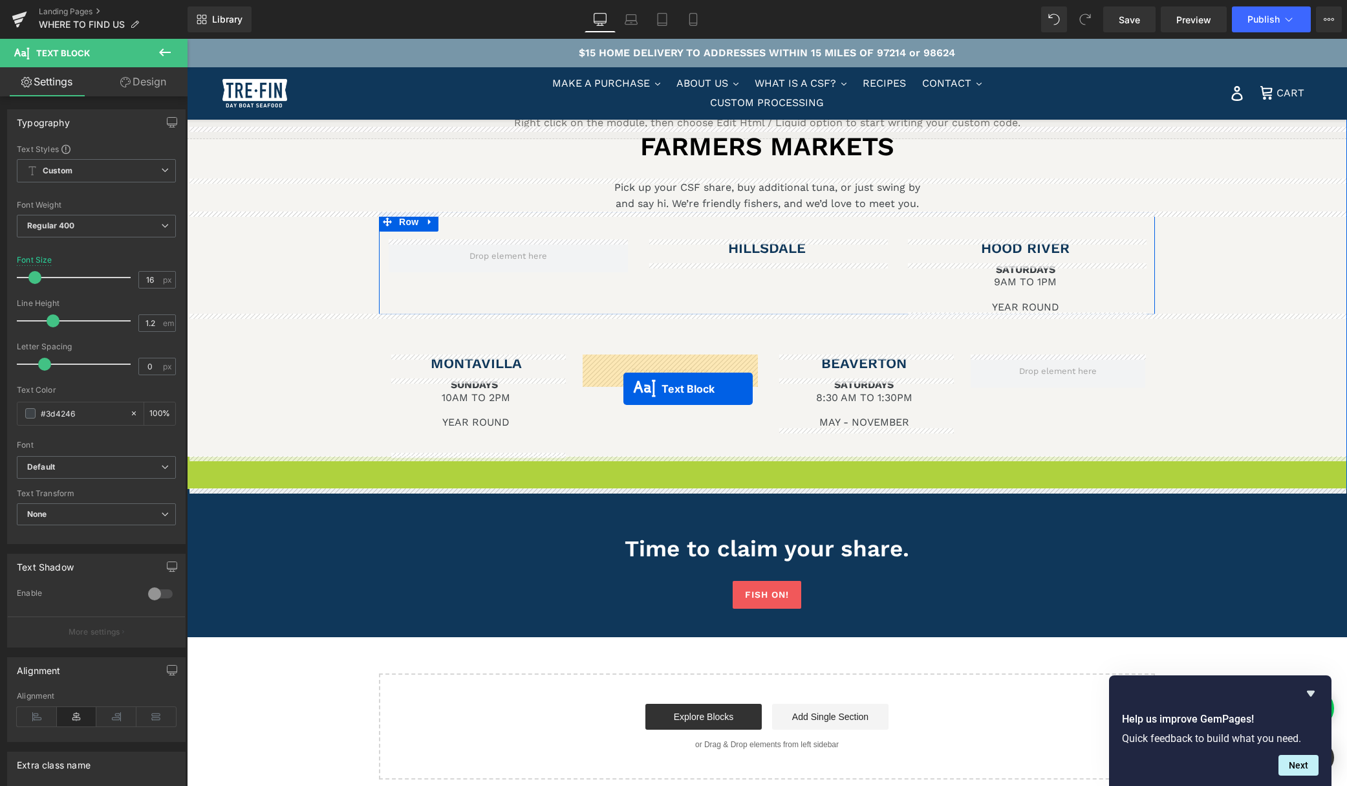
drag, startPoint x: 733, startPoint y: 481, endPoint x: 623, endPoint y: 389, distance: 143.7
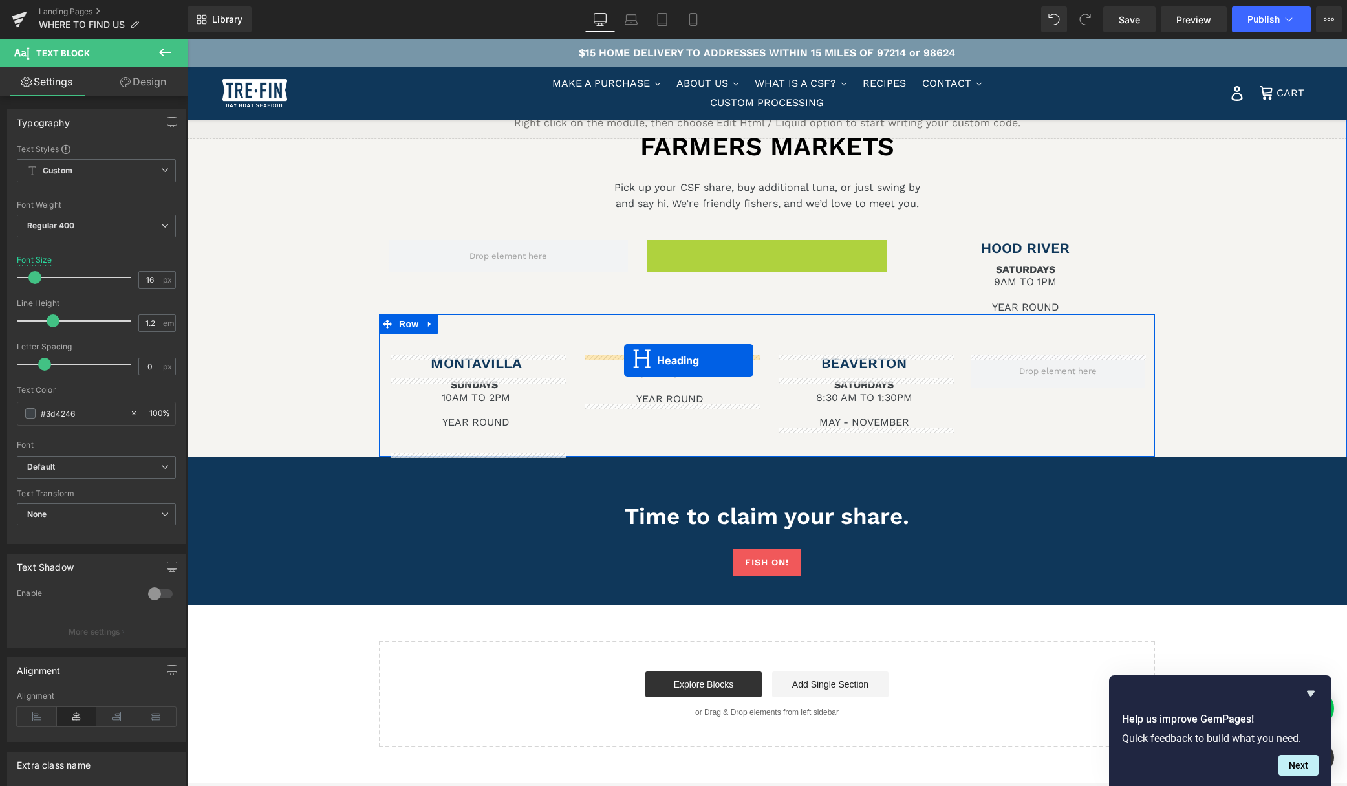
drag, startPoint x: 737, startPoint y: 249, endPoint x: 624, endPoint y: 360, distance: 158.7
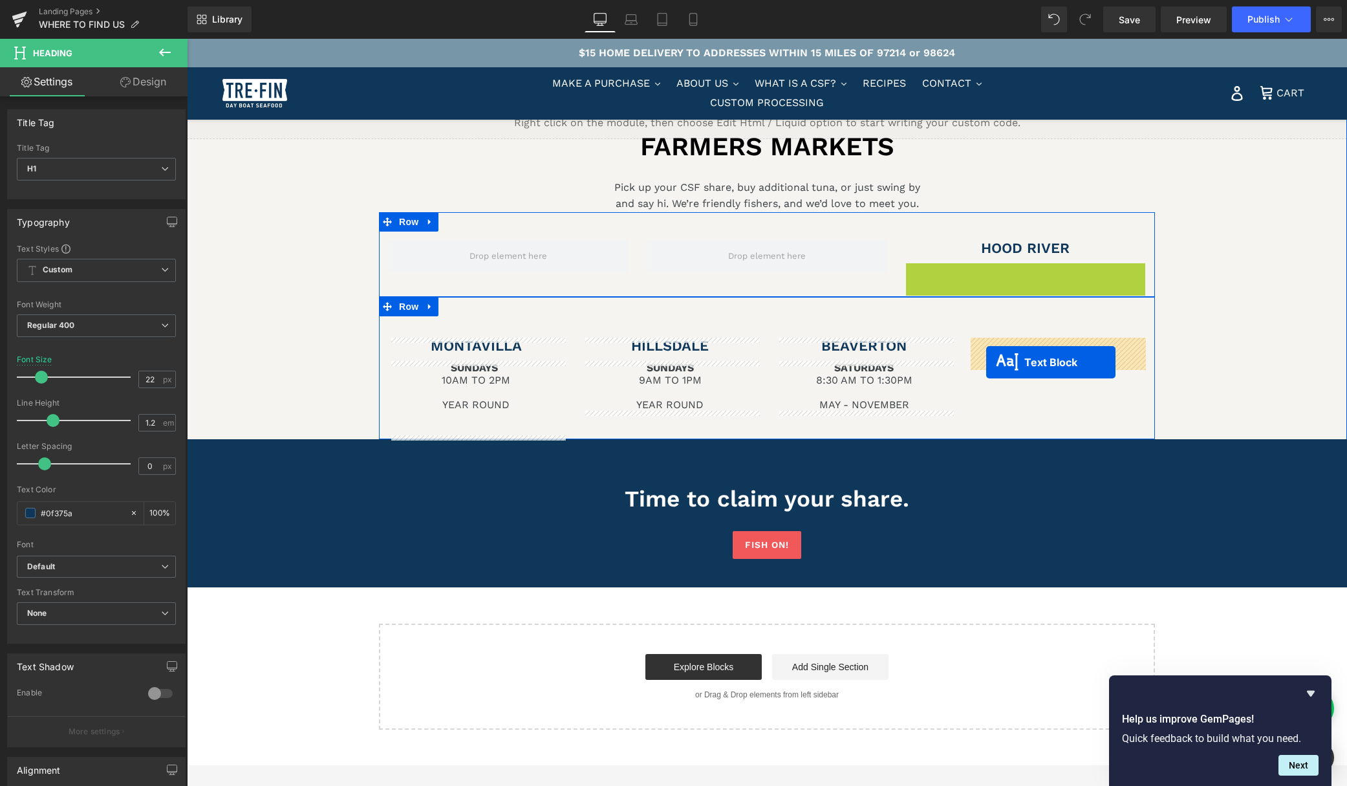
drag, startPoint x: 991, startPoint y: 287, endPoint x: 986, endPoint y: 362, distance: 75.3
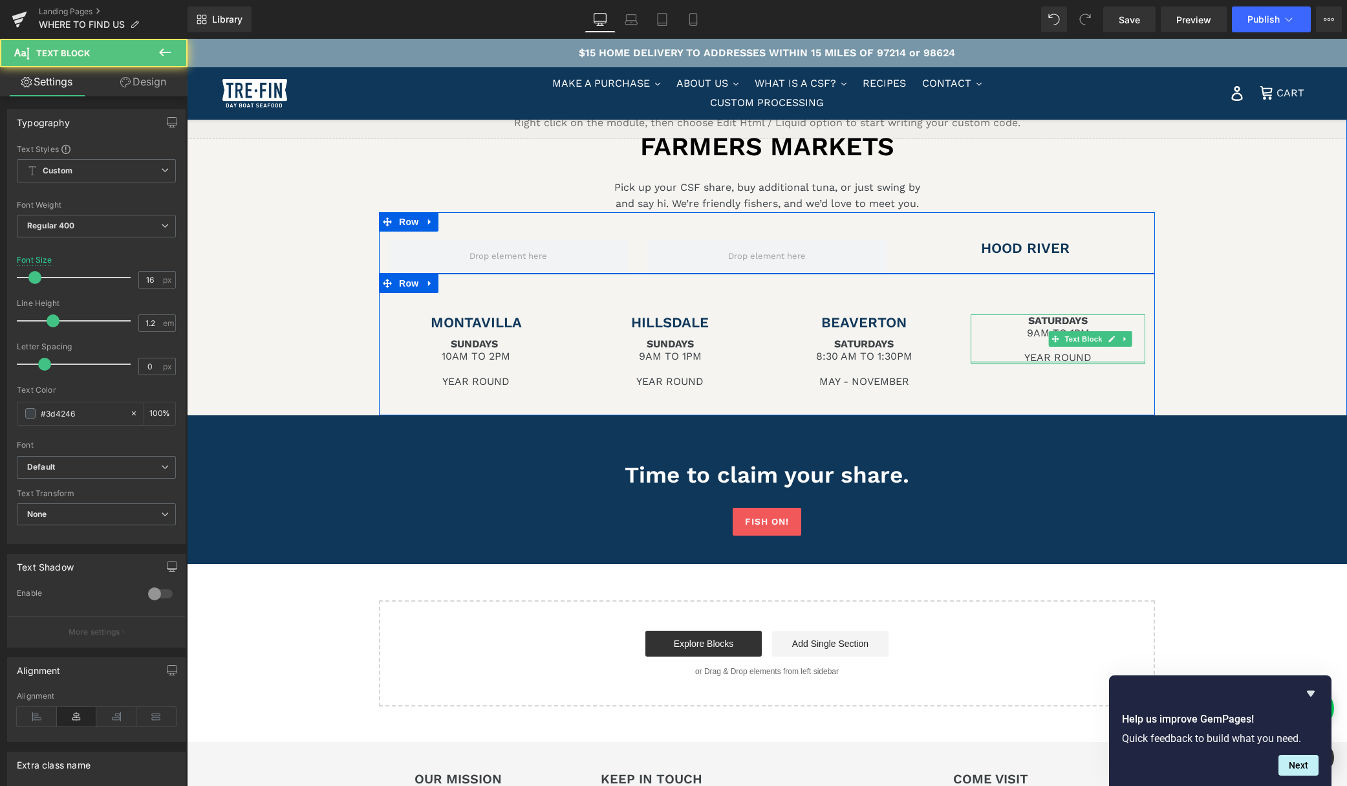
scroll to position [1936, 0]
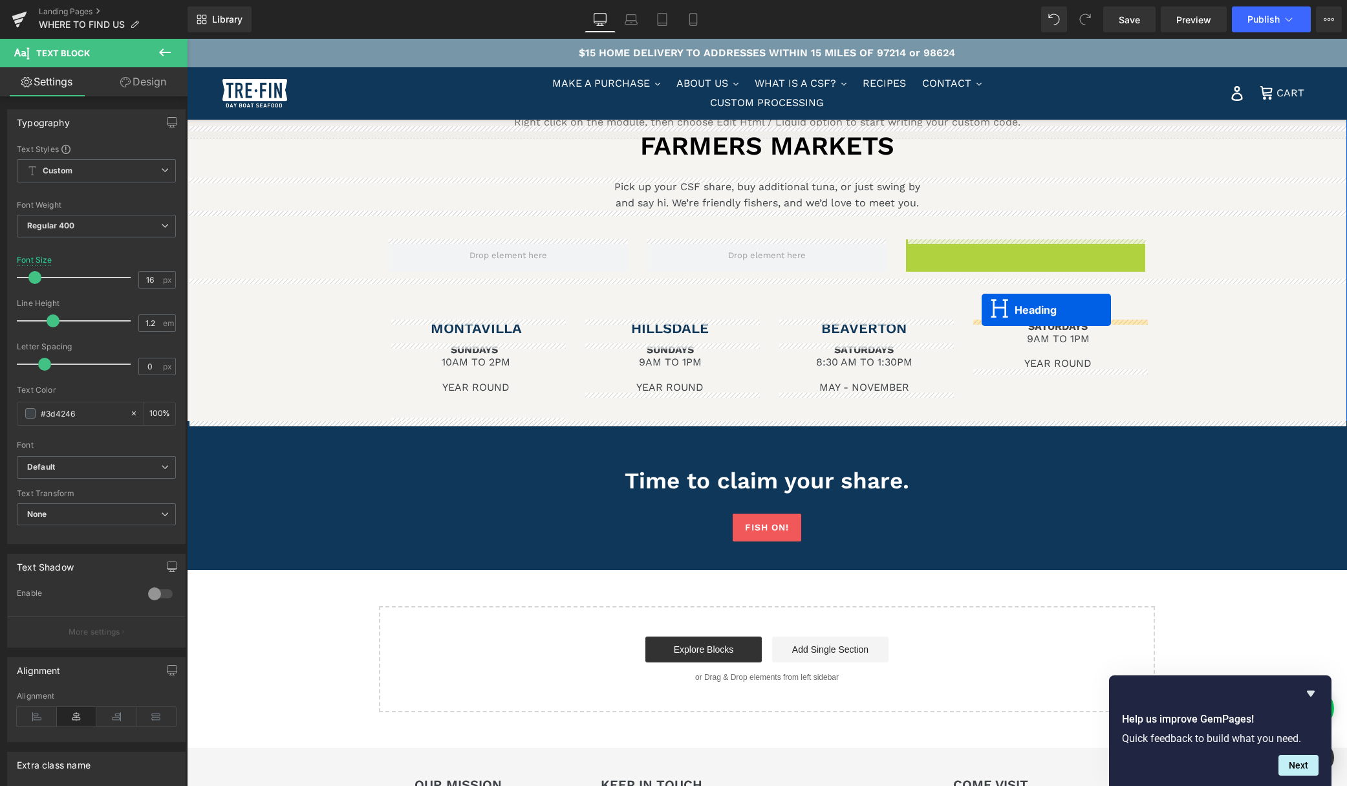
drag, startPoint x: 995, startPoint y: 248, endPoint x: 982, endPoint y: 310, distance: 63.6
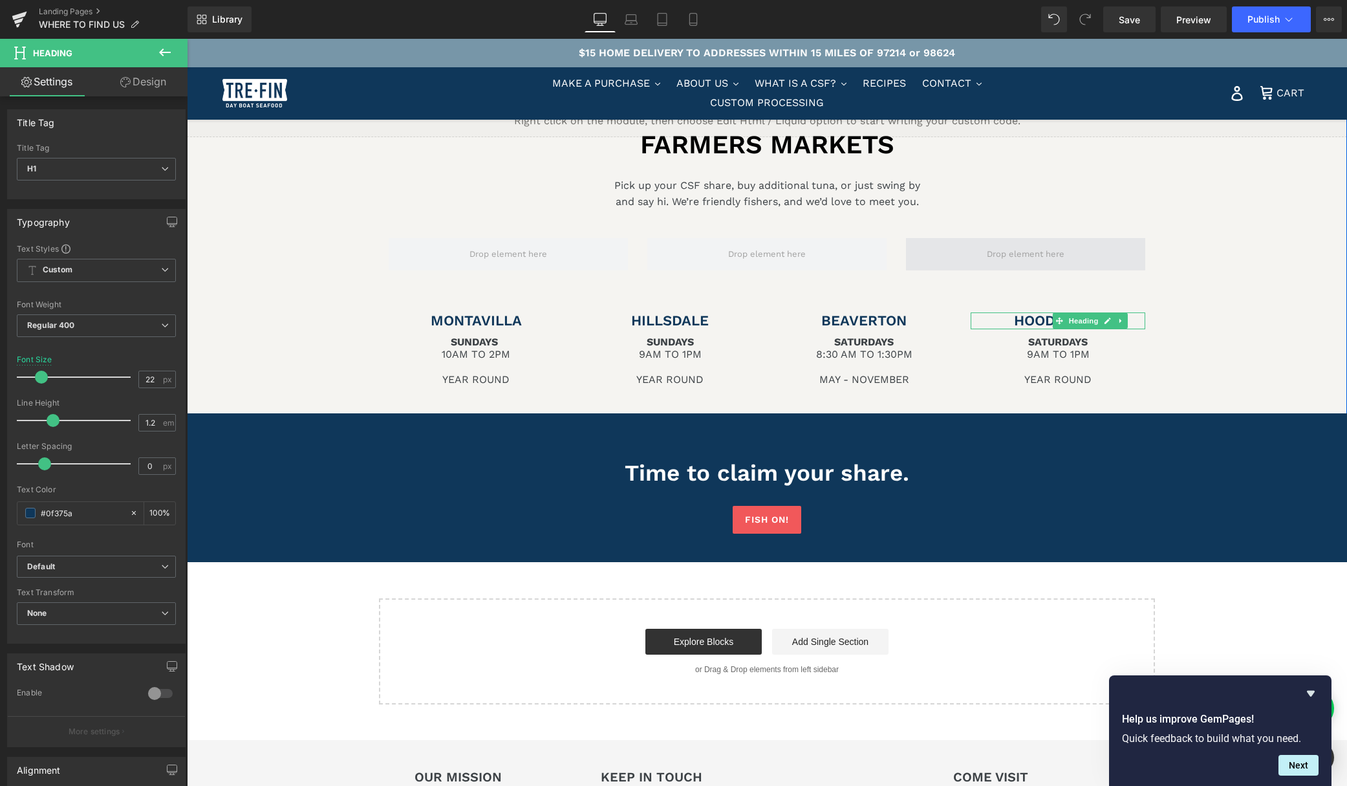
scroll to position [1937, 0]
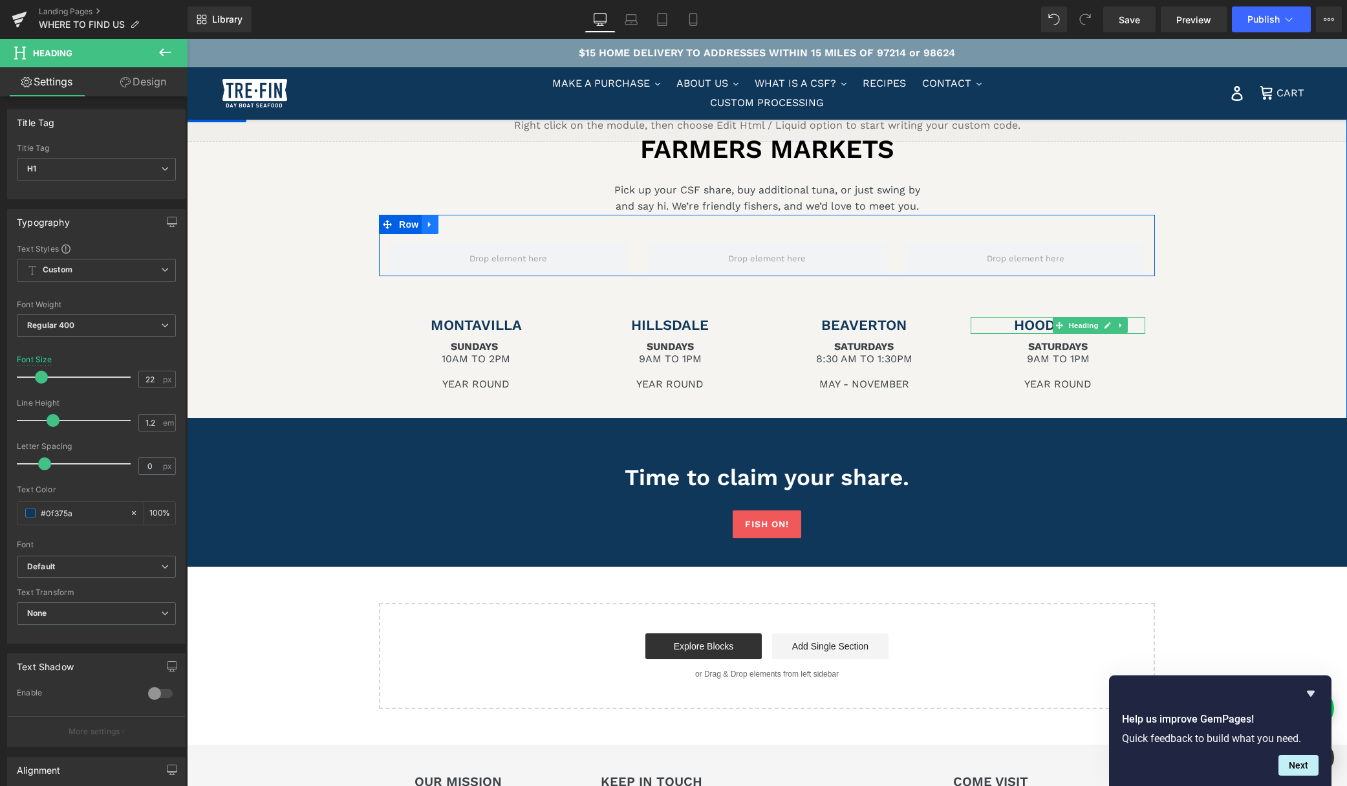
click at [428, 224] on icon at bounding box center [430, 224] width 9 height 10
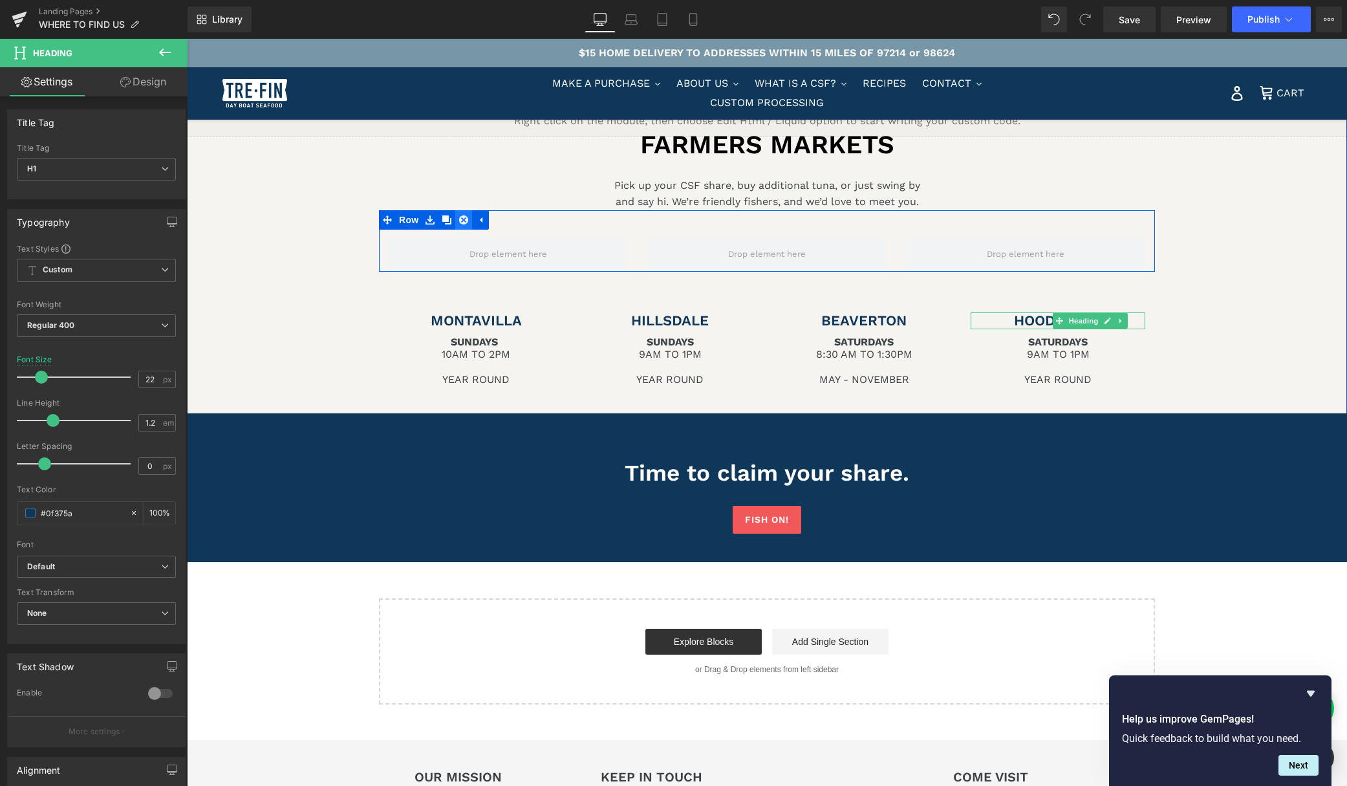
click at [464, 214] on link at bounding box center [463, 219] width 17 height 19
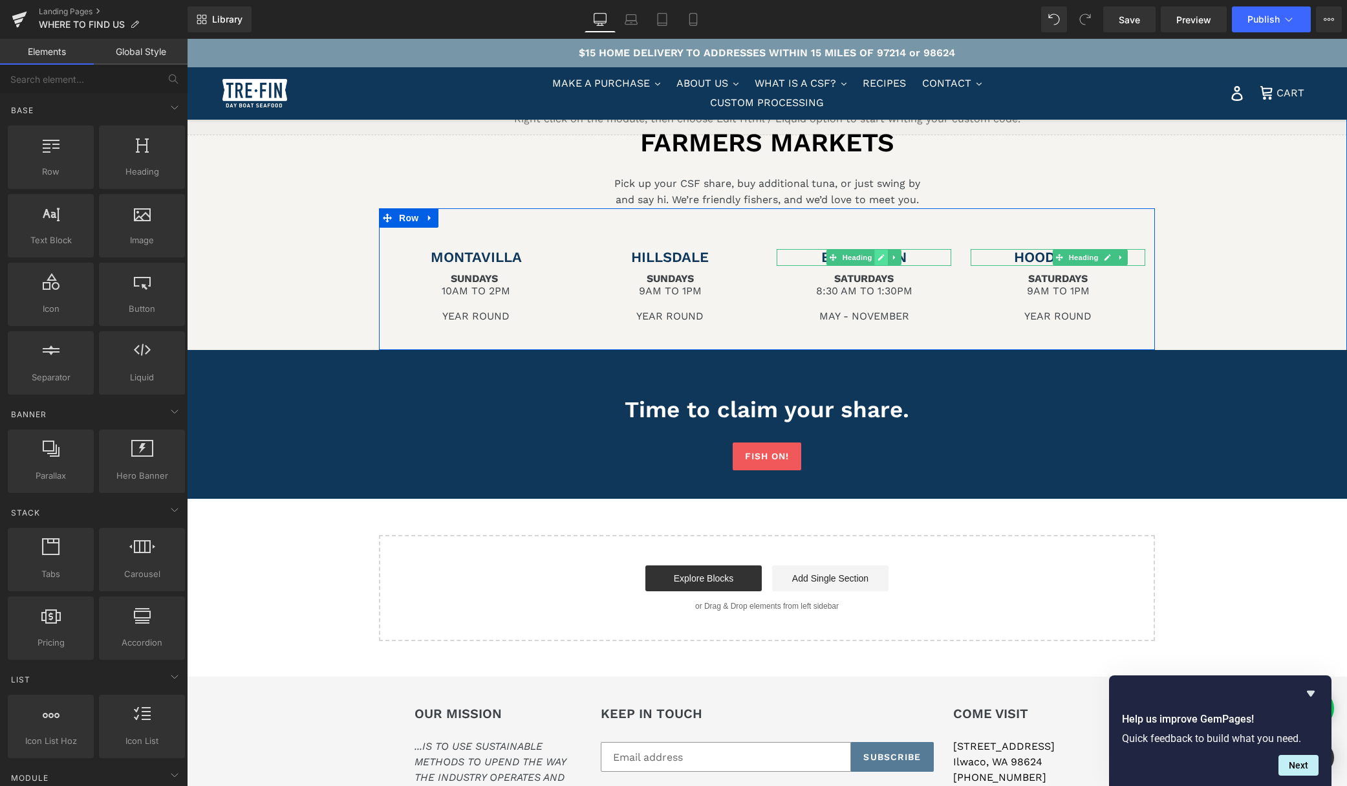
click at [883, 258] on icon at bounding box center [881, 258] width 7 height 8
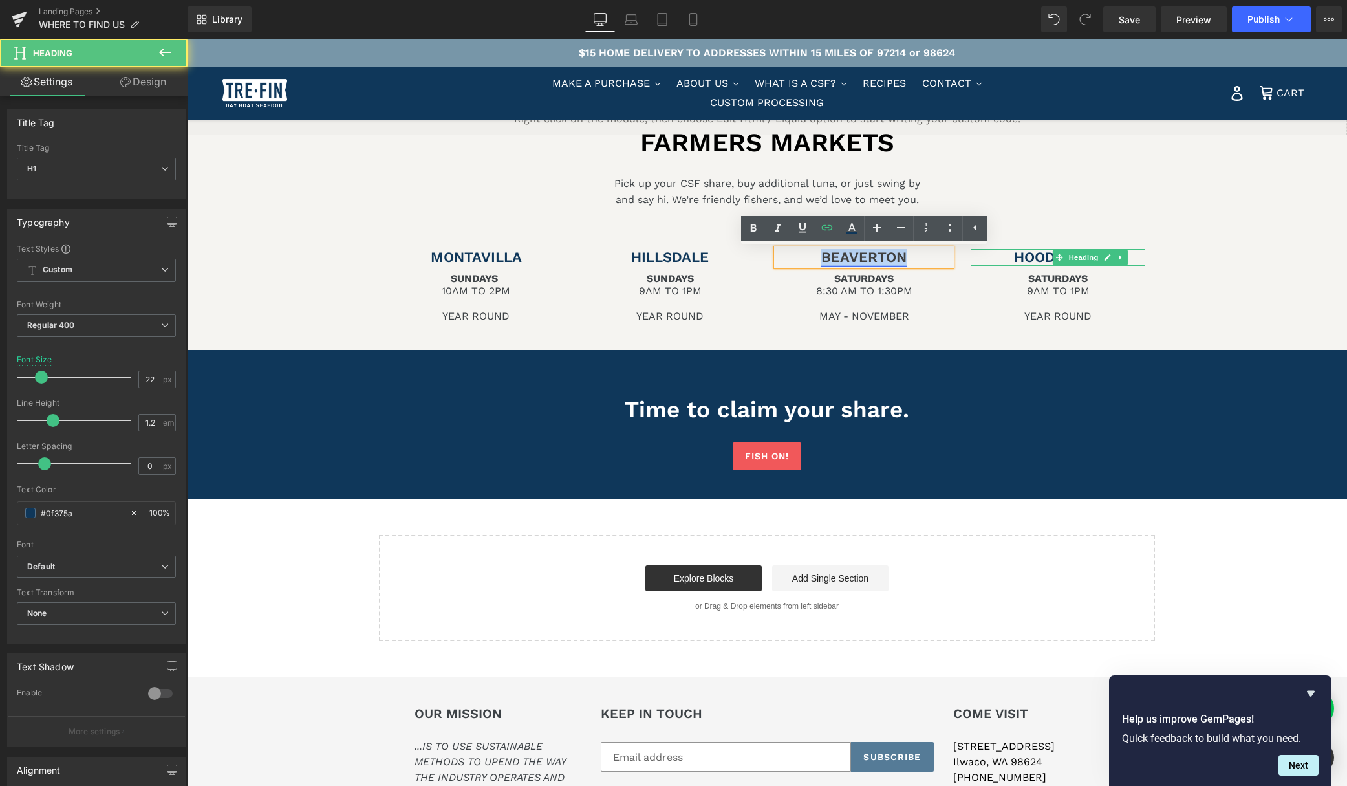
drag, startPoint x: 827, startPoint y: 264, endPoint x: 824, endPoint y: 257, distance: 7.6
click at [824, 257] on h1 "BEAVERTON" at bounding box center [864, 257] width 175 height 17
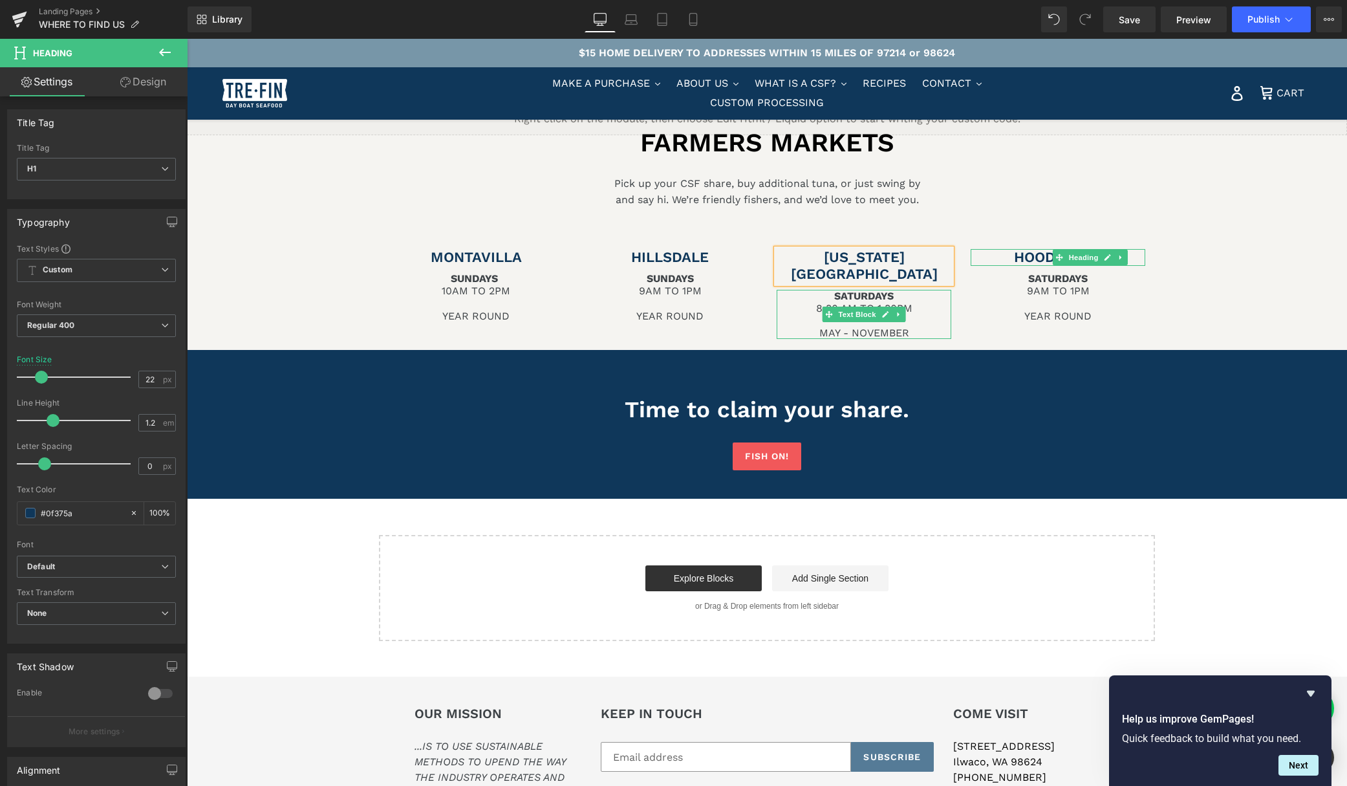
click at [867, 302] on span "8:30 AM TO 1:30PM" at bounding box center [864, 308] width 96 height 12
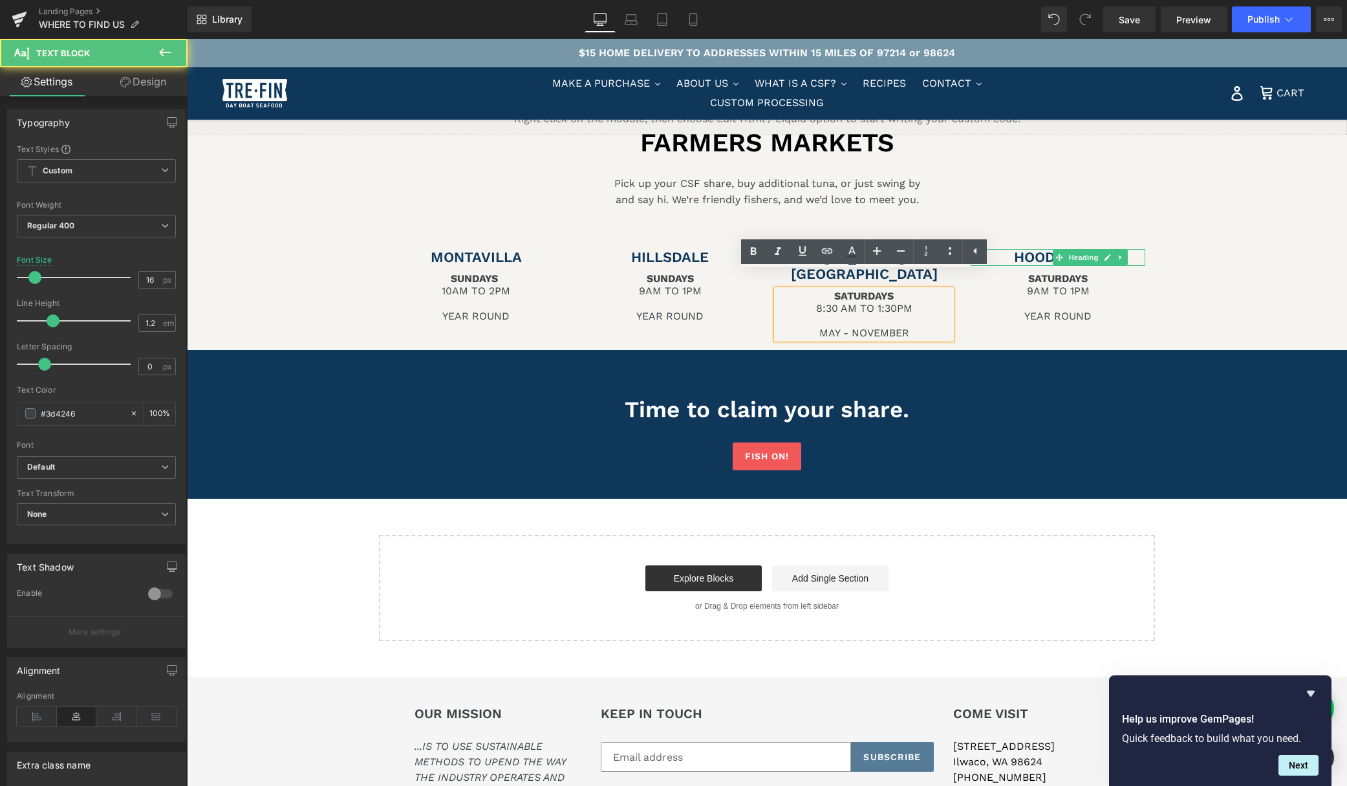
click at [909, 302] on span "8:30 AM TO 1:30PM" at bounding box center [864, 308] width 96 height 12
click at [838, 302] on span "8:30 AM TO 1:30PM" at bounding box center [864, 308] width 96 height 12
click at [886, 302] on span "9 AM TO 1:30PM" at bounding box center [864, 308] width 81 height 12
click at [906, 327] on p "MAY - NOVEMBER" at bounding box center [864, 333] width 175 height 12
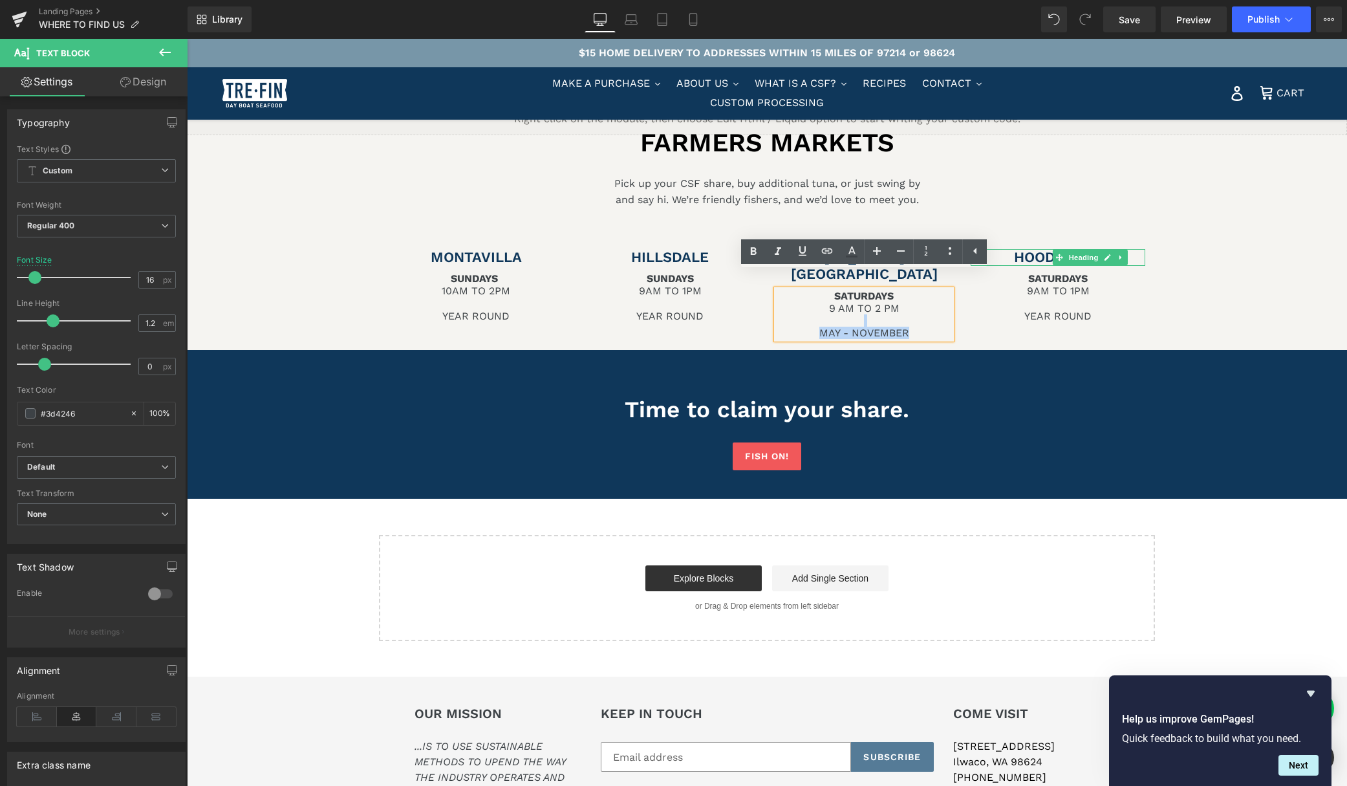
drag, startPoint x: 907, startPoint y: 315, endPoint x: 818, endPoint y: 308, distance: 89.5
click at [818, 308] on div "SATURDAYS 9 AM TO 2 PM MAY - NOVEMBER" at bounding box center [864, 315] width 175 height 50
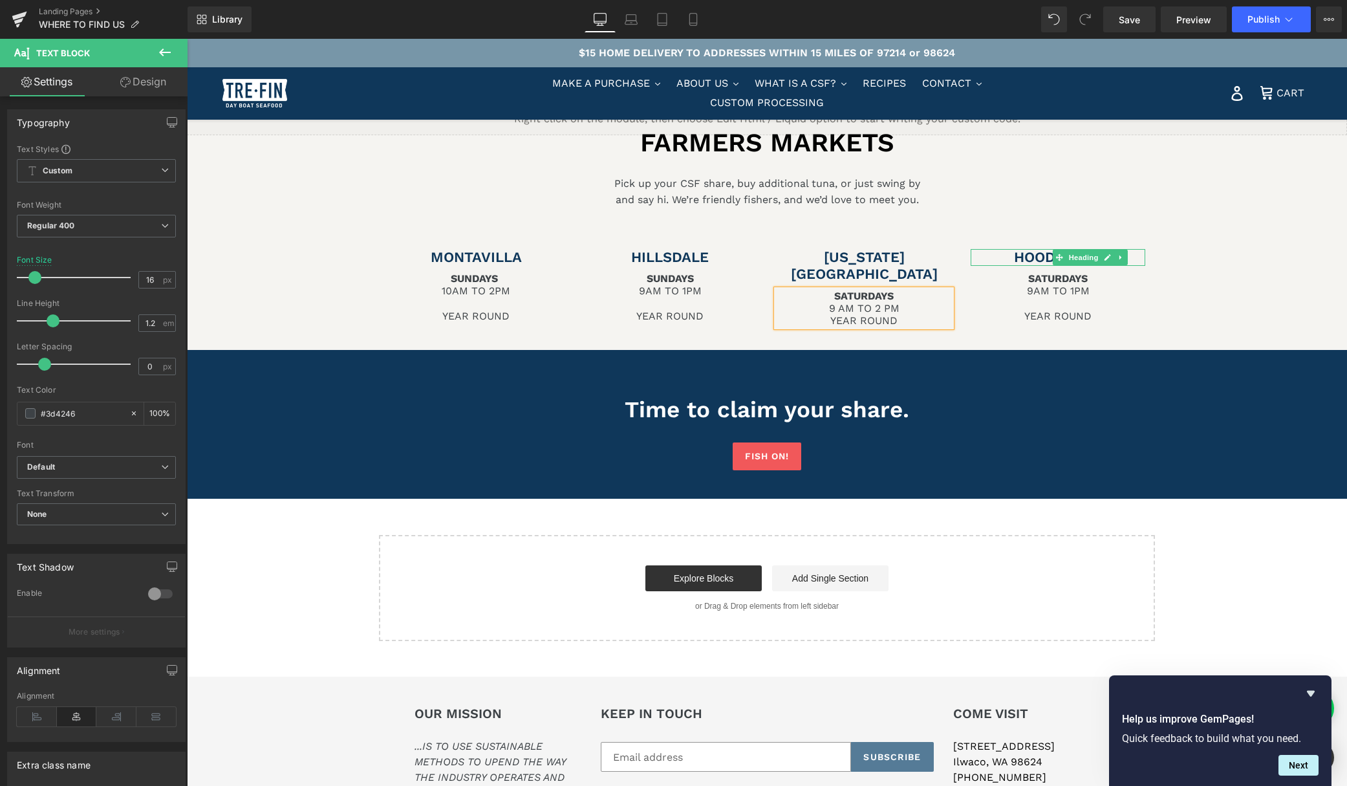
click at [917, 302] on p "9 AM TO 2 PM" at bounding box center [864, 308] width 175 height 12
click at [1271, 304] on div "FARMERS MARKETS Heading Pick up your CSF share, buy additional tuna, or just sw…" at bounding box center [767, 237] width 1160 height 227
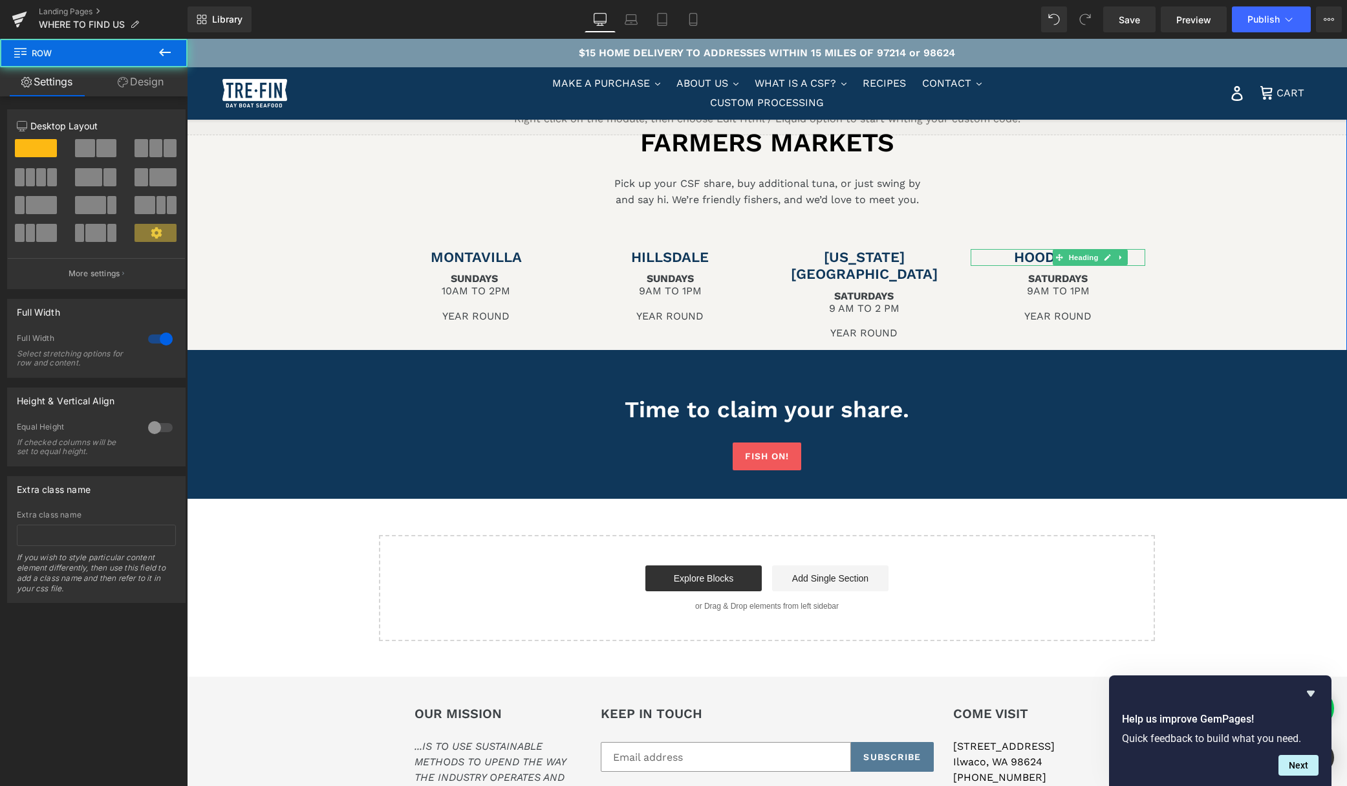
click at [1271, 304] on div "FARMERS MARKETS Heading Pick up your CSF share, buy additional tuna, or just sw…" at bounding box center [767, 237] width 1160 height 227
click at [803, 186] on link at bounding box center [803, 192] width 14 height 16
click at [187, 39] on link at bounding box center [187, 39] width 0 height 0
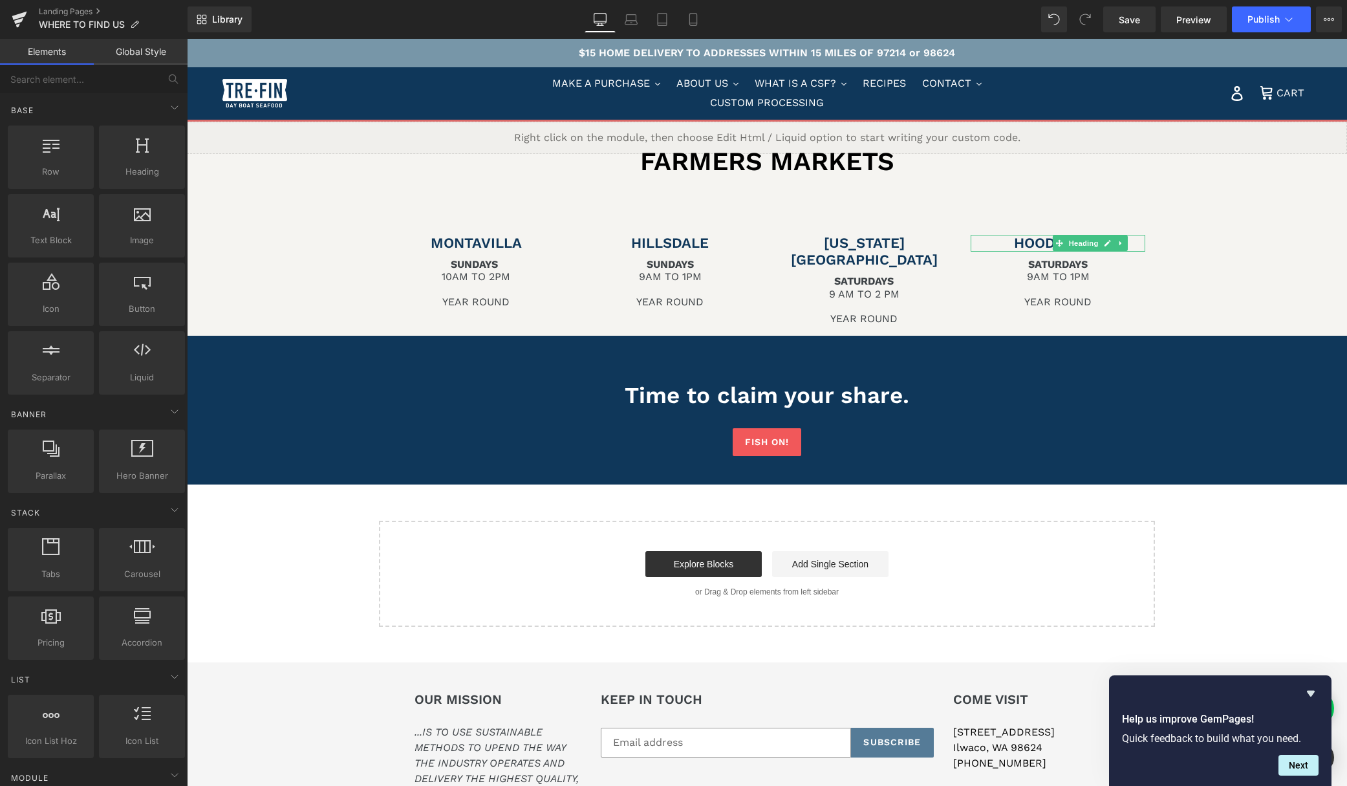
scroll to position [1924, 0]
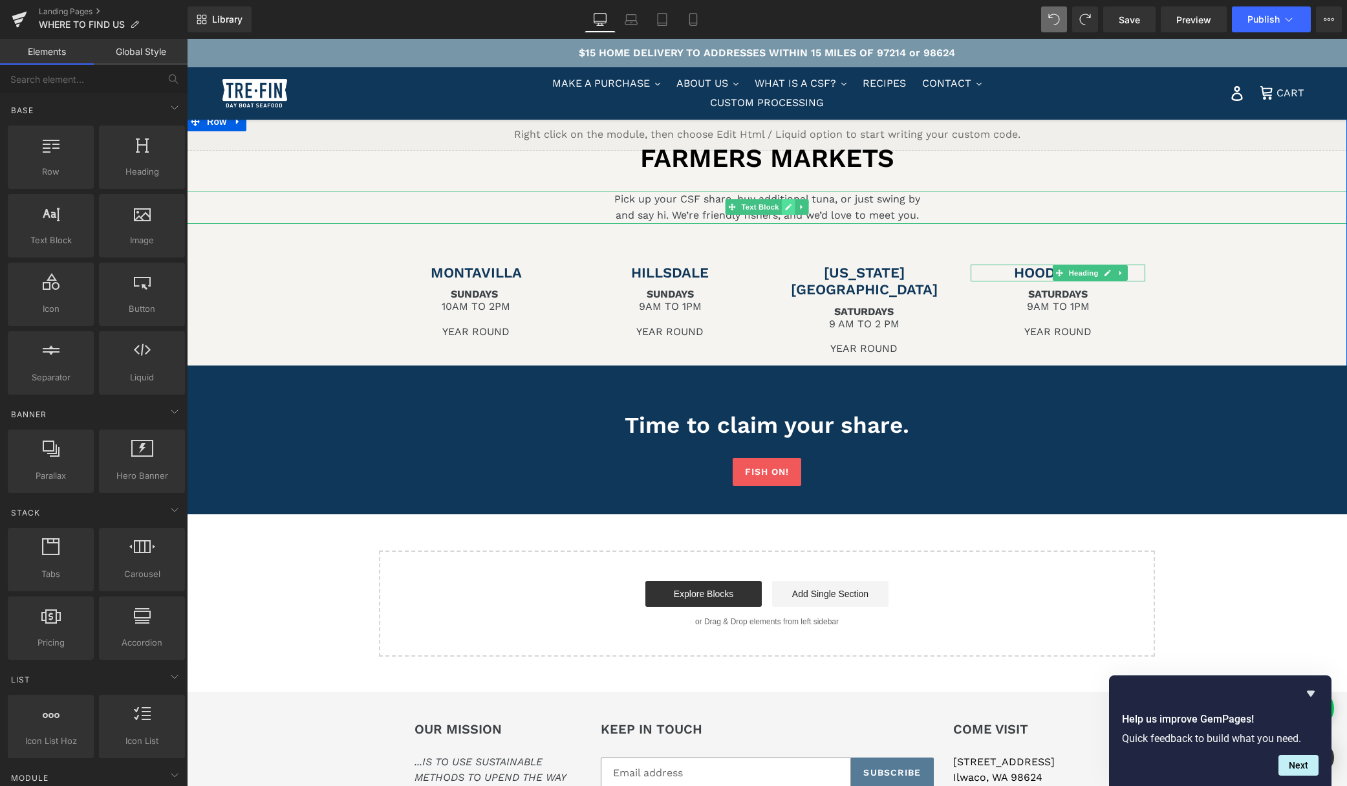
click at [786, 206] on icon at bounding box center [788, 207] width 7 height 8
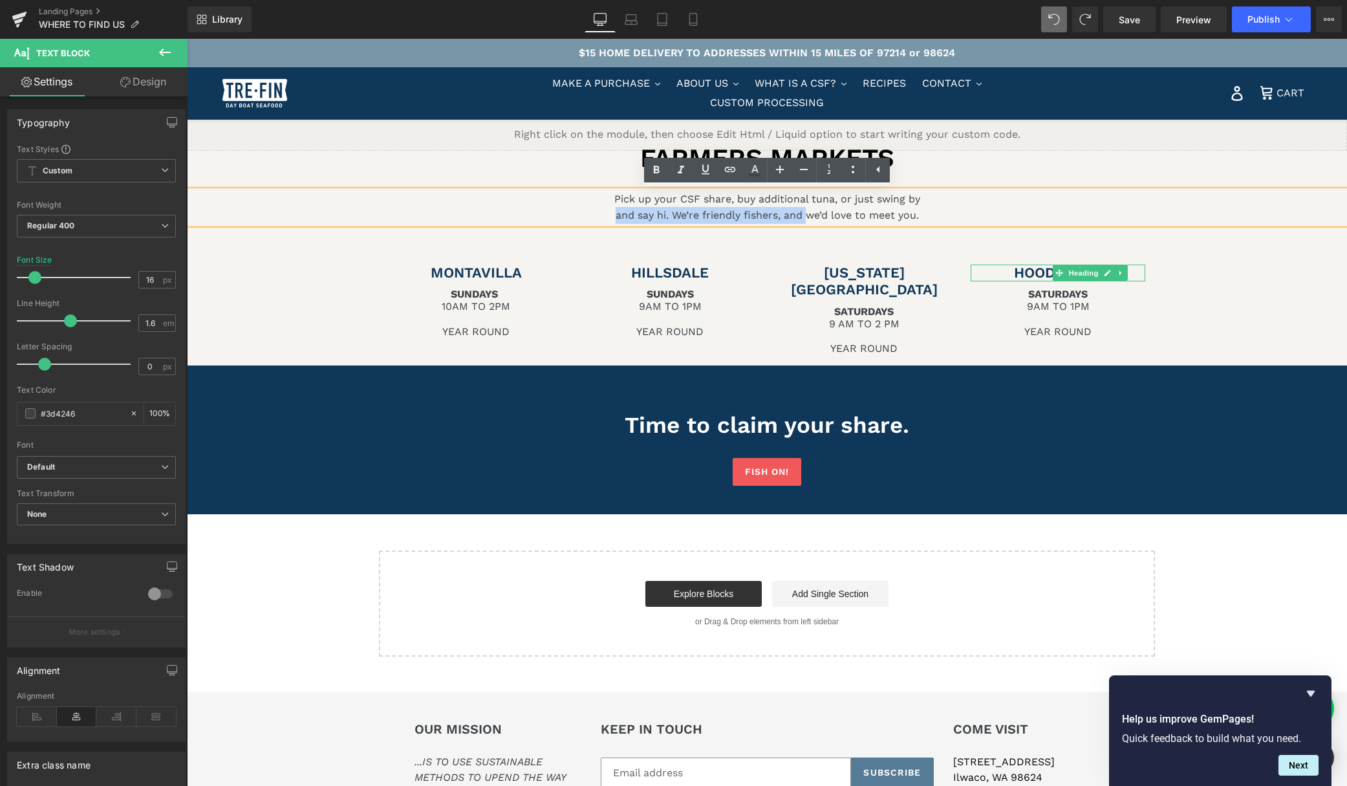
drag, startPoint x: 805, startPoint y: 214, endPoint x: 609, endPoint y: 212, distance: 196.0
click at [609, 212] on p "and say hi. We’re friendly fishers, and we’d love to meet you." at bounding box center [767, 215] width 1160 height 17
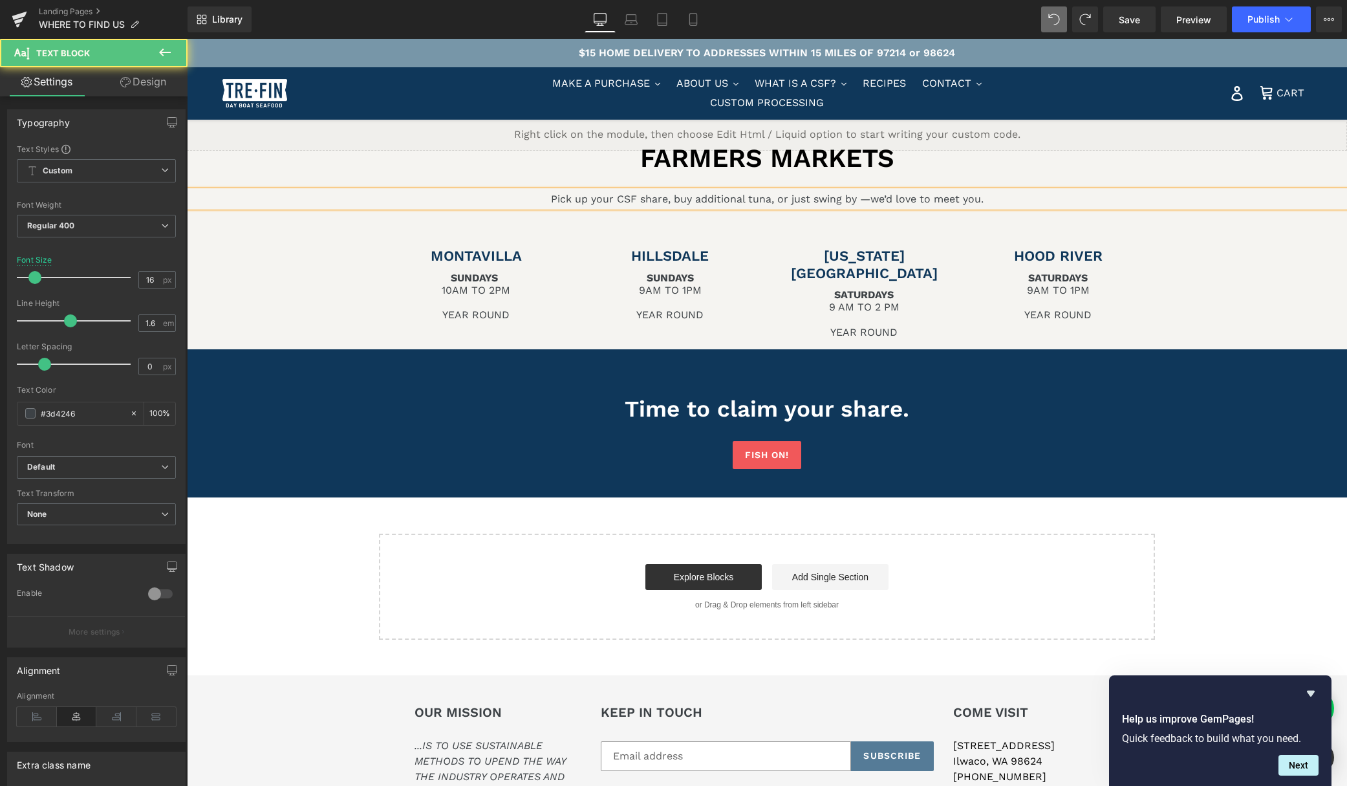
click at [988, 202] on p "Pick up your CSF share, buy additional tuna, or just swing by — we’d love to me…" at bounding box center [767, 199] width 1160 height 17
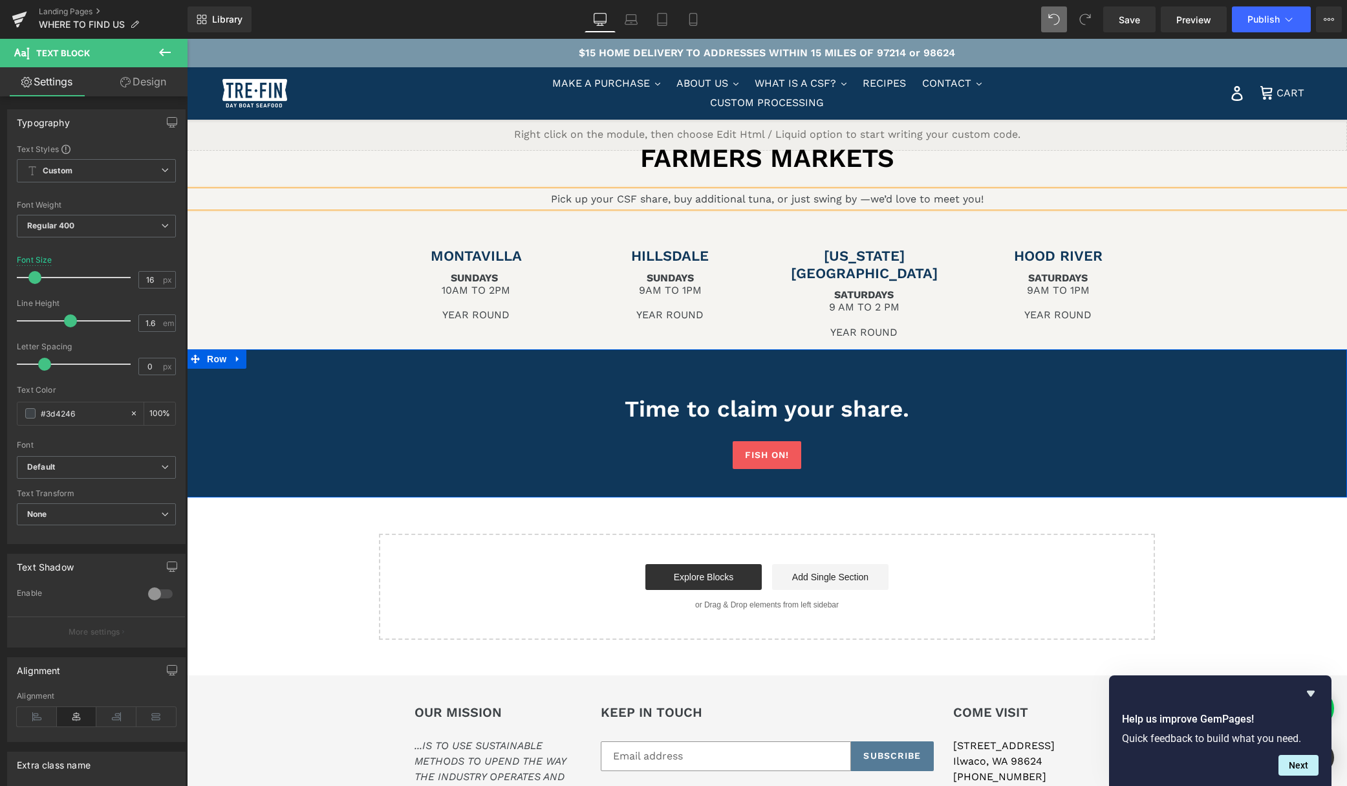
drag, startPoint x: 860, startPoint y: 441, endPoint x: 792, endPoint y: 460, distance: 70.5
click at [187, 39] on div at bounding box center [187, 39] width 0 height 0
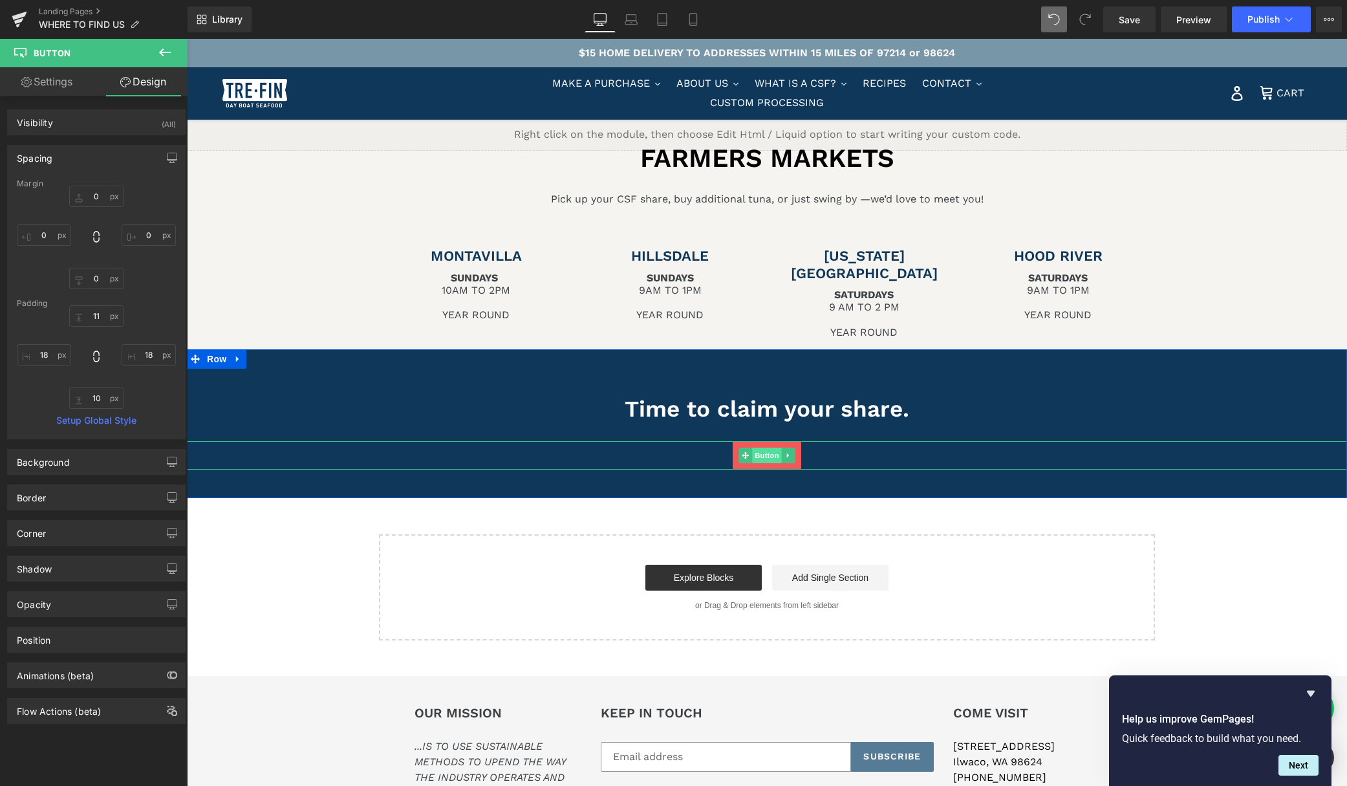
click at [760, 458] on span "Button" at bounding box center [767, 456] width 30 height 16
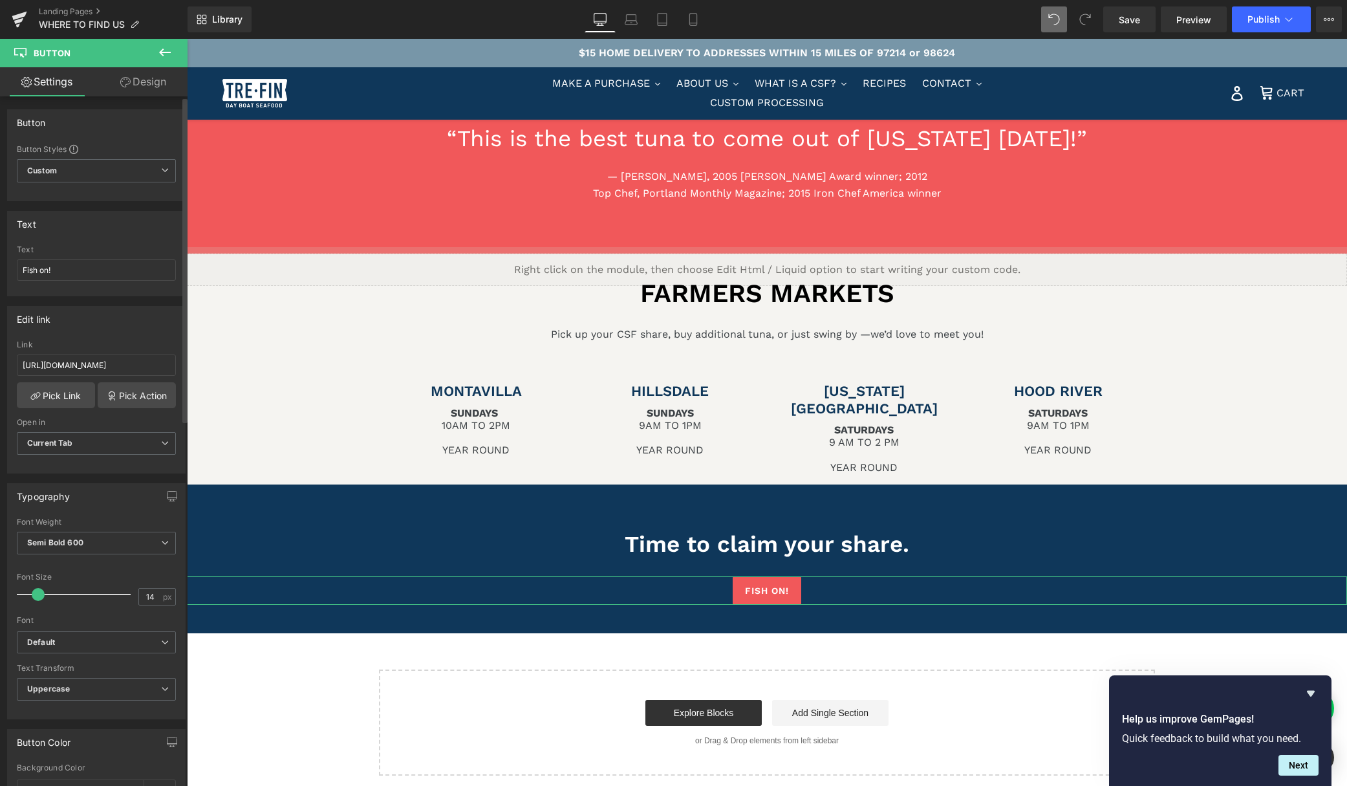
scroll to position [1791, 0]
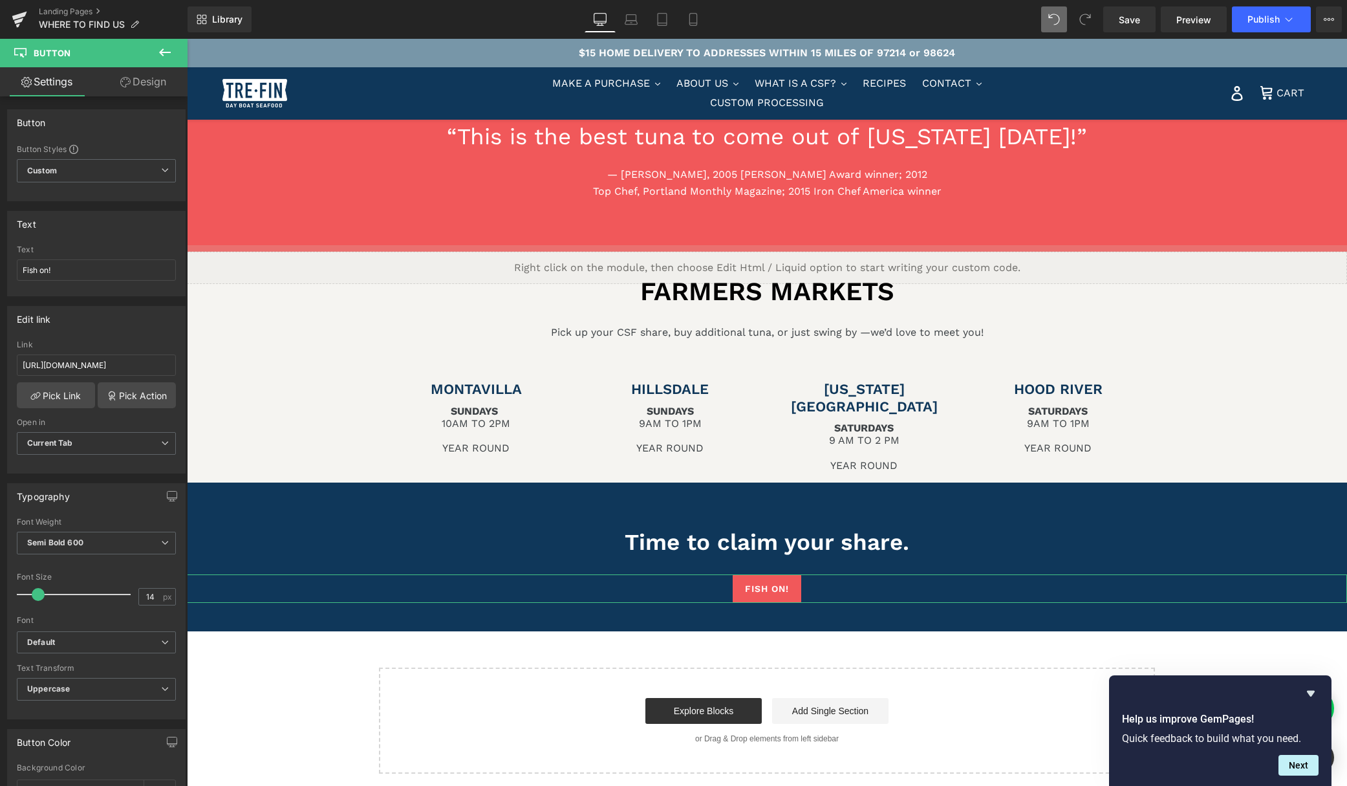
click at [144, 77] on link "Design" at bounding box center [143, 81] width 94 height 29
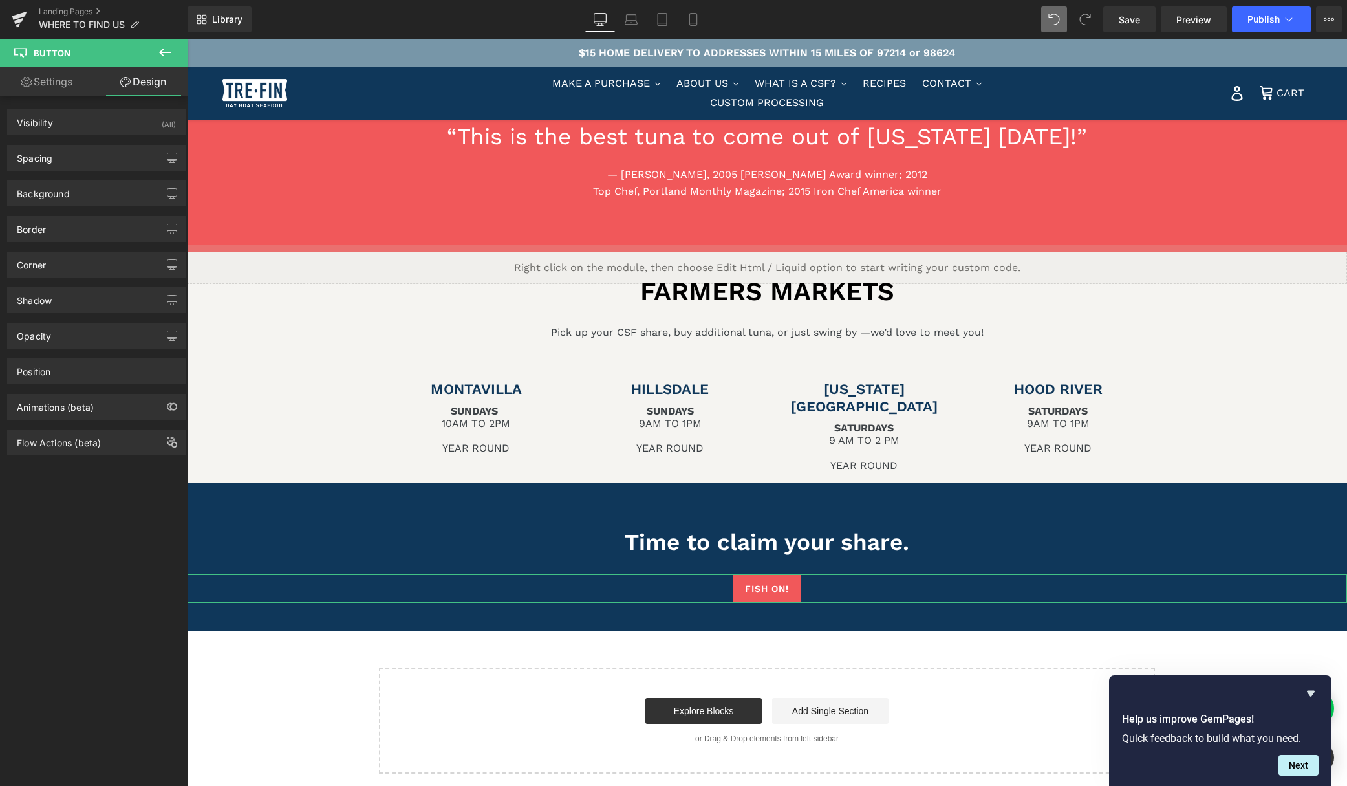
click at [51, 83] on link "Settings" at bounding box center [47, 81] width 94 height 29
type input "100"
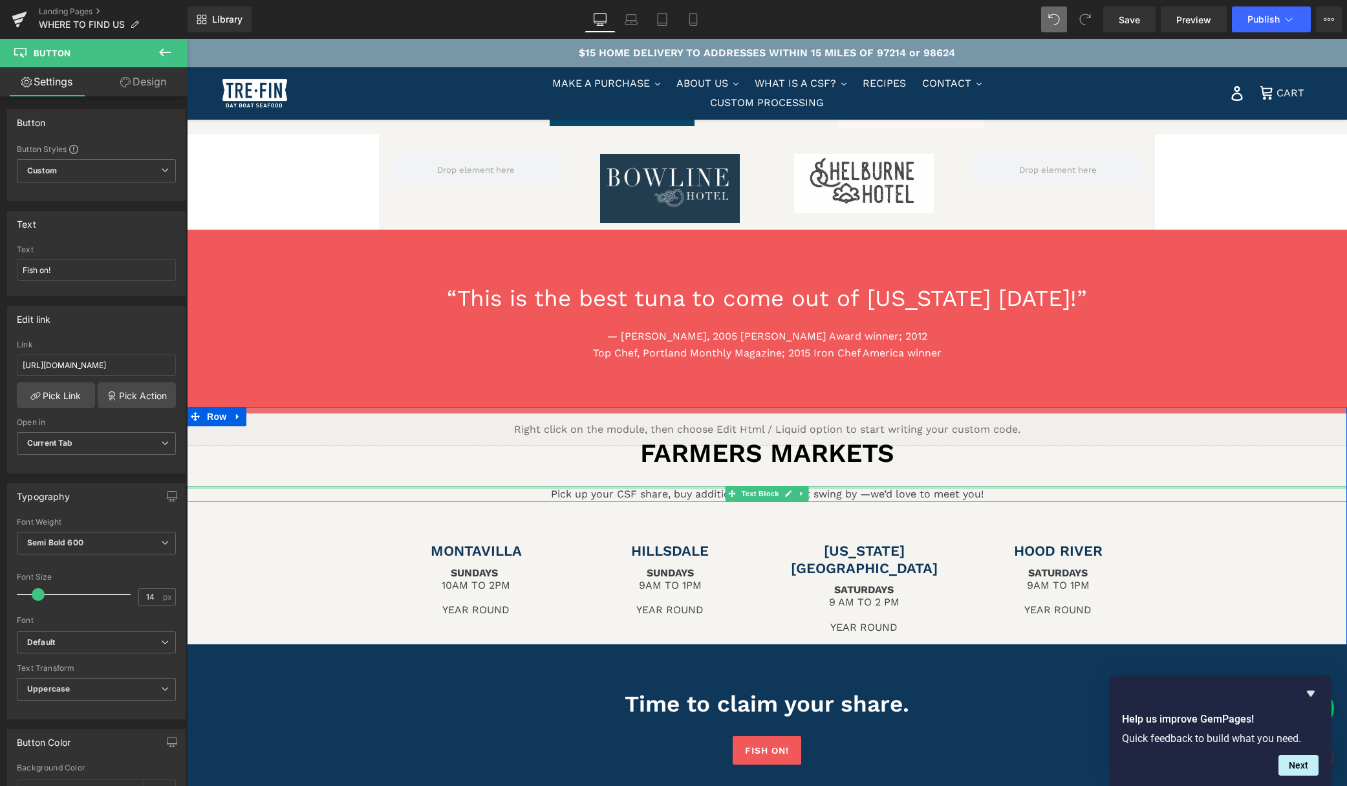
scroll to position [1621, 0]
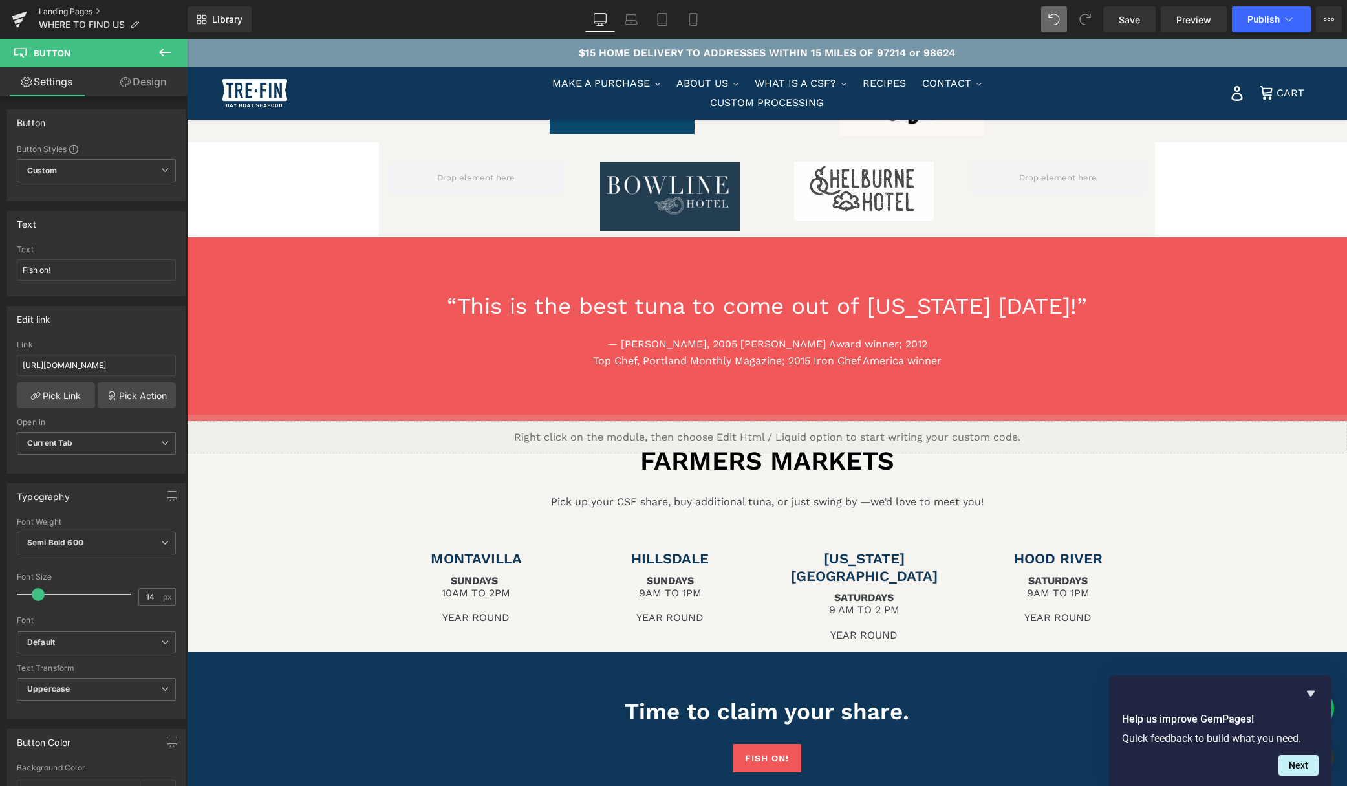
click at [59, 9] on link "Landing Pages" at bounding box center [113, 11] width 149 height 10
click at [1135, 15] on span "Save" at bounding box center [1129, 20] width 21 height 14
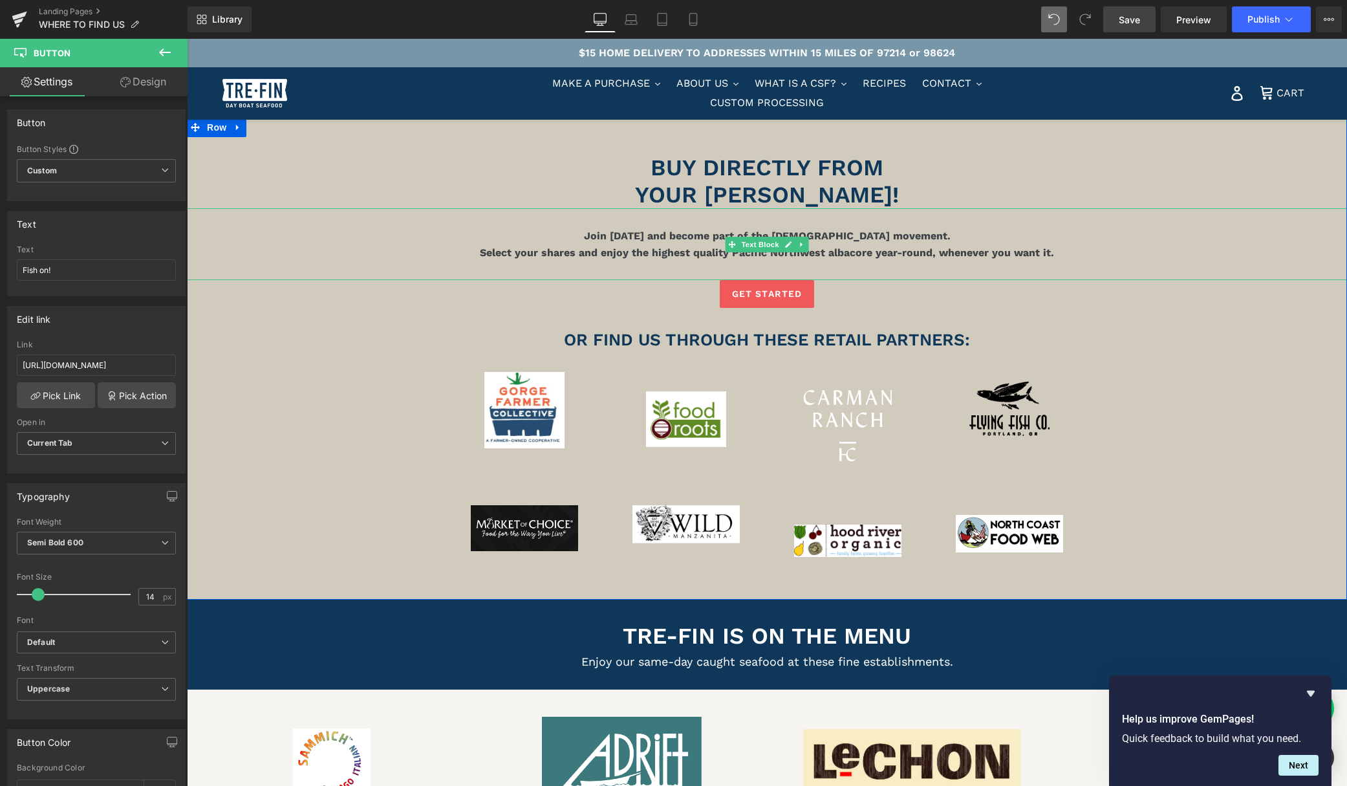
scroll to position [625, 0]
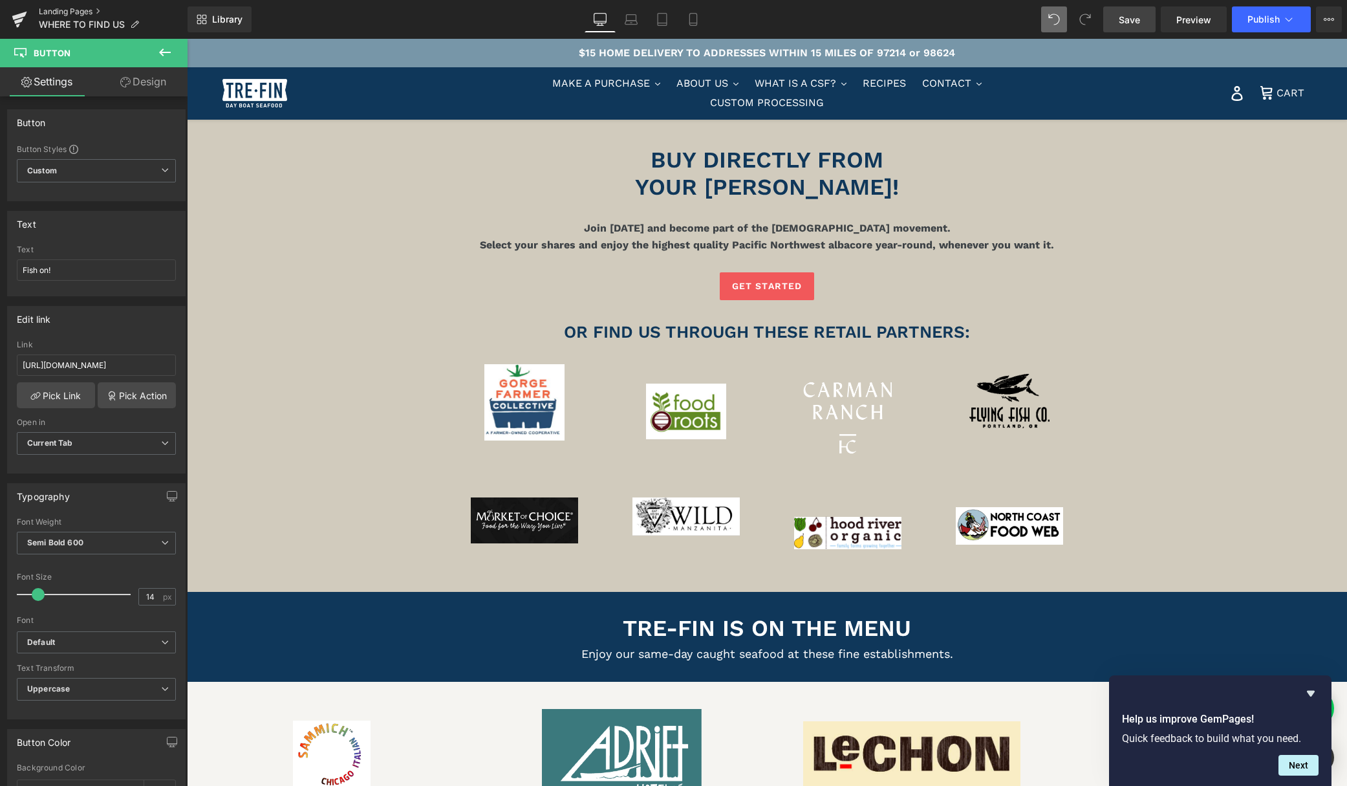
click at [61, 11] on link "Landing Pages" at bounding box center [113, 11] width 149 height 10
